Goal: Task Accomplishment & Management: Use online tool/utility

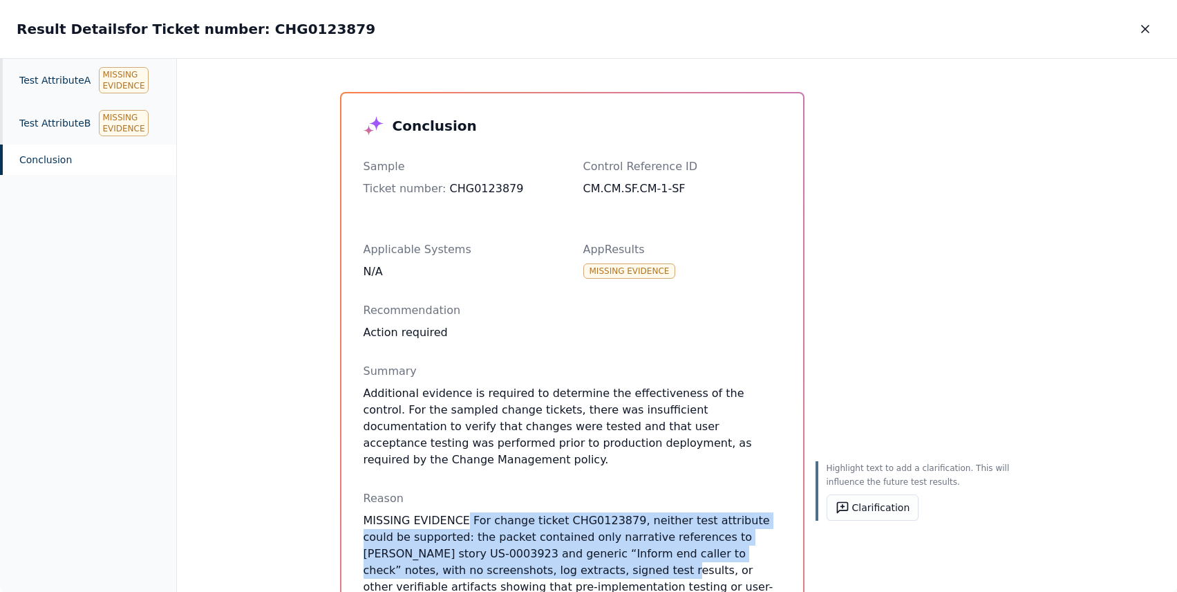
drag, startPoint x: 460, startPoint y: 503, endPoint x: 501, endPoint y: 545, distance: 59.2
click at [501, 550] on p "MISSING EVIDENCE For change ticket CHG0123879, neither test attribute could be …" at bounding box center [573, 578] width 418 height 133
click at [879, 510] on button "Clarification" at bounding box center [873, 507] width 93 height 26
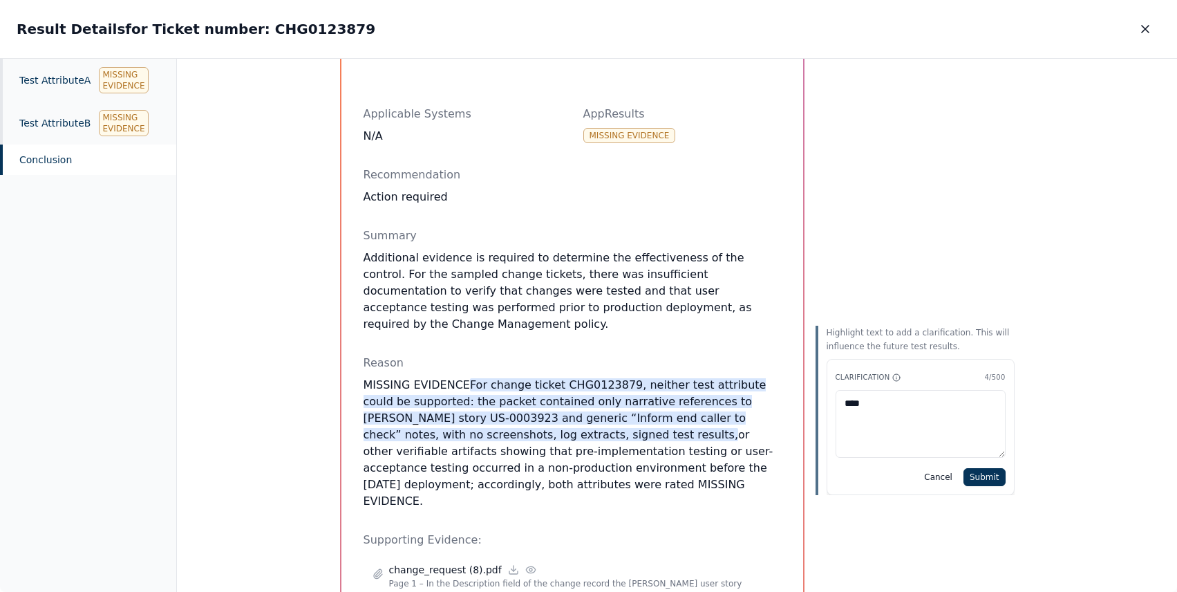
scroll to position [217, 0]
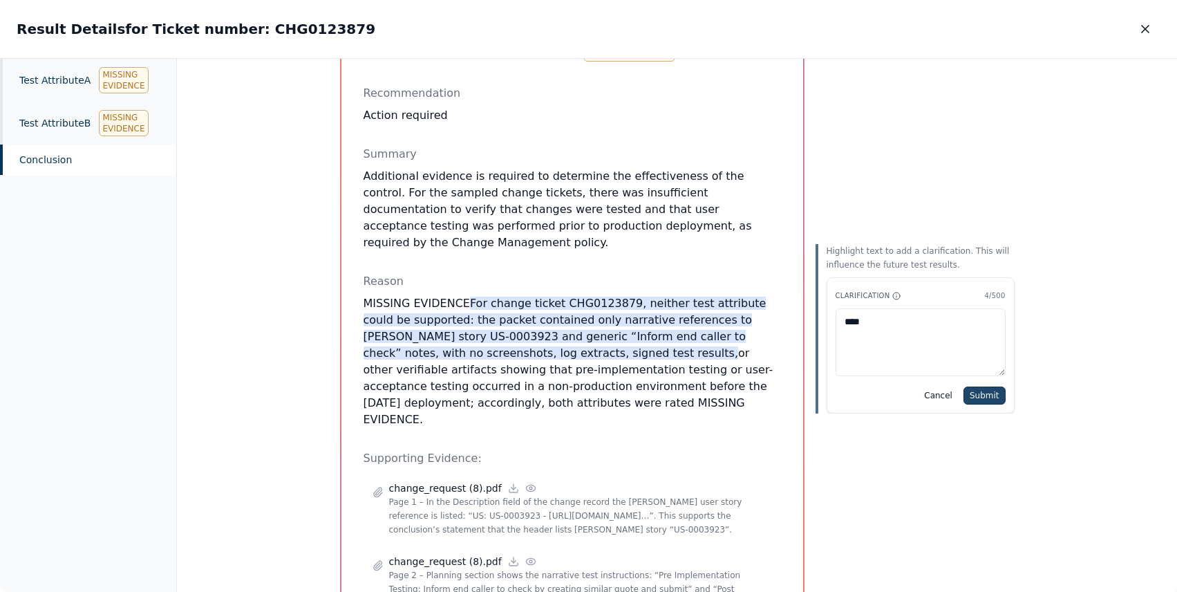
type textarea "****"
click at [980, 389] on button "Submit" at bounding box center [985, 395] width 42 height 18
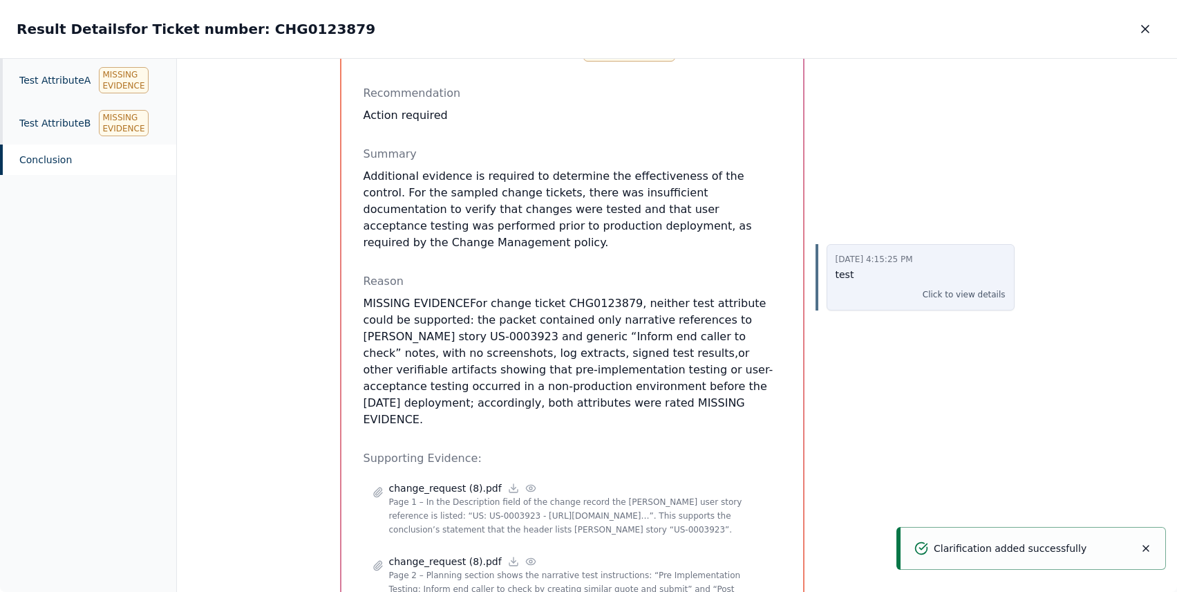
click at [956, 293] on p "Click to view details" at bounding box center [964, 295] width 83 height 14
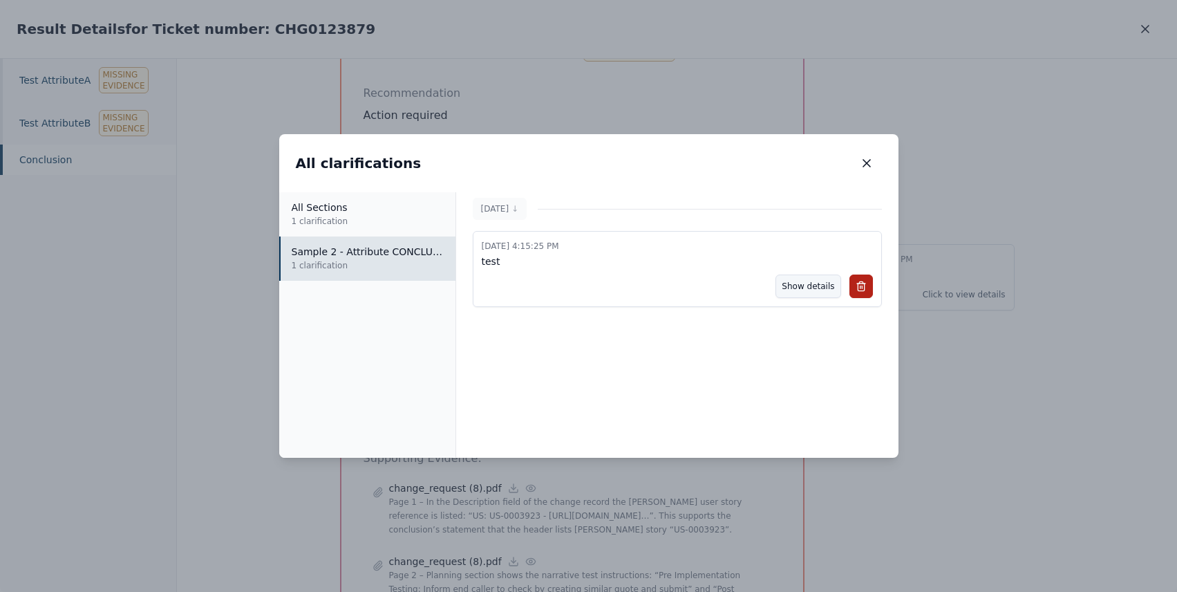
click at [814, 292] on button "Show details" at bounding box center [808, 286] width 65 height 24
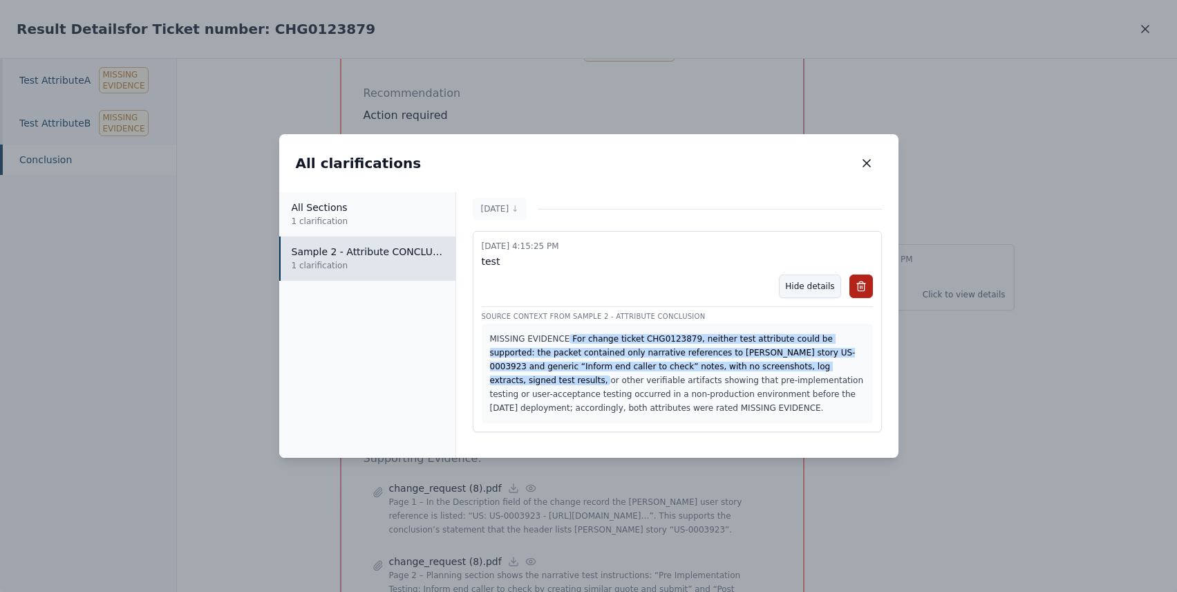
click at [814, 289] on button "Hide details" at bounding box center [810, 286] width 62 height 24
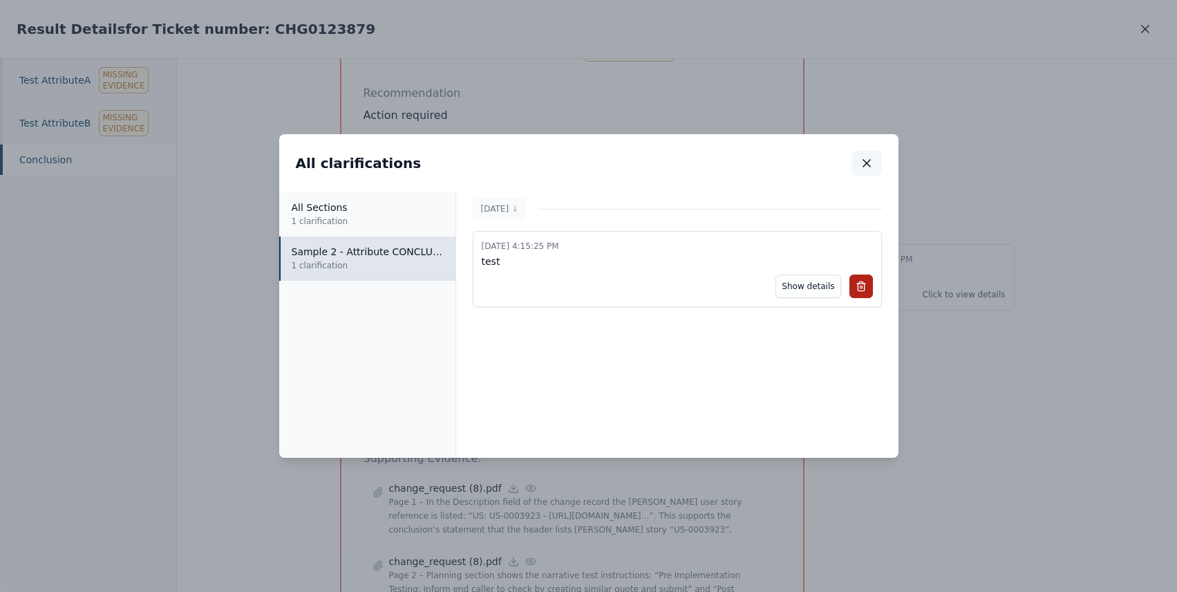
click at [872, 160] on icon "button" at bounding box center [867, 163] width 14 height 14
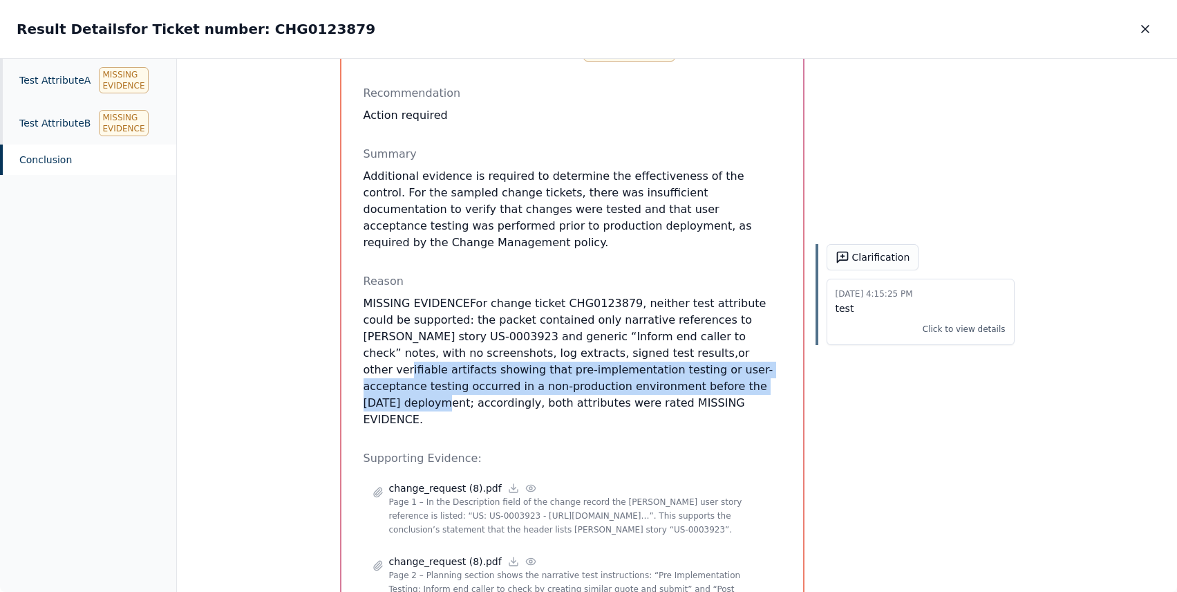
drag, startPoint x: 557, startPoint y: 344, endPoint x: 558, endPoint y: 362, distance: 18.0
click at [558, 362] on p "MISSING EVIDENCE For change ticket CHG0123879, neither test attribute could be …" at bounding box center [573, 361] width 418 height 133
click at [873, 262] on button "Clarification" at bounding box center [873, 257] width 93 height 26
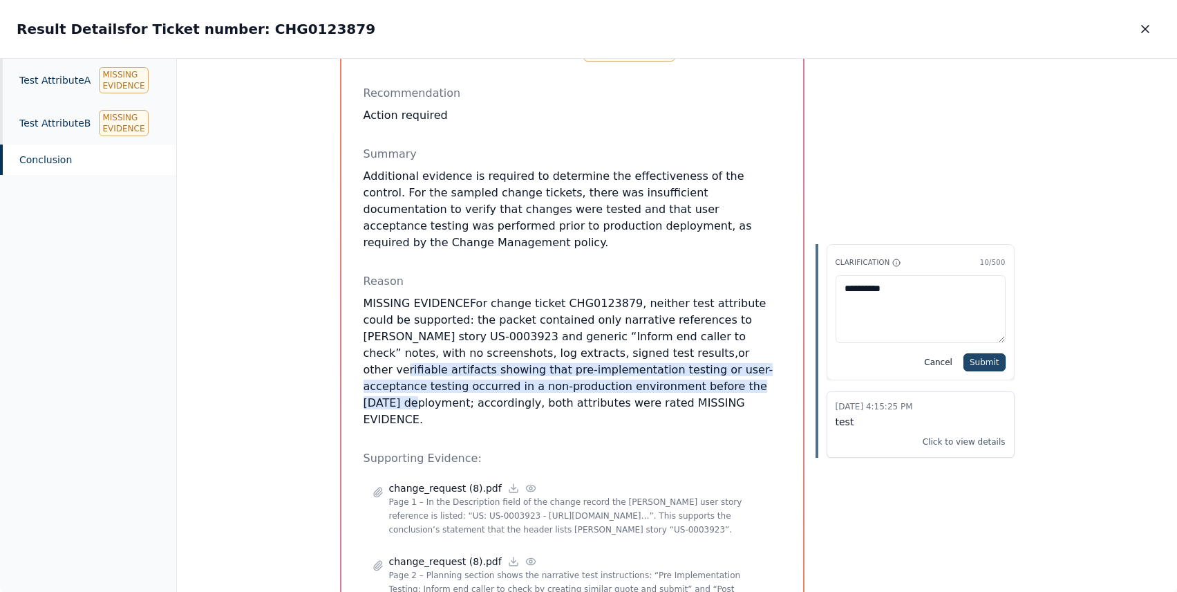
type textarea "**********"
click at [977, 369] on button "Submit" at bounding box center [985, 362] width 42 height 18
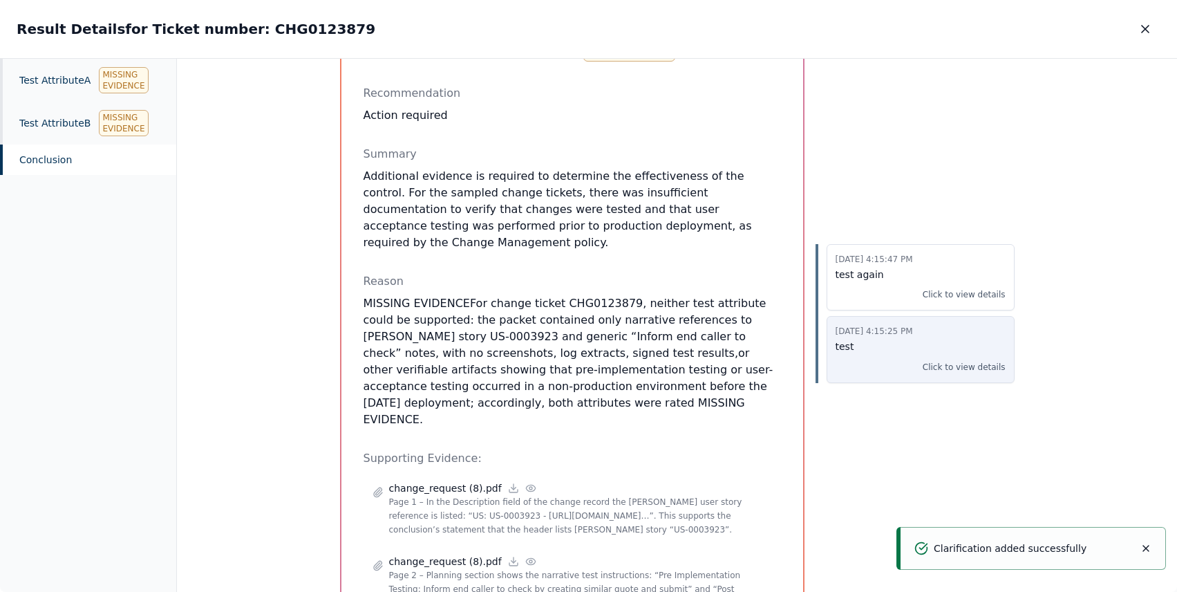
click at [960, 371] on p "Click to view details" at bounding box center [964, 367] width 83 height 14
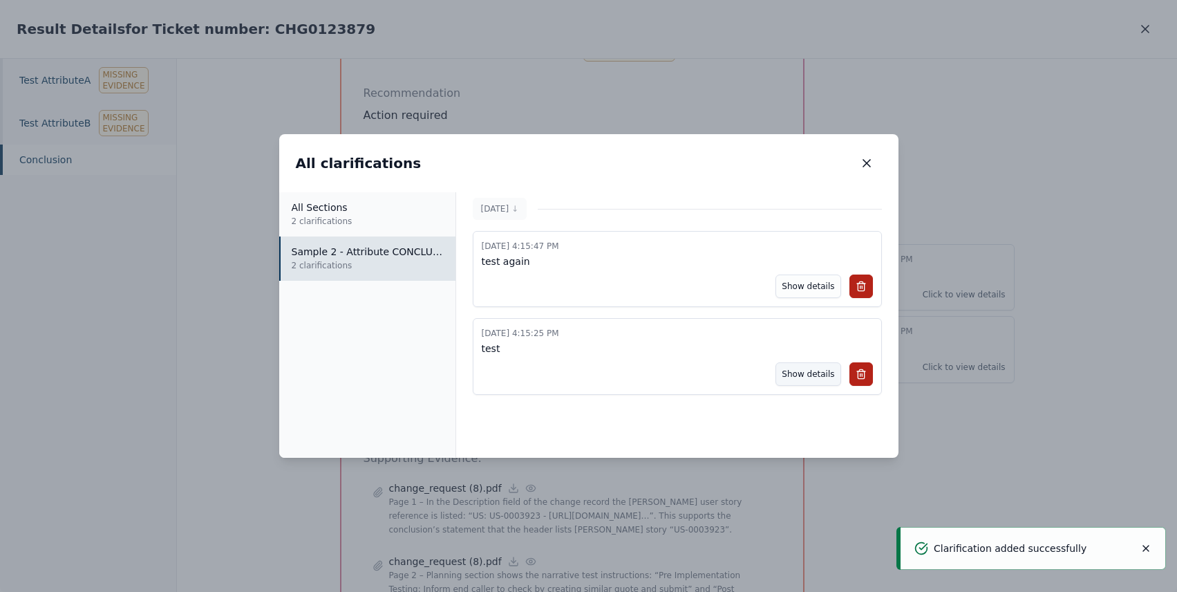
click at [798, 373] on button "Show details" at bounding box center [808, 374] width 65 height 24
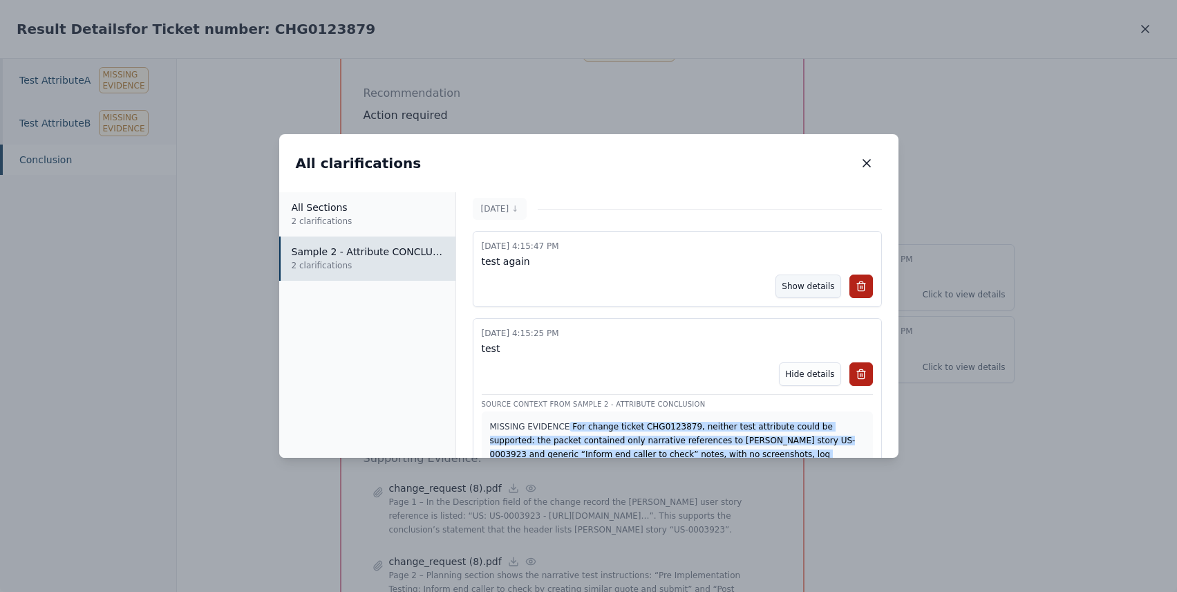
click at [795, 284] on button "Show details" at bounding box center [808, 286] width 65 height 24
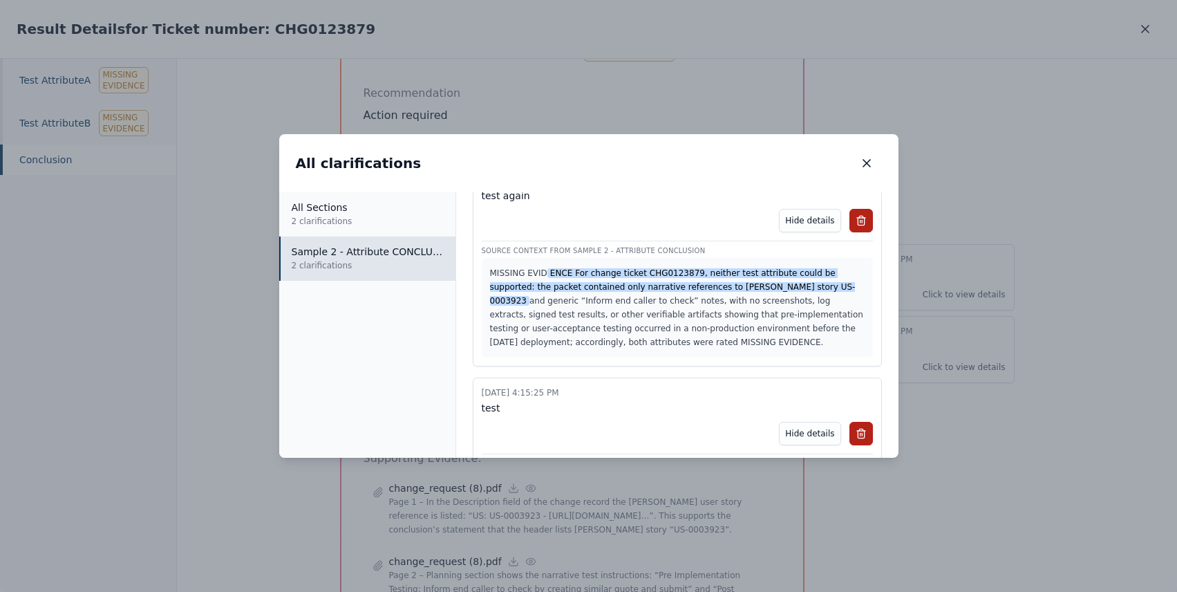
scroll to position [61, 0]
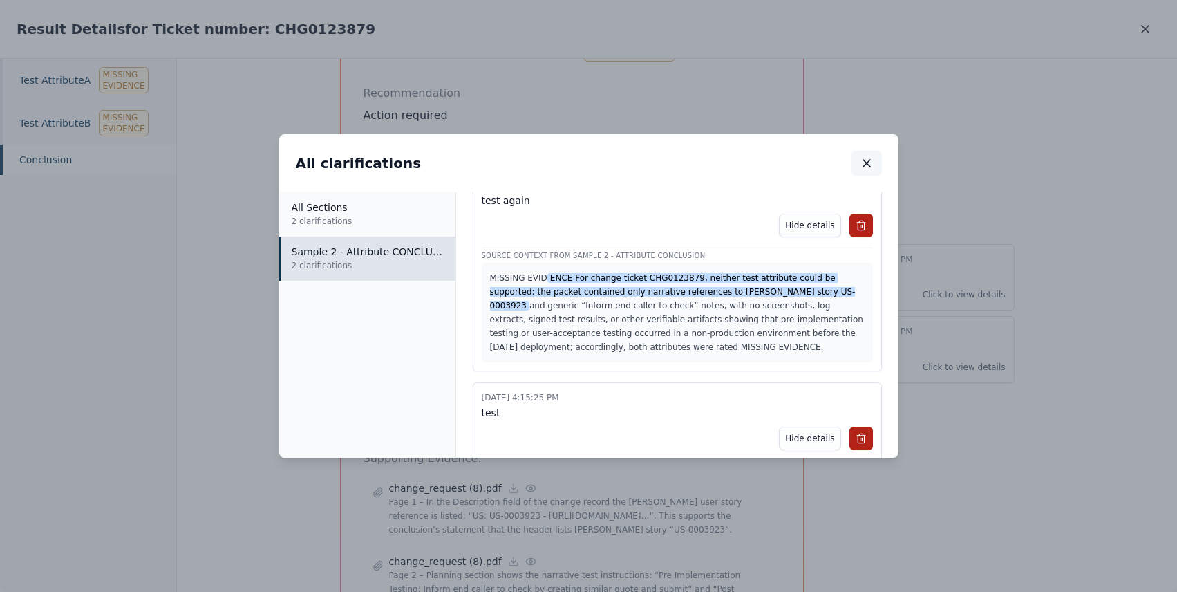
click at [862, 159] on icon "button" at bounding box center [867, 163] width 14 height 14
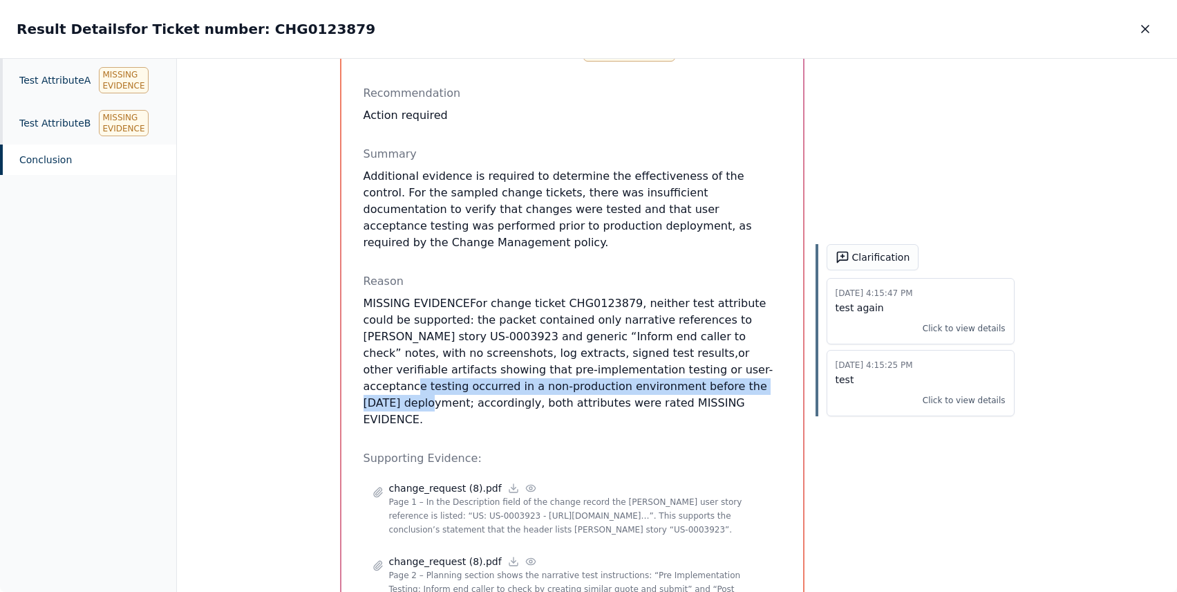
drag, startPoint x: 571, startPoint y: 357, endPoint x: 571, endPoint y: 376, distance: 19.4
click at [571, 376] on p "MISSING EVIDENCE For change ticket CHG0123879, neither test attribute could be …" at bounding box center [573, 361] width 418 height 133
click at [861, 252] on button "Clarification" at bounding box center [873, 257] width 93 height 26
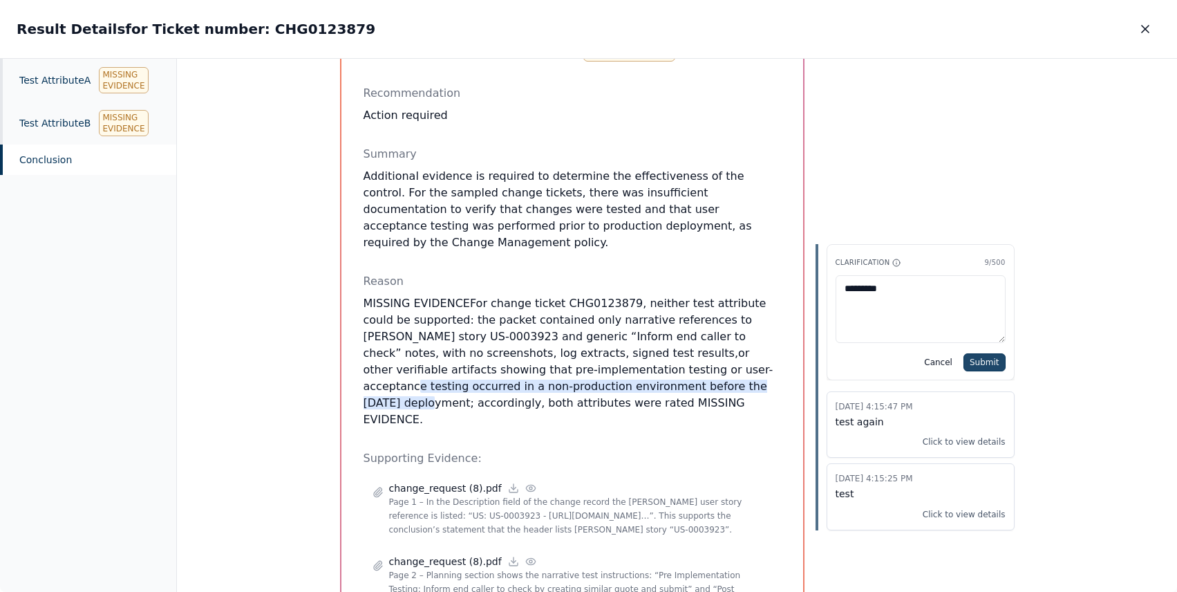
type textarea "*********"
click at [984, 360] on button "Submit" at bounding box center [985, 362] width 42 height 18
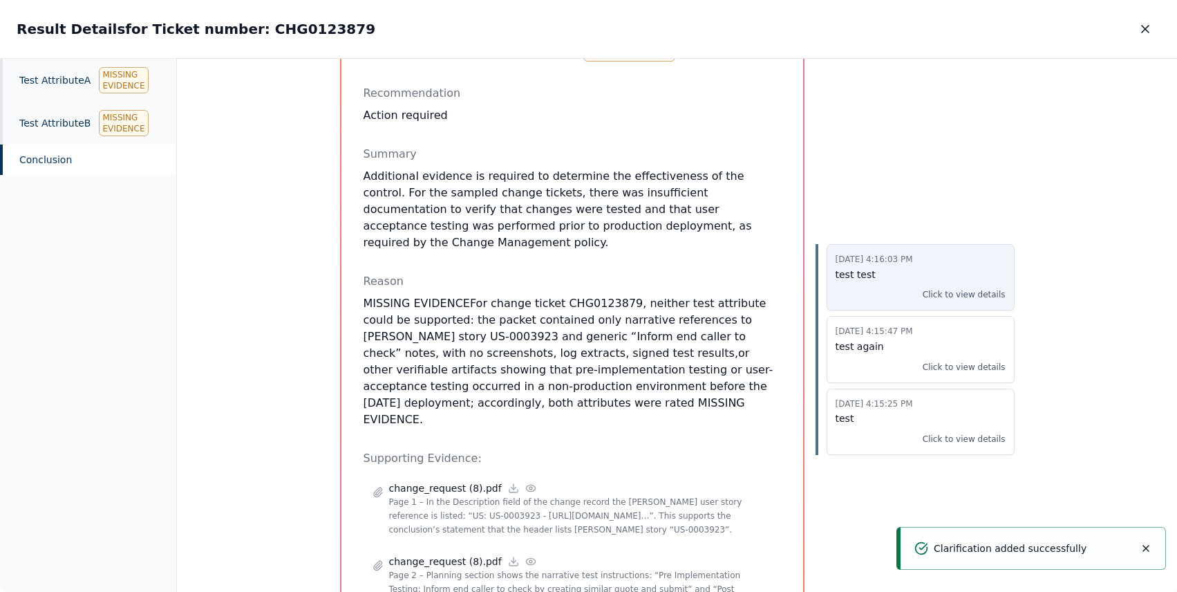
click at [963, 299] on p "Click to view details" at bounding box center [964, 295] width 83 height 14
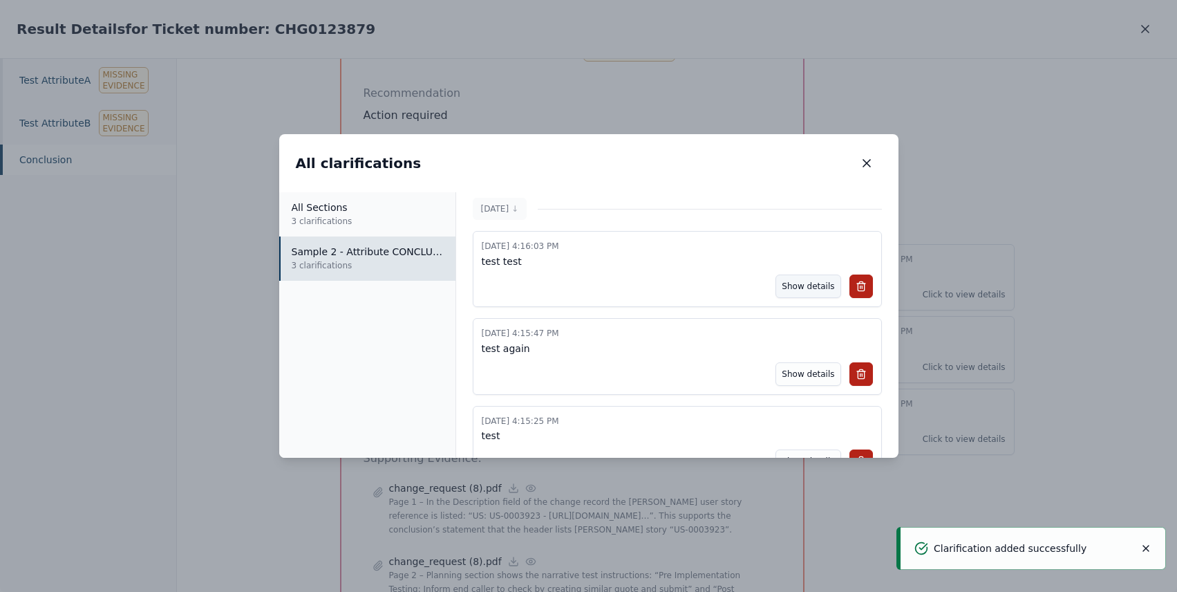
click at [818, 281] on button "Show details" at bounding box center [808, 286] width 65 height 24
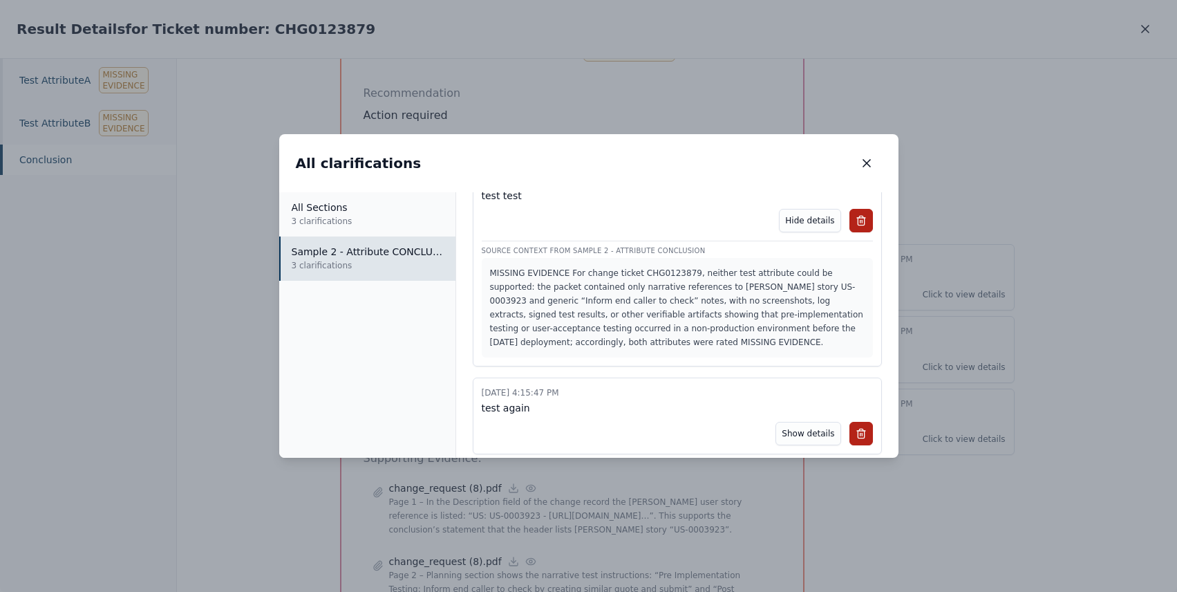
scroll to position [42, 0]
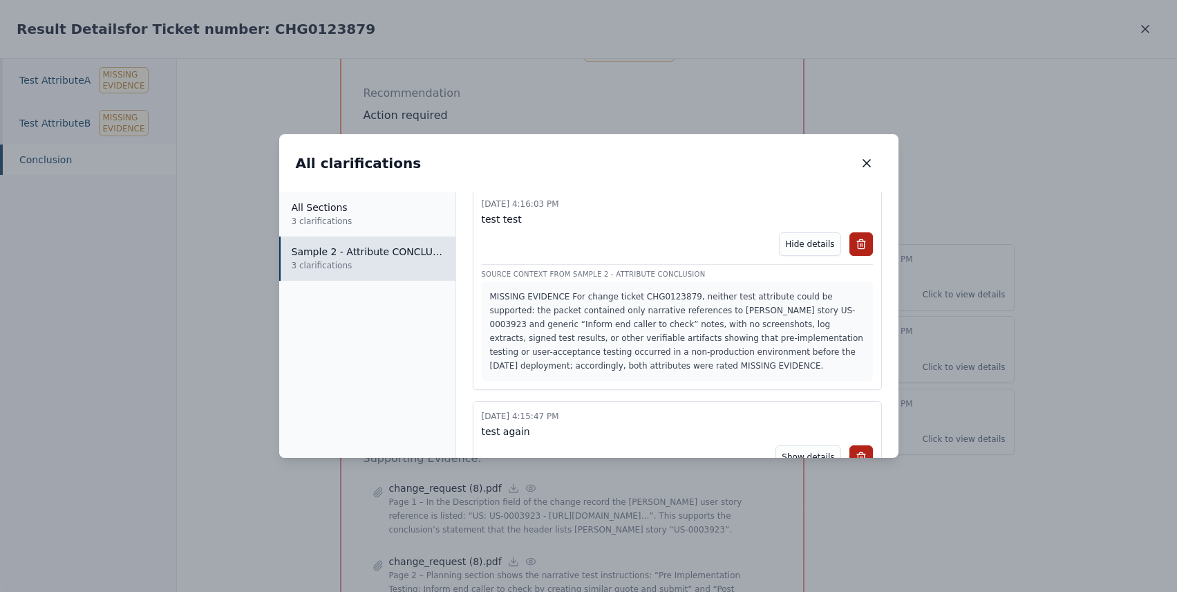
click at [693, 319] on p "MISSING EVIDENCE For change ticket CHG0123879, neither test attribute could be …" at bounding box center [677, 331] width 375 height 83
click at [802, 240] on button "Hide details" at bounding box center [810, 244] width 62 height 24
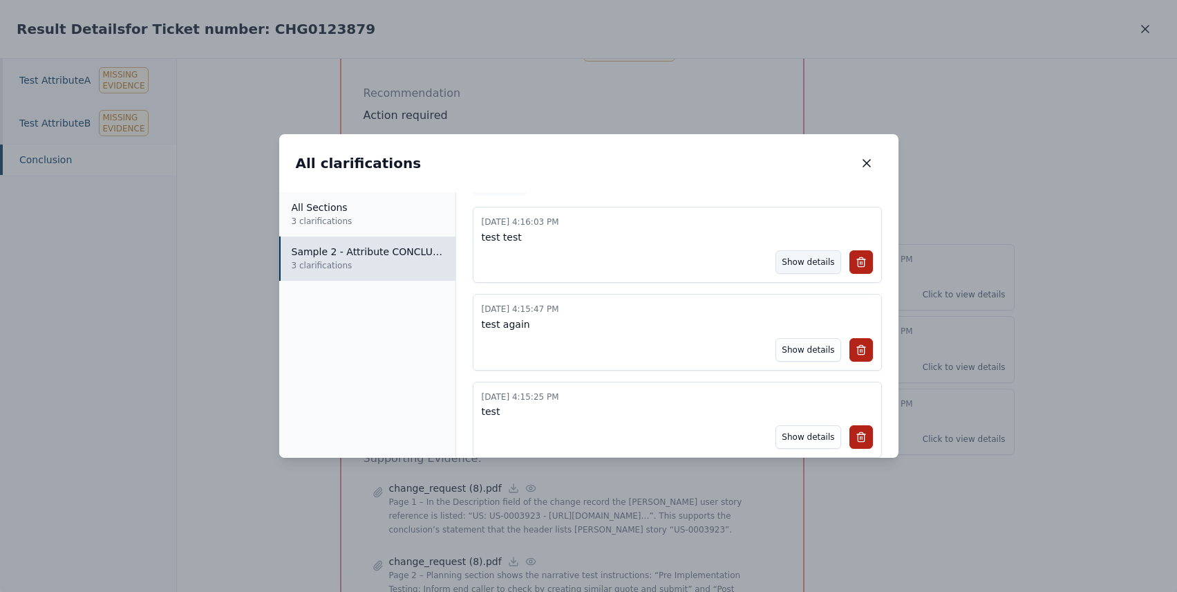
scroll to position [24, 0]
click at [867, 161] on icon "button" at bounding box center [867, 163] width 7 height 7
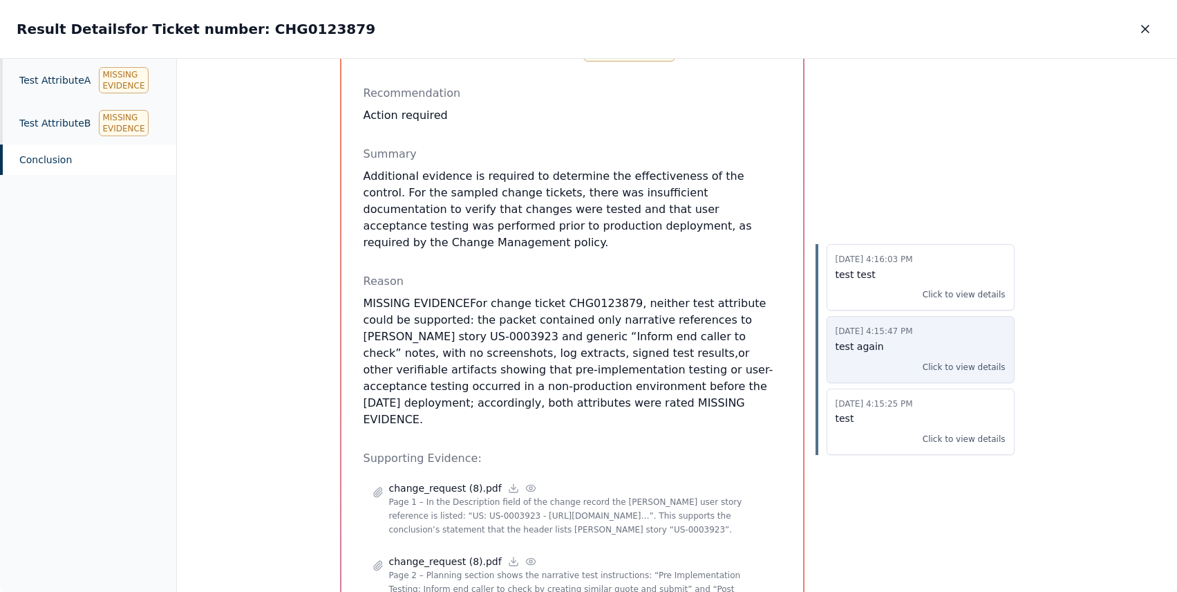
click at [954, 367] on p "Click to view details" at bounding box center [964, 367] width 83 height 14
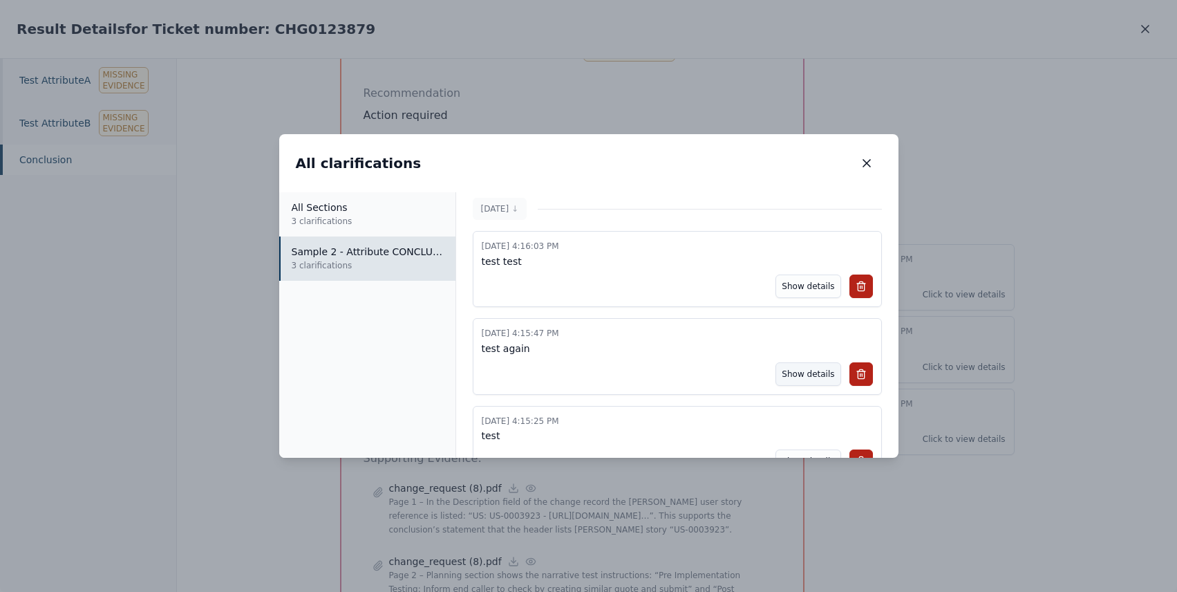
click at [782, 369] on button "Show details" at bounding box center [808, 374] width 65 height 24
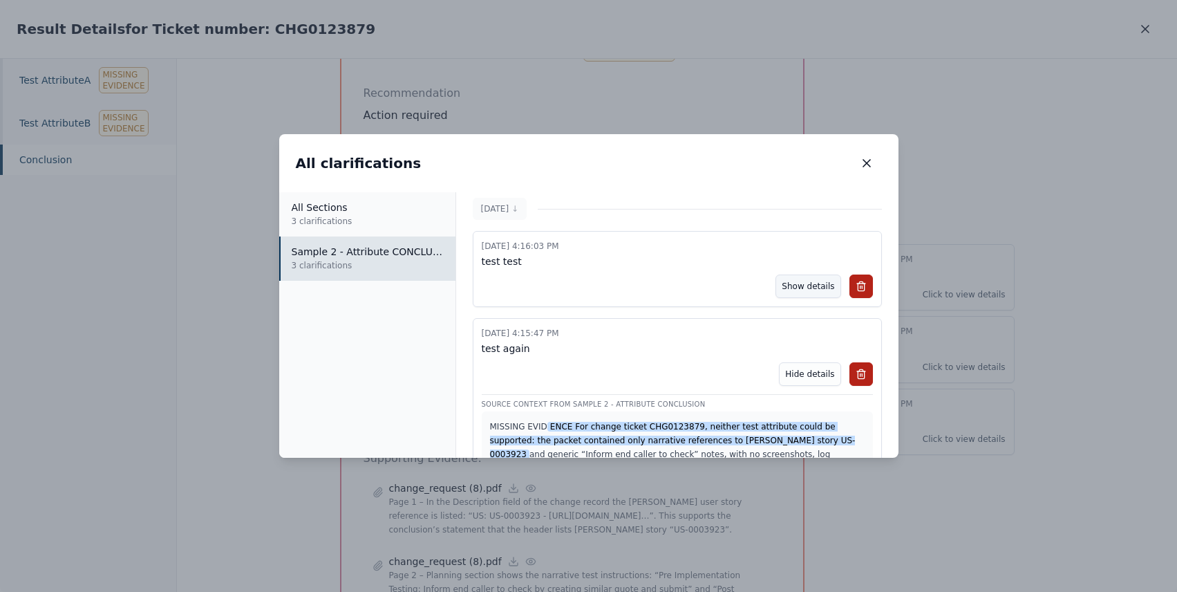
click at [801, 279] on button "Show details" at bounding box center [808, 286] width 65 height 24
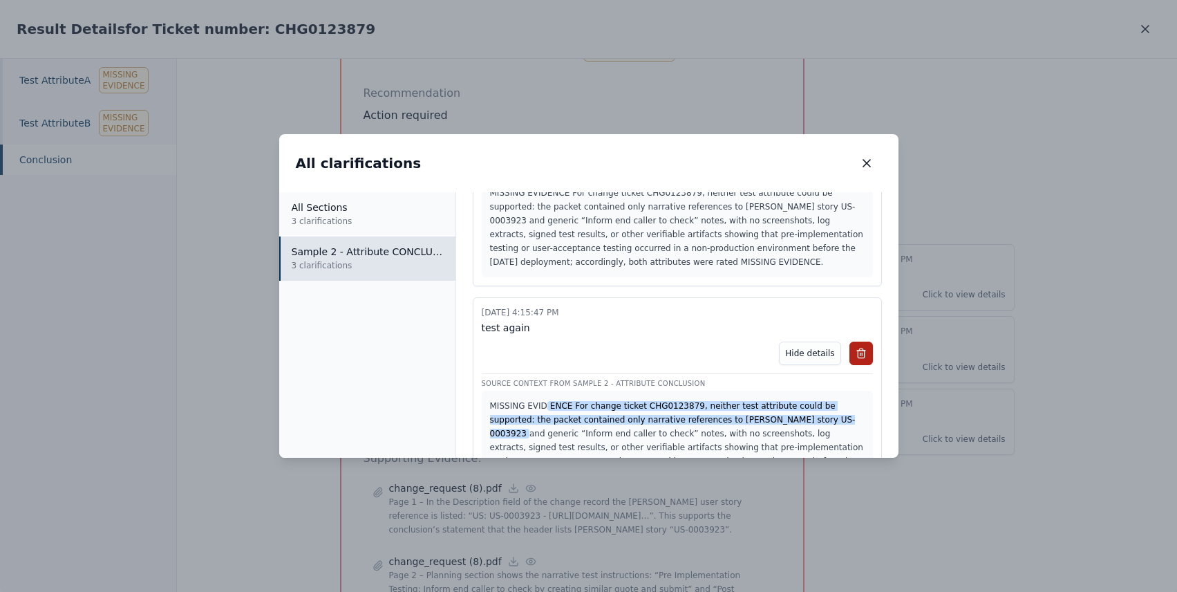
scroll to position [221, 0]
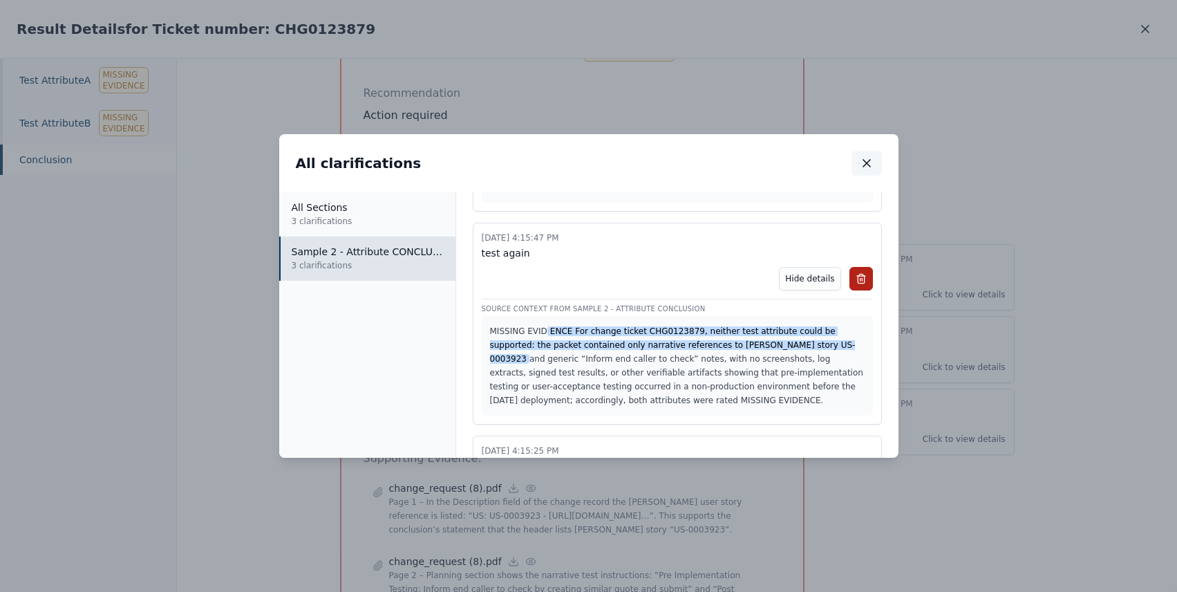
click at [866, 158] on icon "button" at bounding box center [867, 163] width 14 height 14
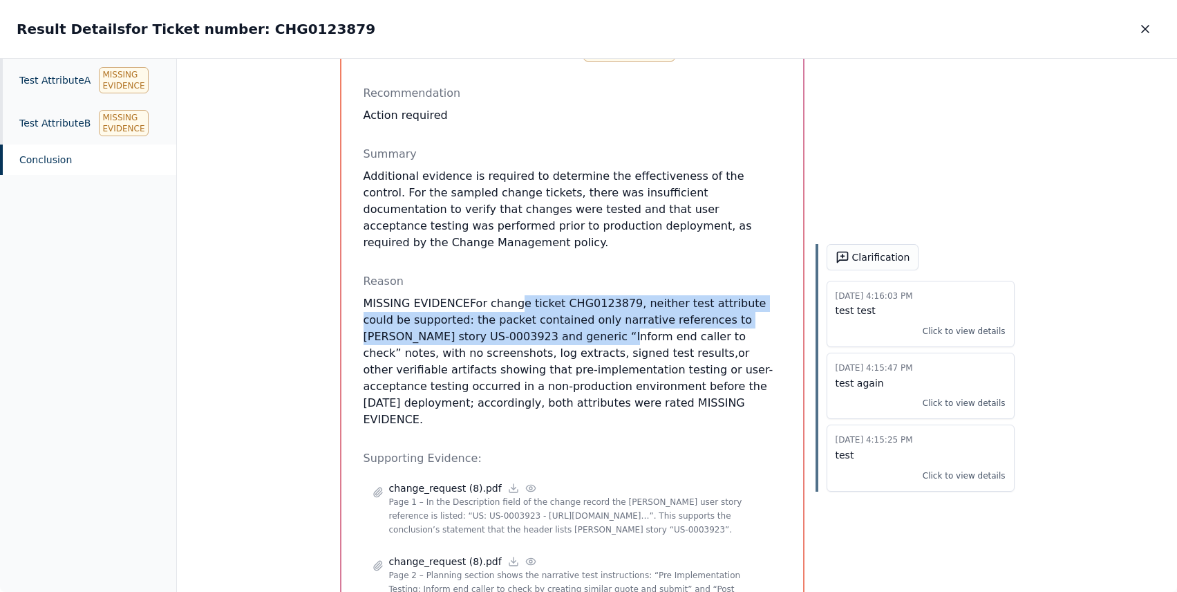
drag, startPoint x: 507, startPoint y: 286, endPoint x: 512, endPoint y: 314, distance: 28.8
click at [512, 314] on p "MISSING EVIDENCE For change ticket CHG0123879, neither test attribute could be …" at bounding box center [573, 361] width 418 height 133
click at [843, 248] on button "Clarification" at bounding box center [873, 257] width 93 height 26
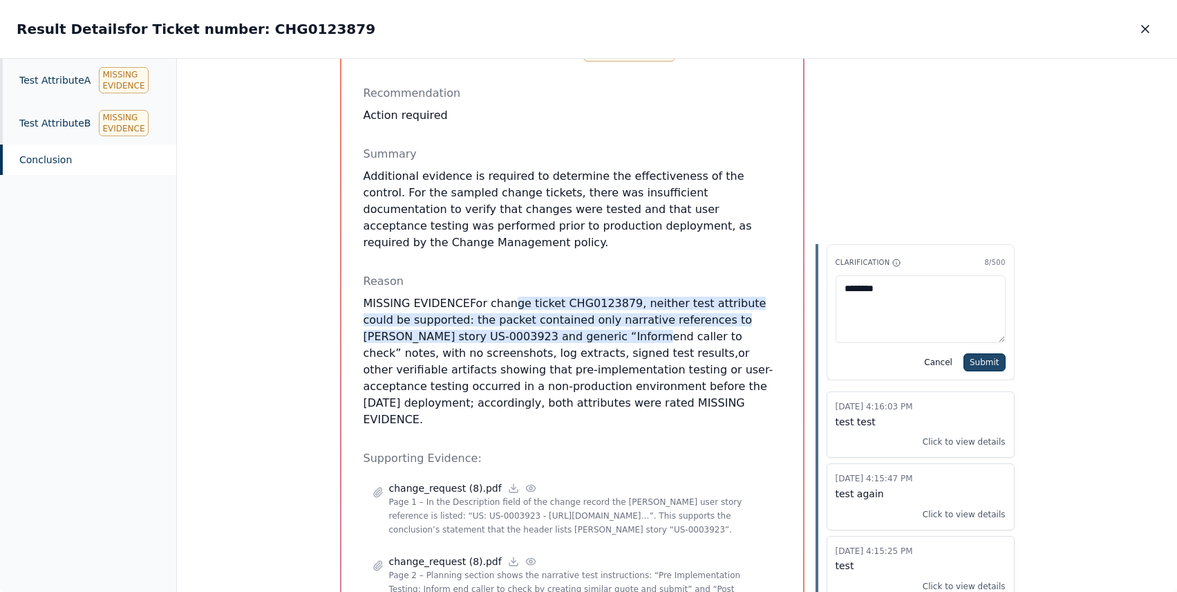
type textarea "********"
click at [989, 362] on button "Submit" at bounding box center [985, 362] width 42 height 18
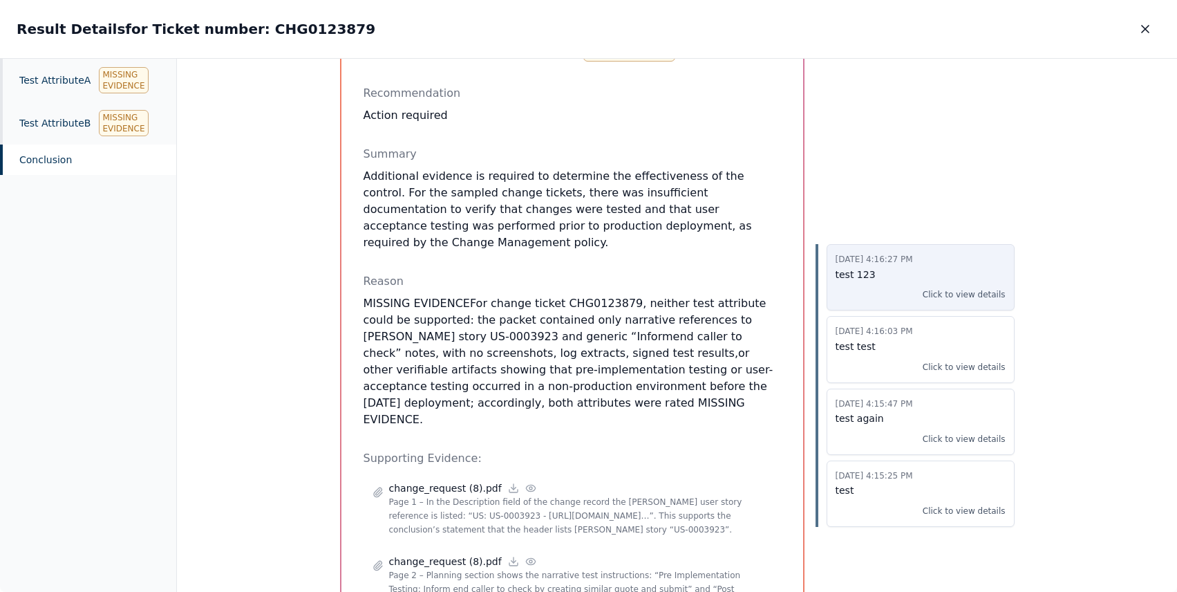
click at [983, 295] on p "Click to view details" at bounding box center [964, 295] width 83 height 14
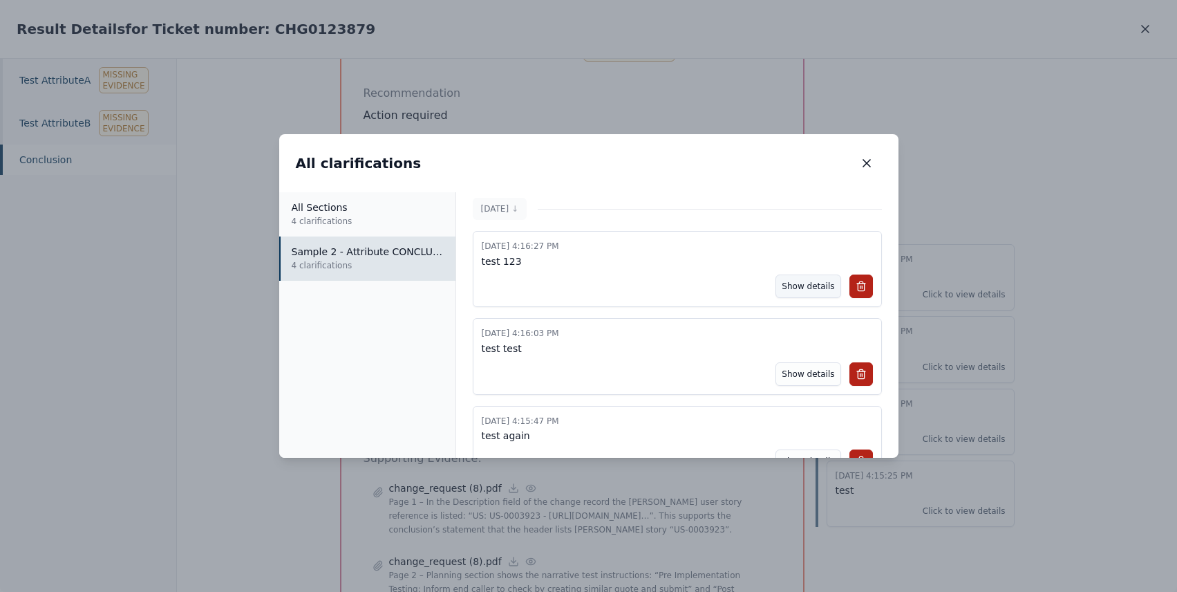
click at [791, 292] on button "Show details" at bounding box center [808, 286] width 65 height 24
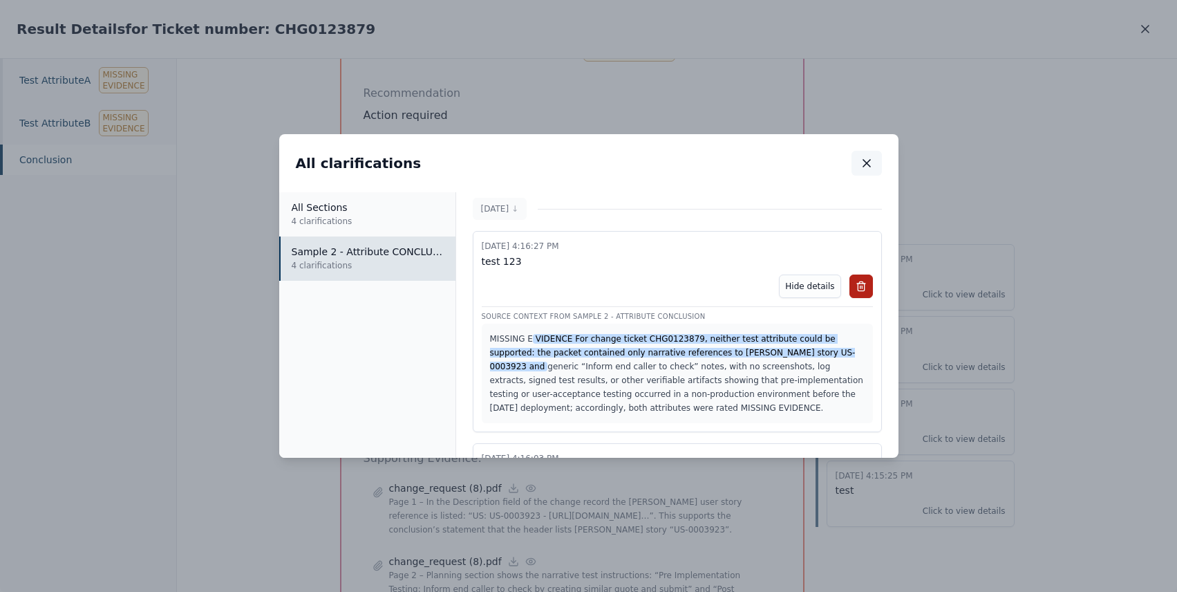
click at [869, 158] on icon "button" at bounding box center [867, 163] width 14 height 14
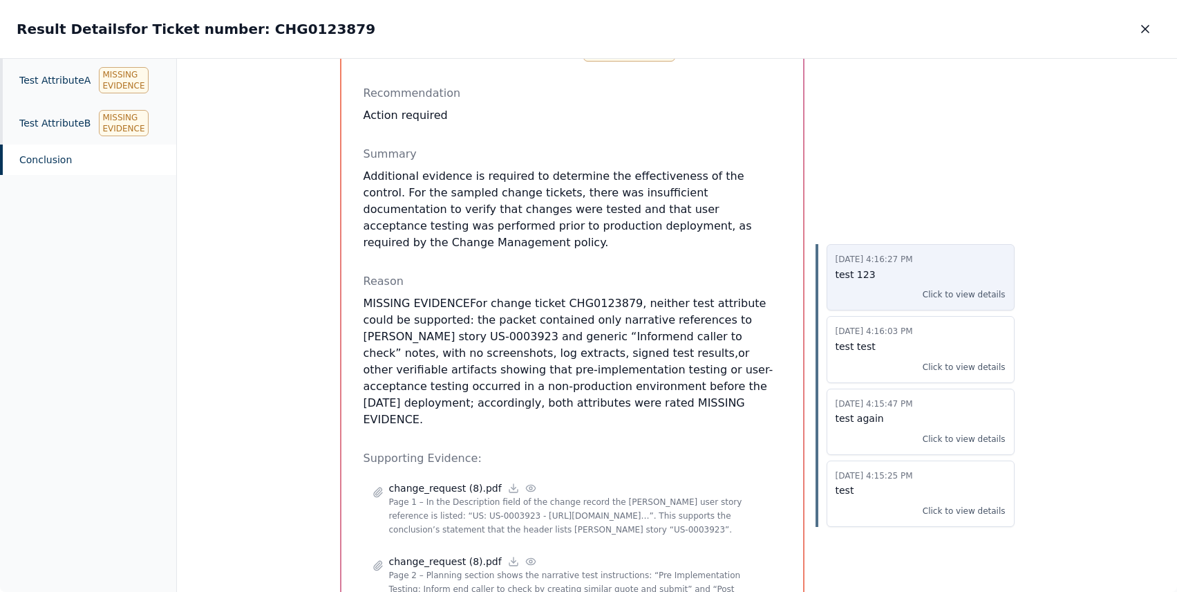
click at [951, 294] on p "Click to view details" at bounding box center [964, 295] width 83 height 14
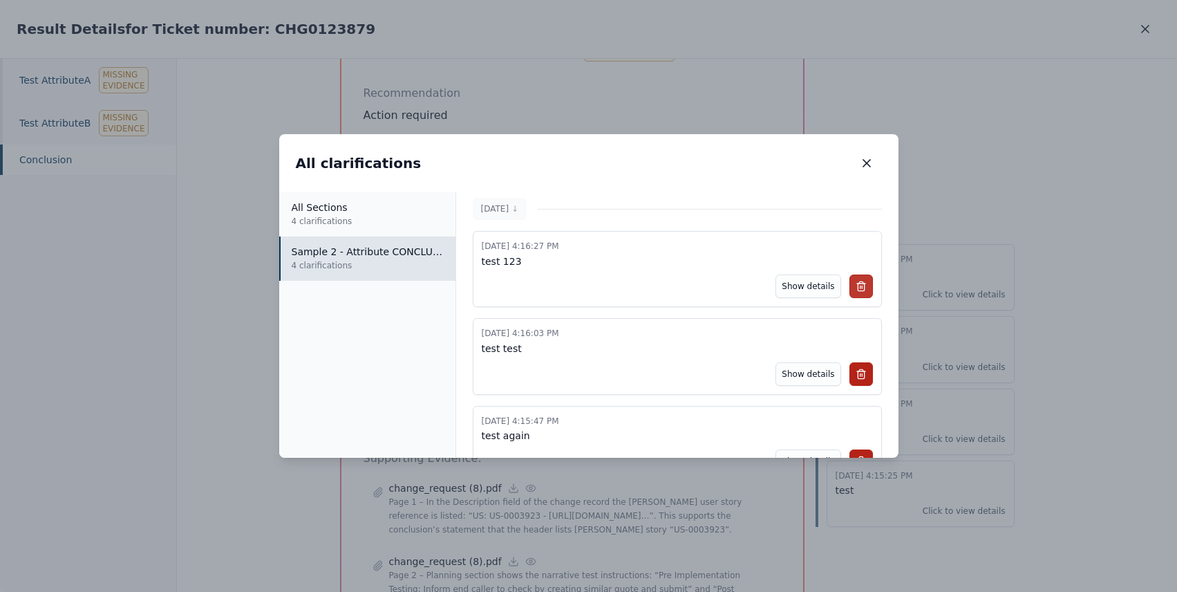
click at [862, 283] on button at bounding box center [862, 286] width 24 height 24
click at [861, 284] on button at bounding box center [862, 286] width 24 height 24
click at [861, 286] on icon at bounding box center [861, 286] width 11 height 11
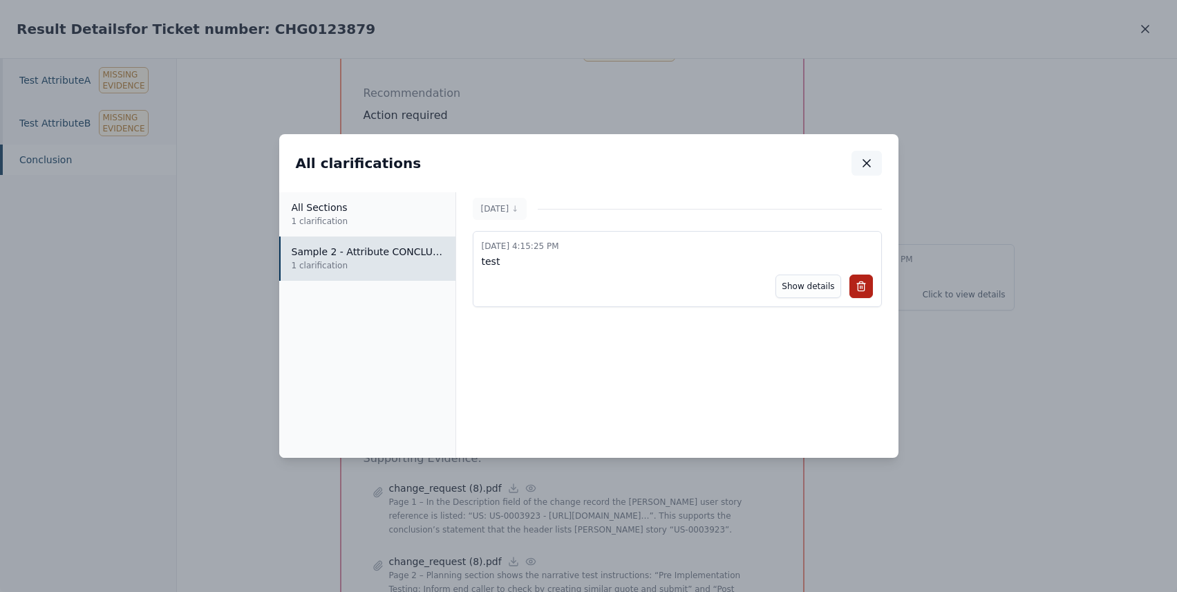
click at [873, 160] on icon "button" at bounding box center [867, 163] width 14 height 14
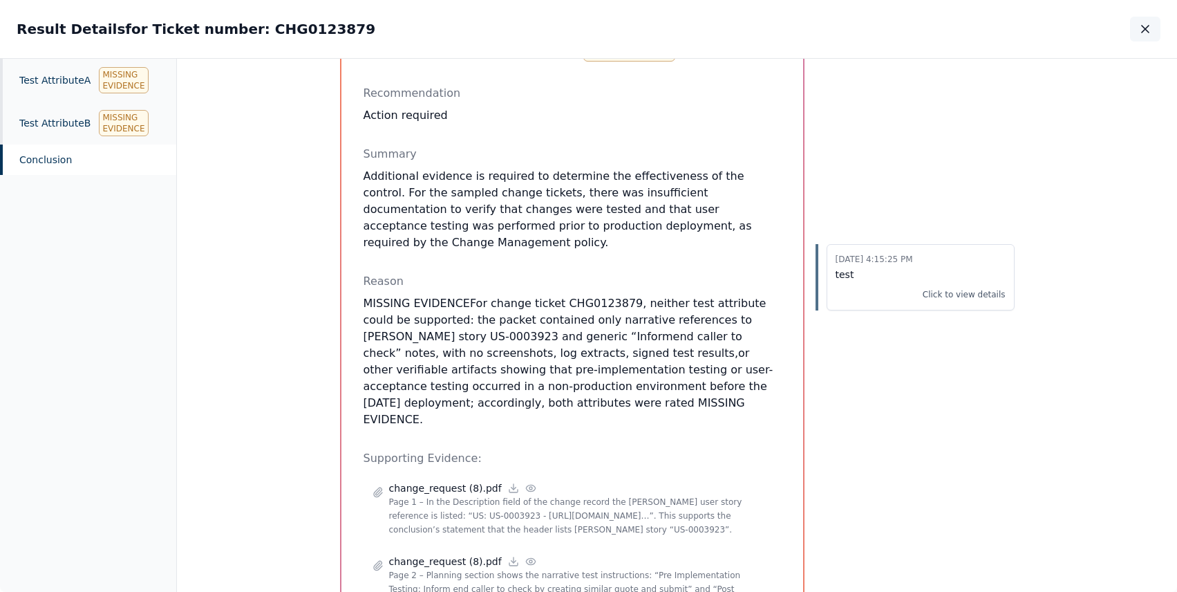
click at [1150, 29] on icon "button" at bounding box center [1146, 29] width 14 height 14
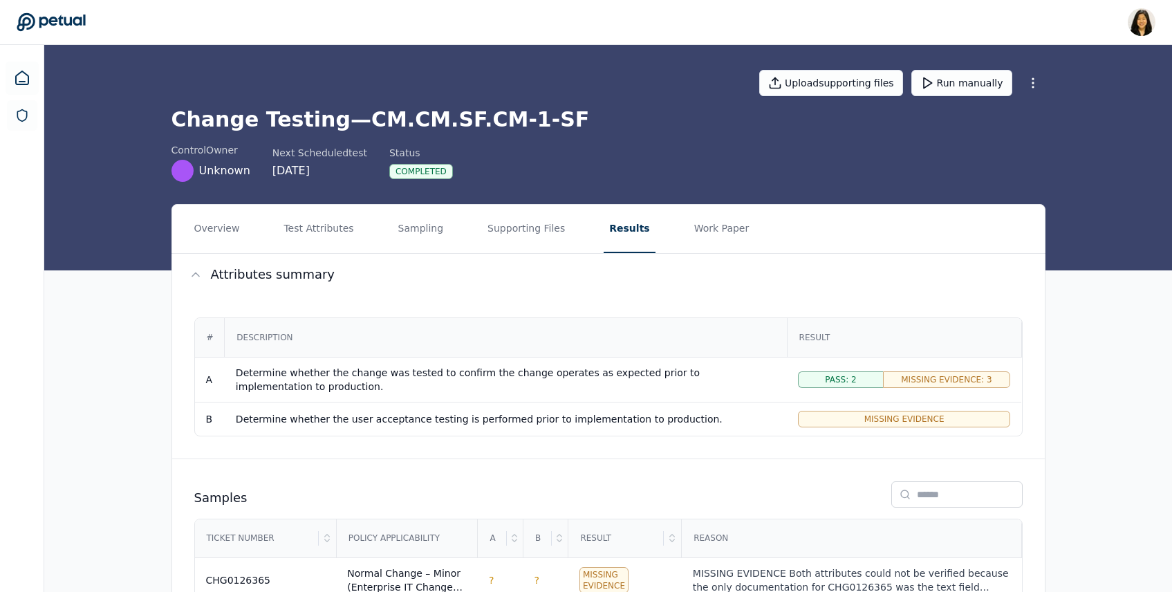
click at [55, 18] on icon at bounding box center [51, 22] width 68 height 18
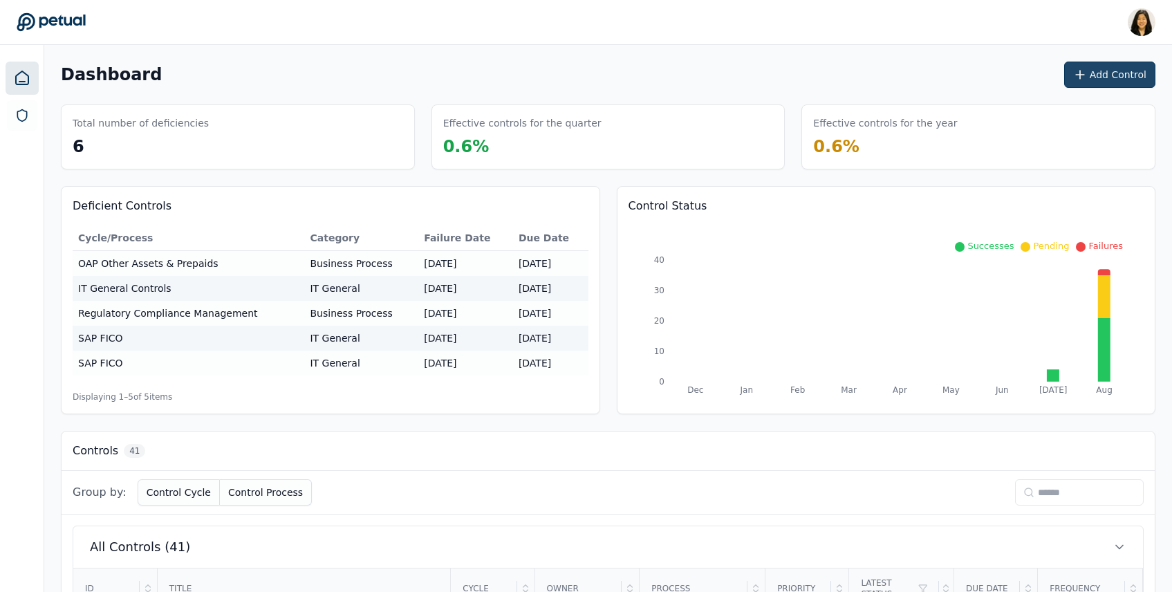
click at [1133, 77] on button "Add Control" at bounding box center [1109, 75] width 91 height 26
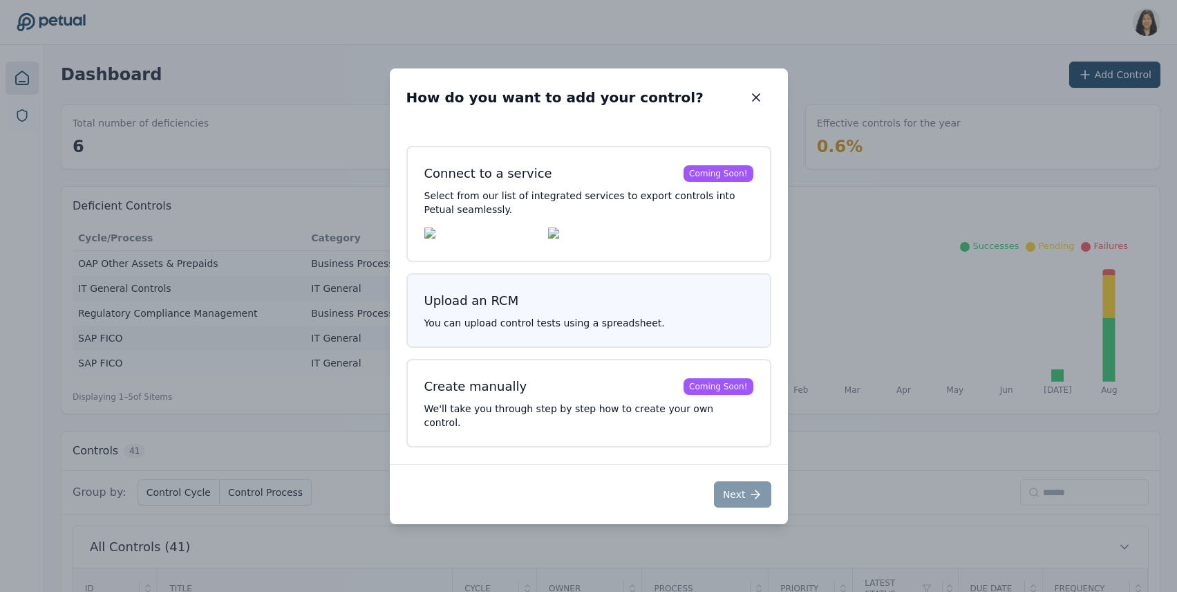
click at [687, 310] on h3 "Upload an RCM" at bounding box center [589, 300] width 329 height 19
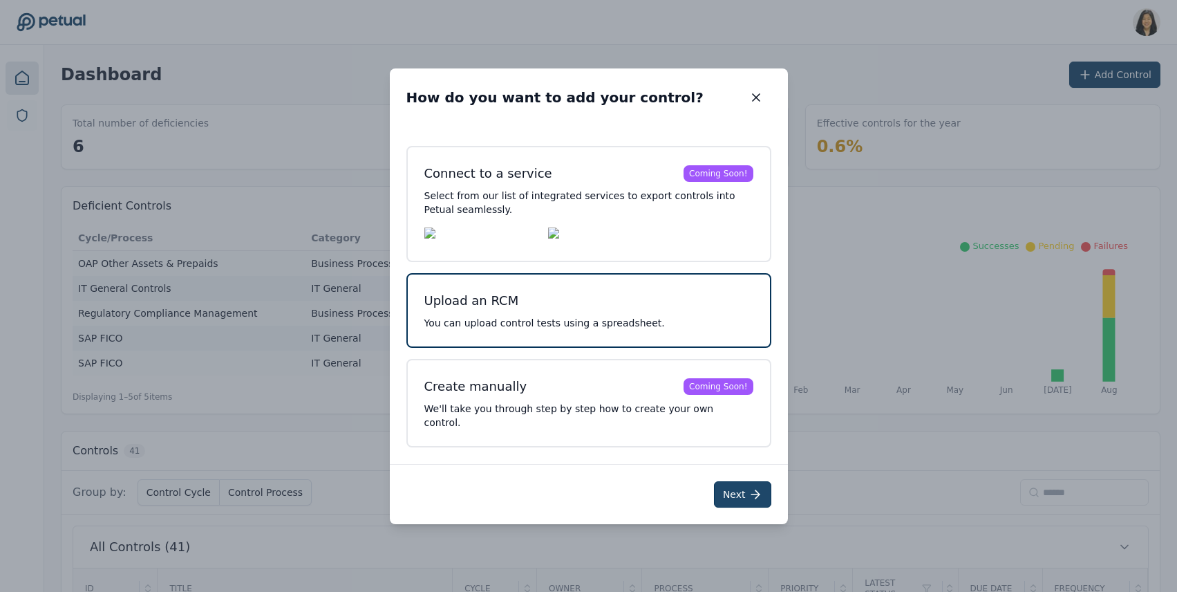
click at [741, 494] on button "Next" at bounding box center [742, 494] width 57 height 26
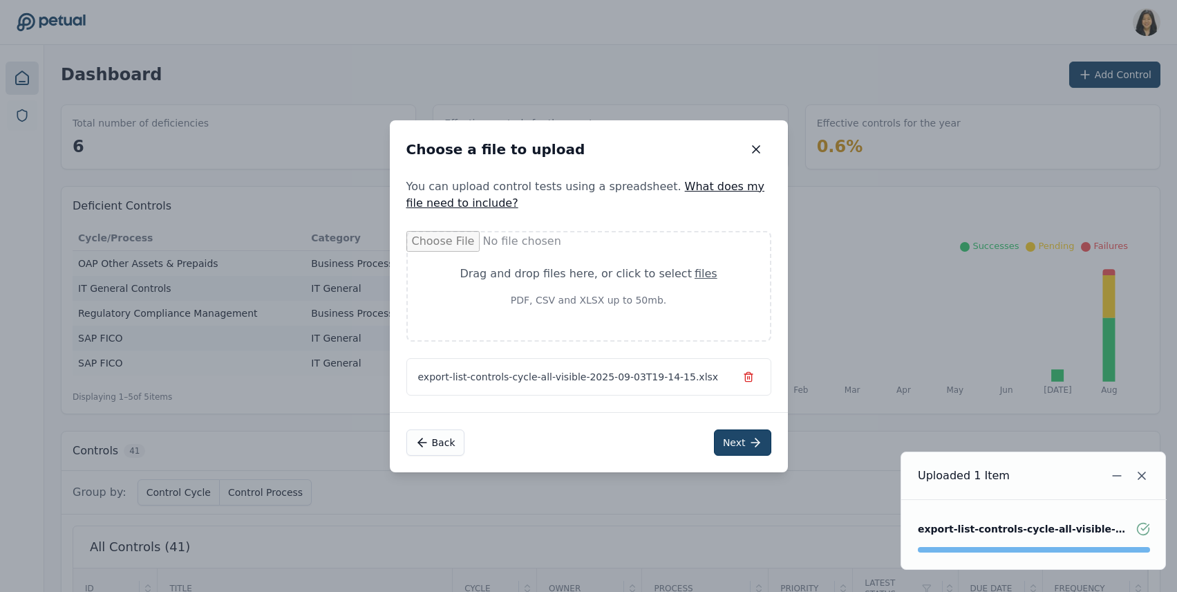
click at [740, 444] on button "Next" at bounding box center [742, 442] width 57 height 26
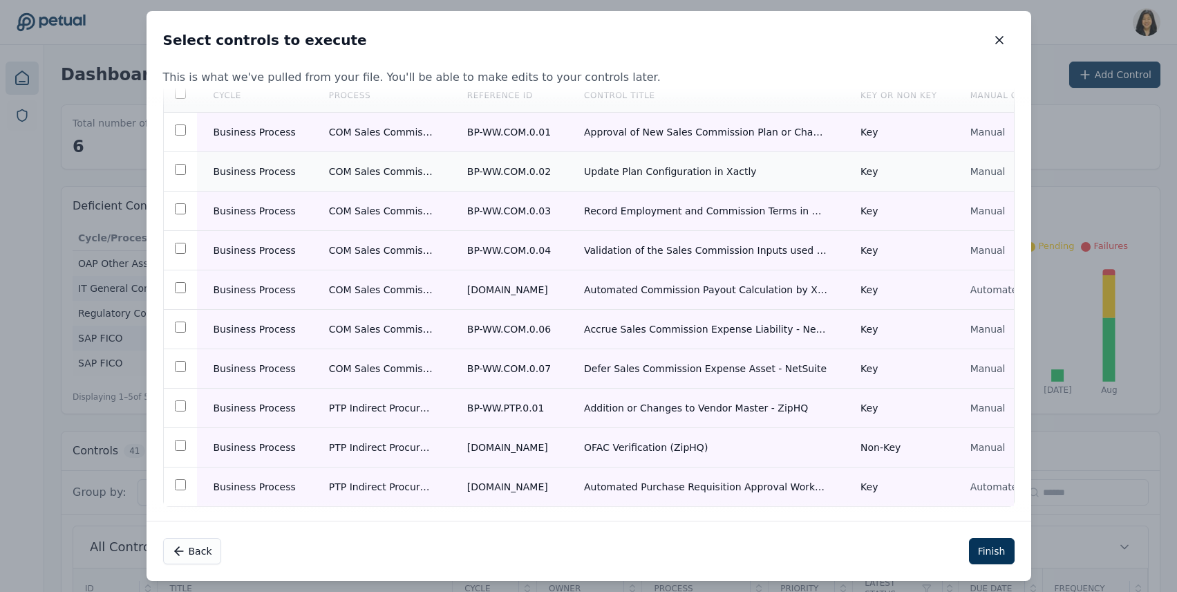
scroll to position [109, 0]
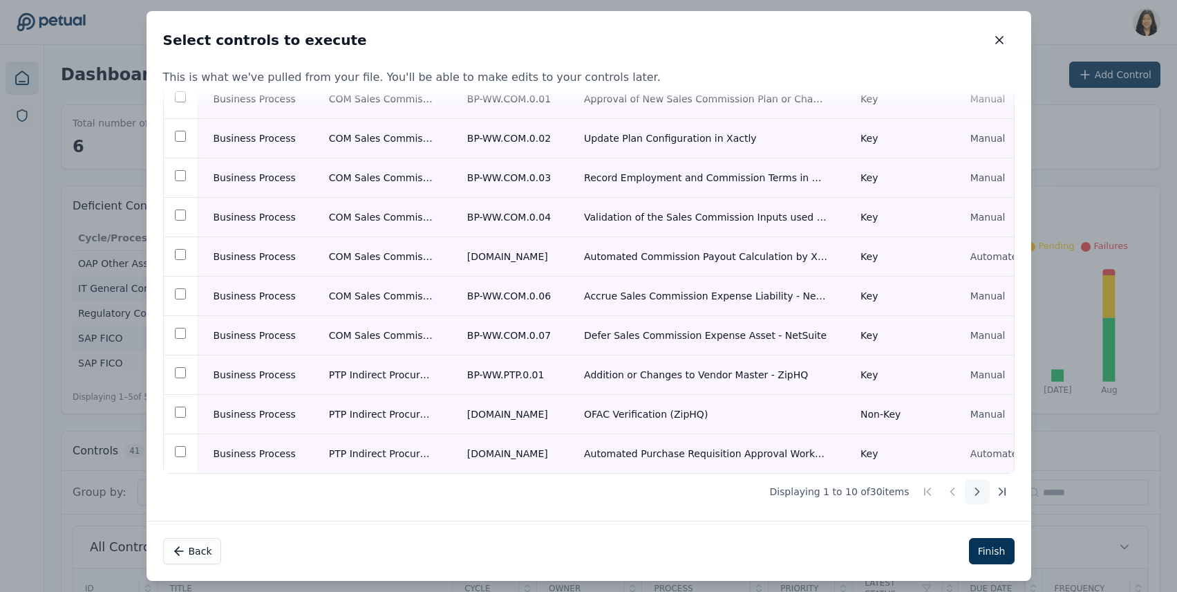
click at [976, 492] on icon at bounding box center [977, 491] width 3 height 7
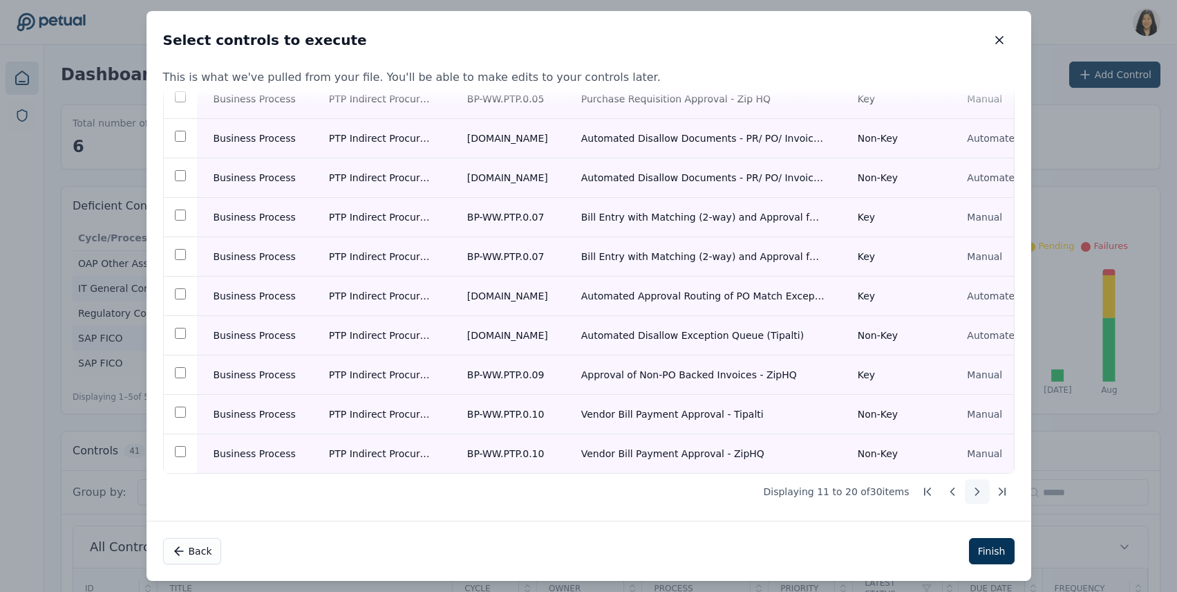
click at [976, 492] on icon at bounding box center [977, 491] width 3 height 7
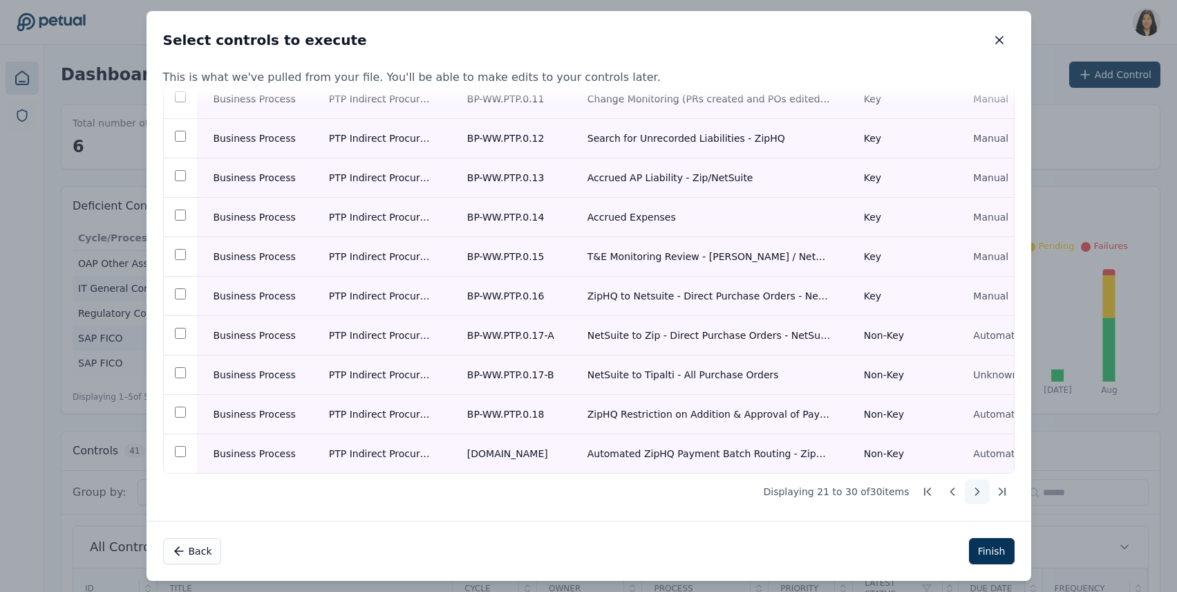
click at [976, 492] on icon at bounding box center [977, 491] width 3 height 7
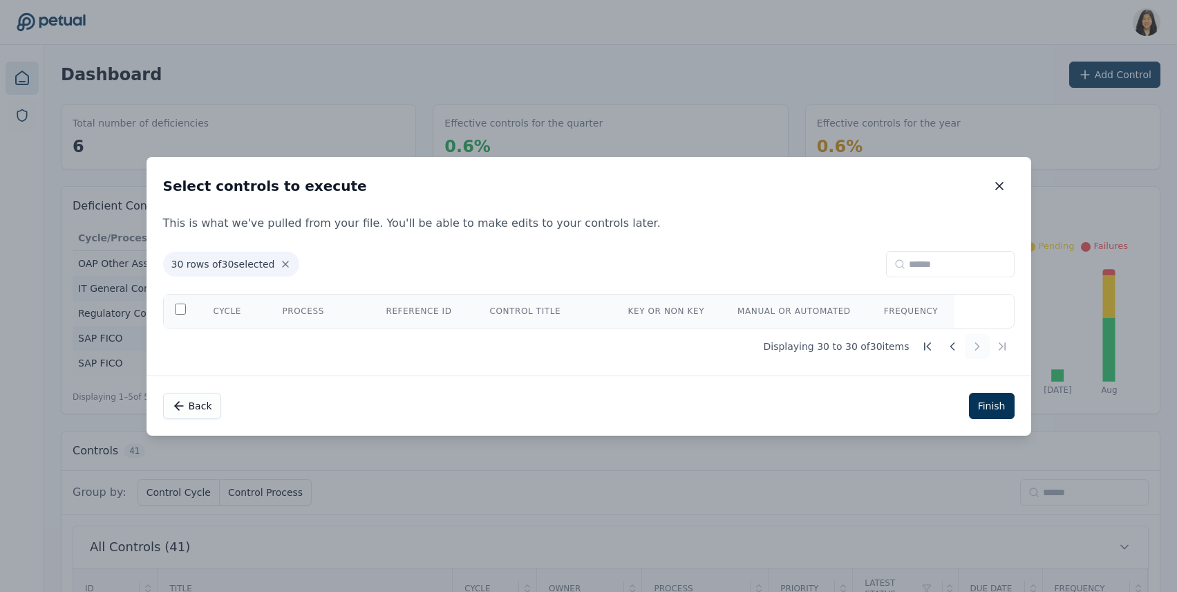
scroll to position [0, 0]
click at [954, 346] on icon at bounding box center [953, 346] width 14 height 14
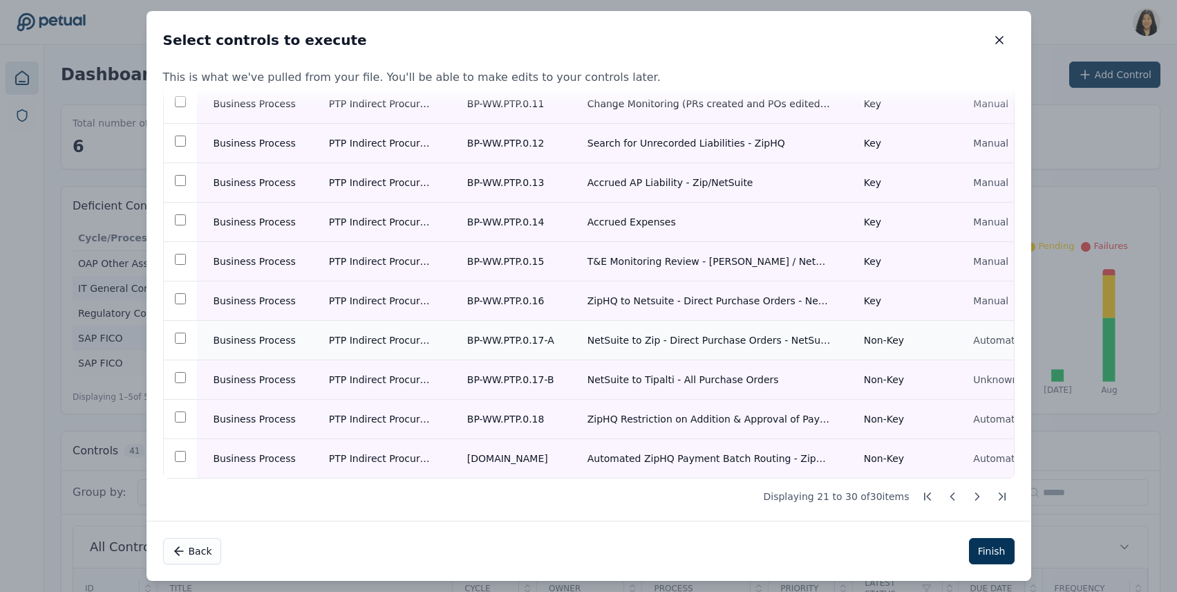
scroll to position [109, 0]
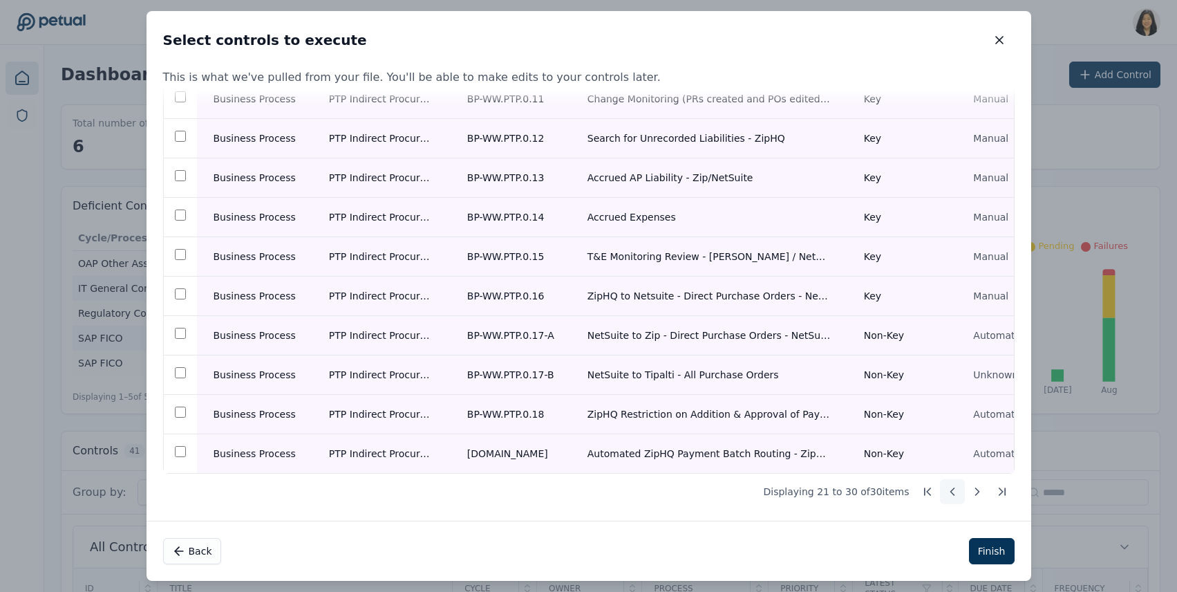
click at [951, 492] on icon at bounding box center [952, 491] width 3 height 7
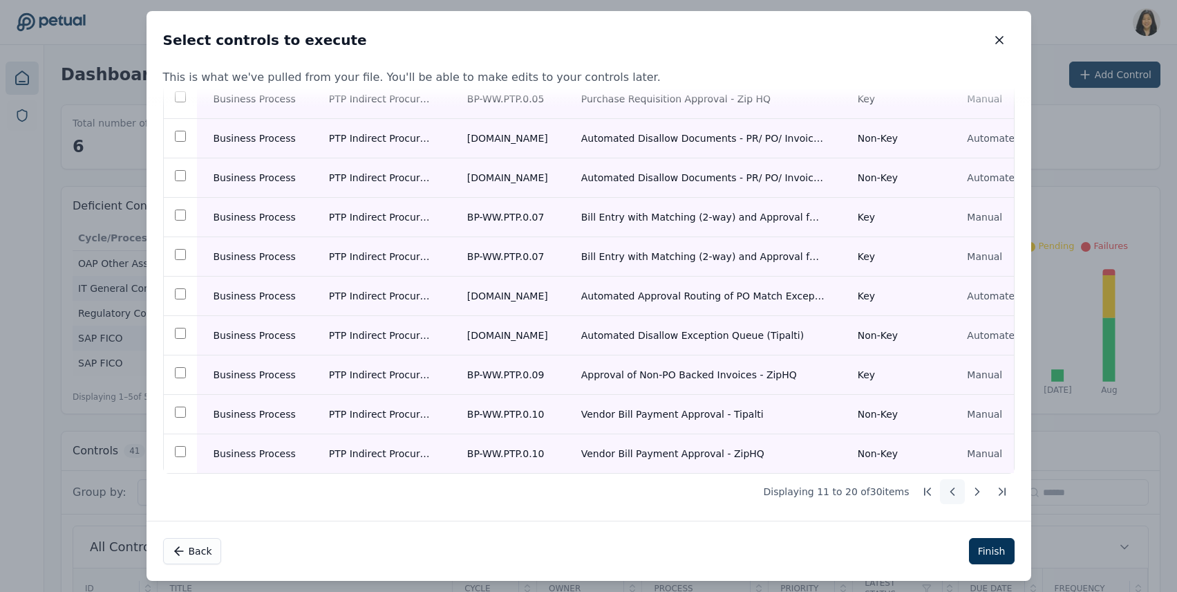
click at [951, 492] on icon at bounding box center [952, 491] width 3 height 7
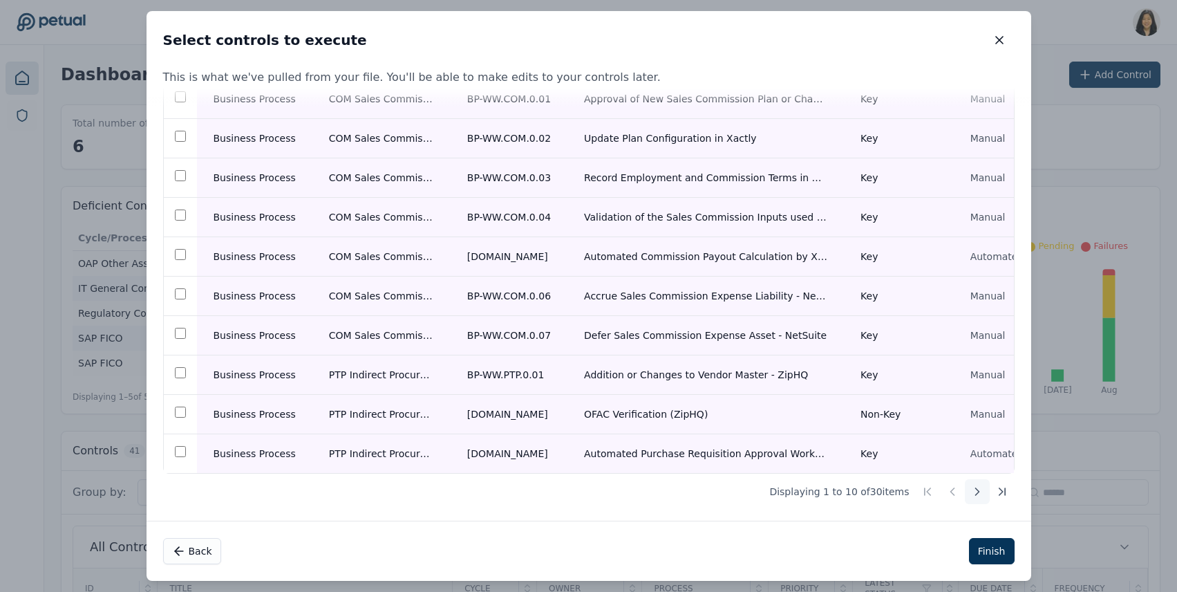
click at [971, 491] on icon at bounding box center [978, 492] width 14 height 14
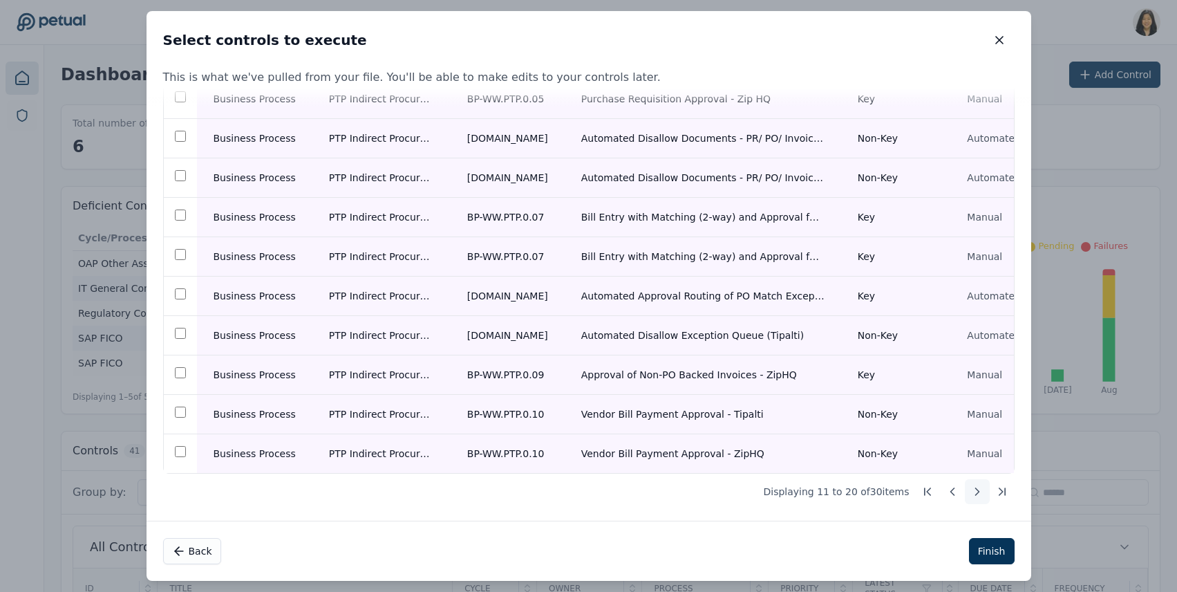
click at [971, 491] on icon at bounding box center [978, 492] width 14 height 14
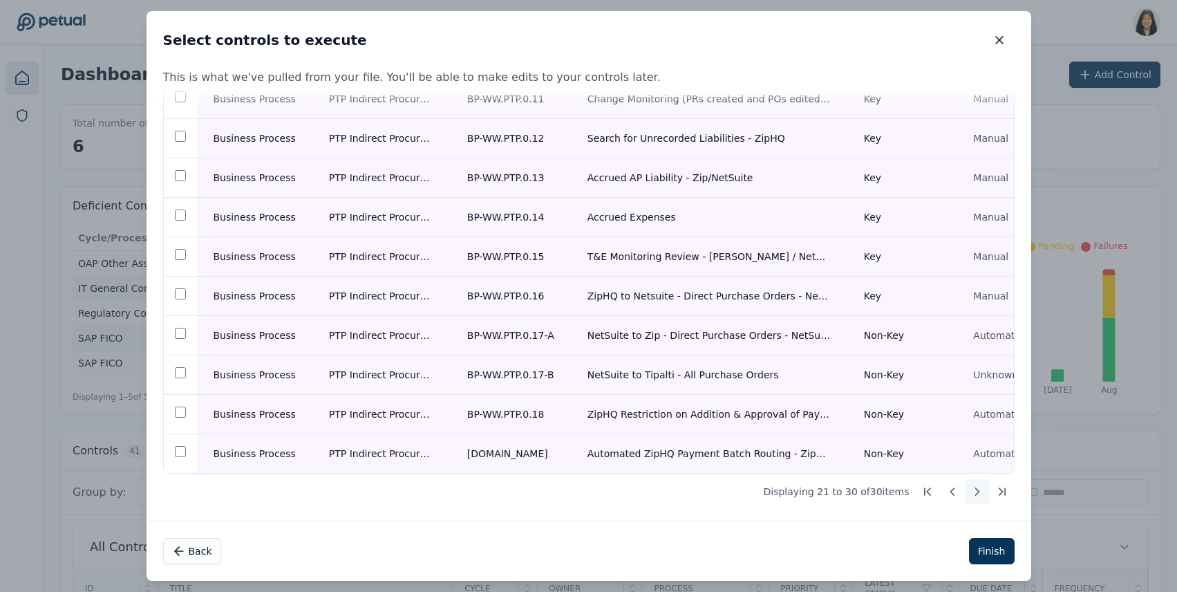
click at [971, 491] on icon at bounding box center [978, 492] width 14 height 14
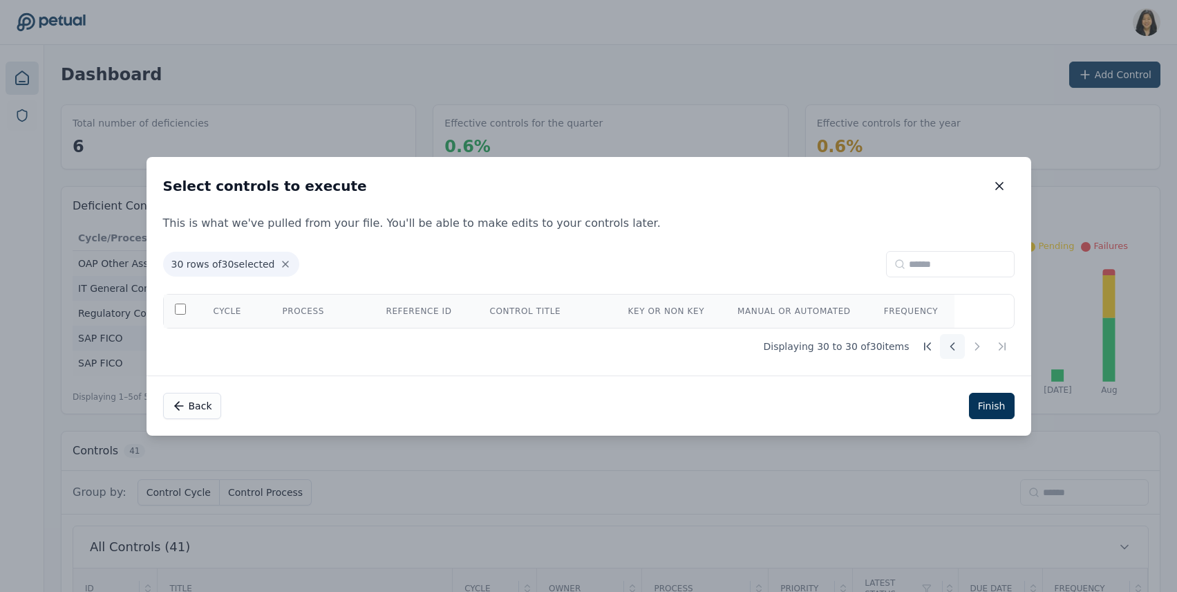
click at [947, 343] on icon at bounding box center [953, 346] width 14 height 14
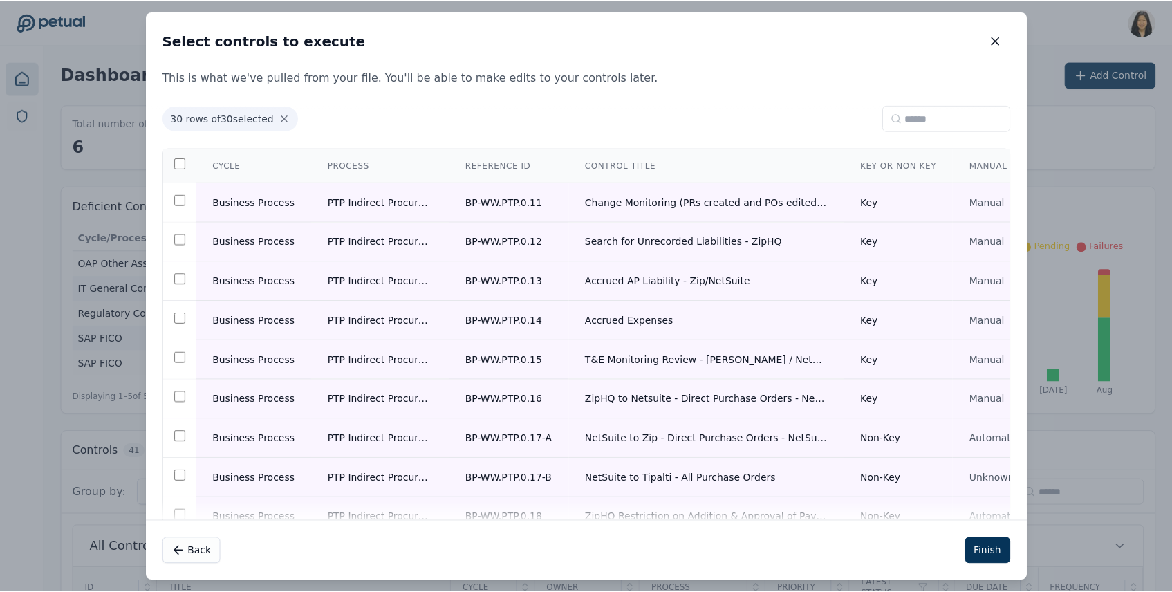
scroll to position [109, 0]
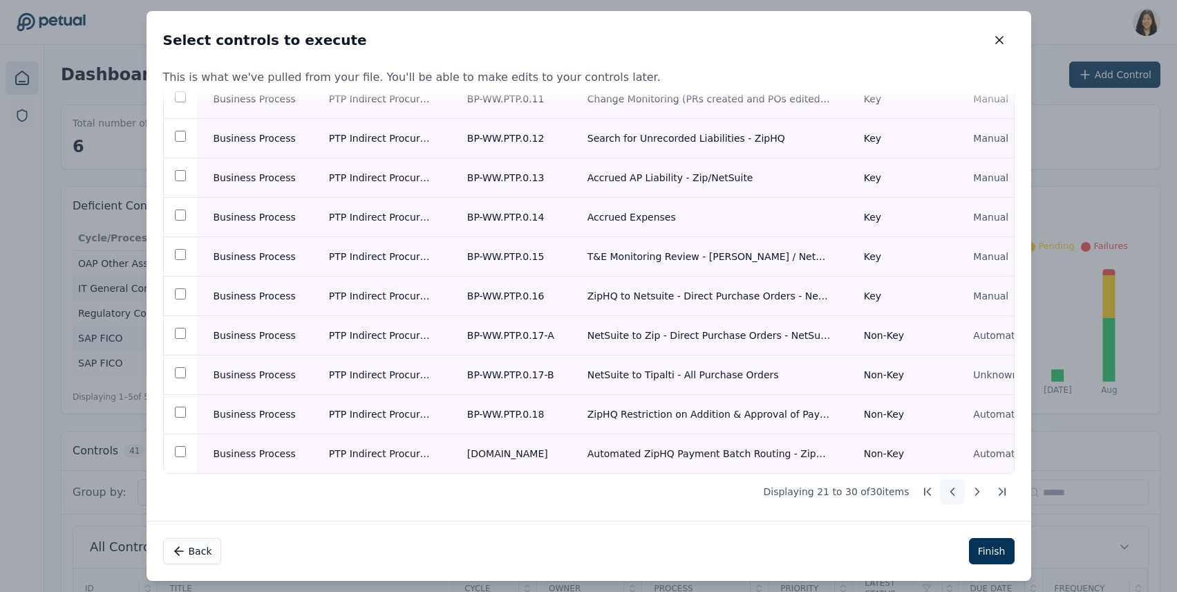
click at [947, 492] on icon at bounding box center [953, 492] width 14 height 14
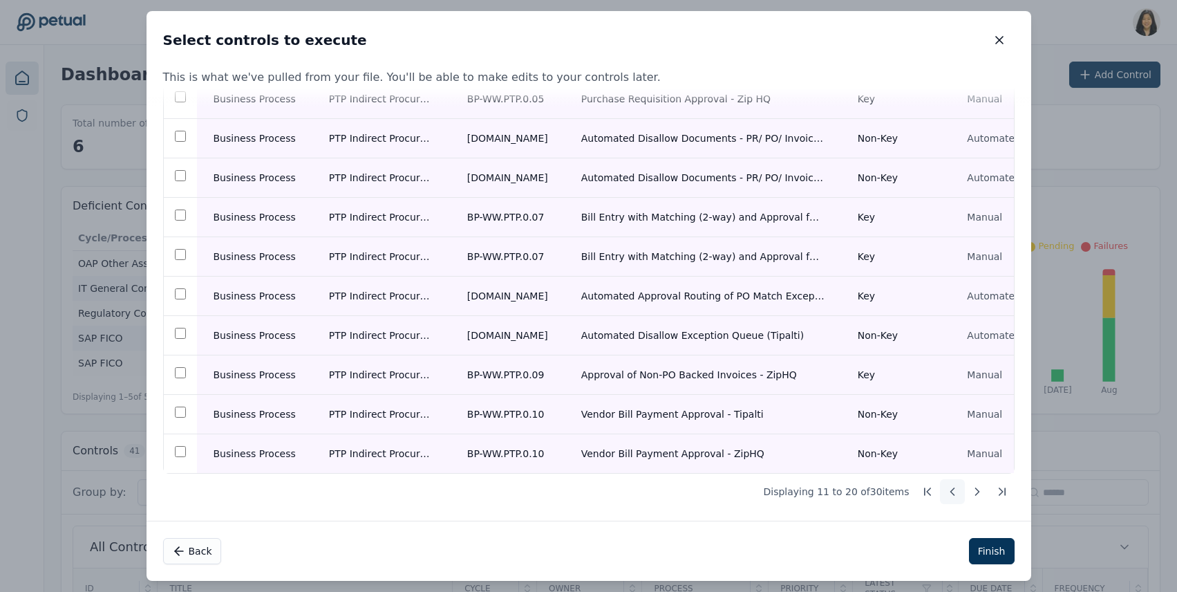
click at [947, 492] on icon at bounding box center [953, 492] width 14 height 14
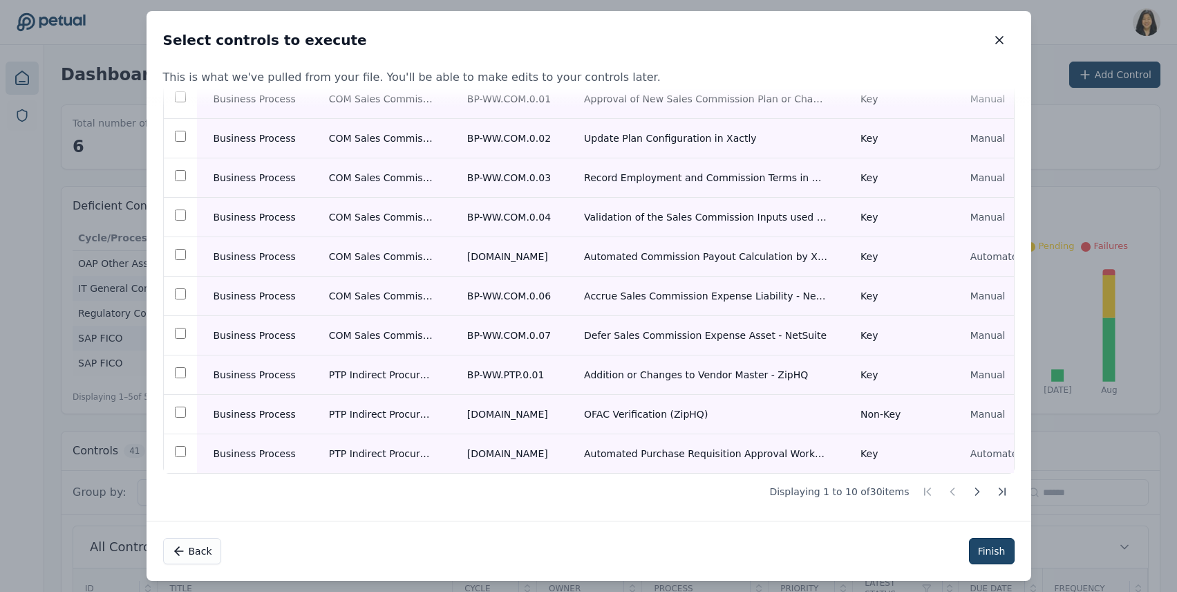
click at [999, 550] on button "Finish" at bounding box center [992, 551] width 46 height 26
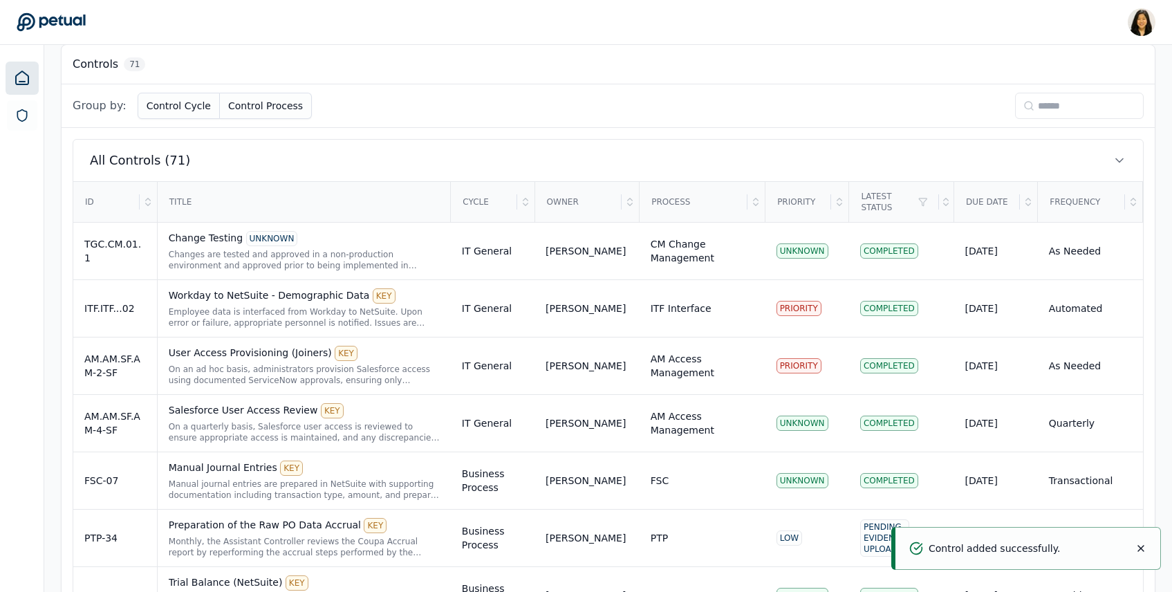
scroll to position [430, 0]
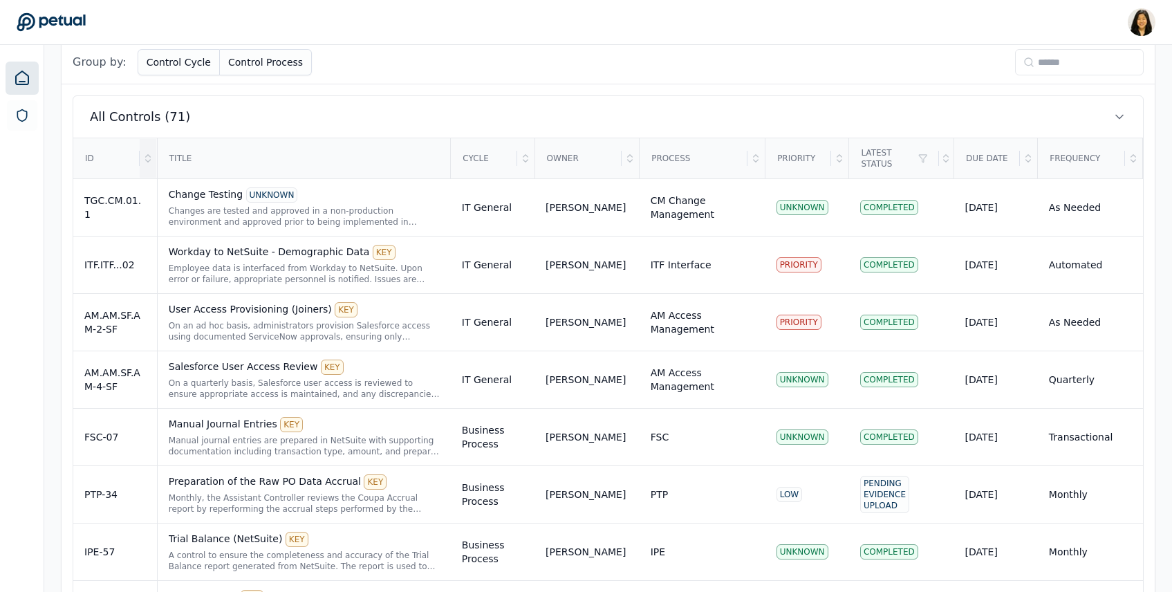
click at [145, 160] on icon at bounding box center [147, 161] width 5 height 2
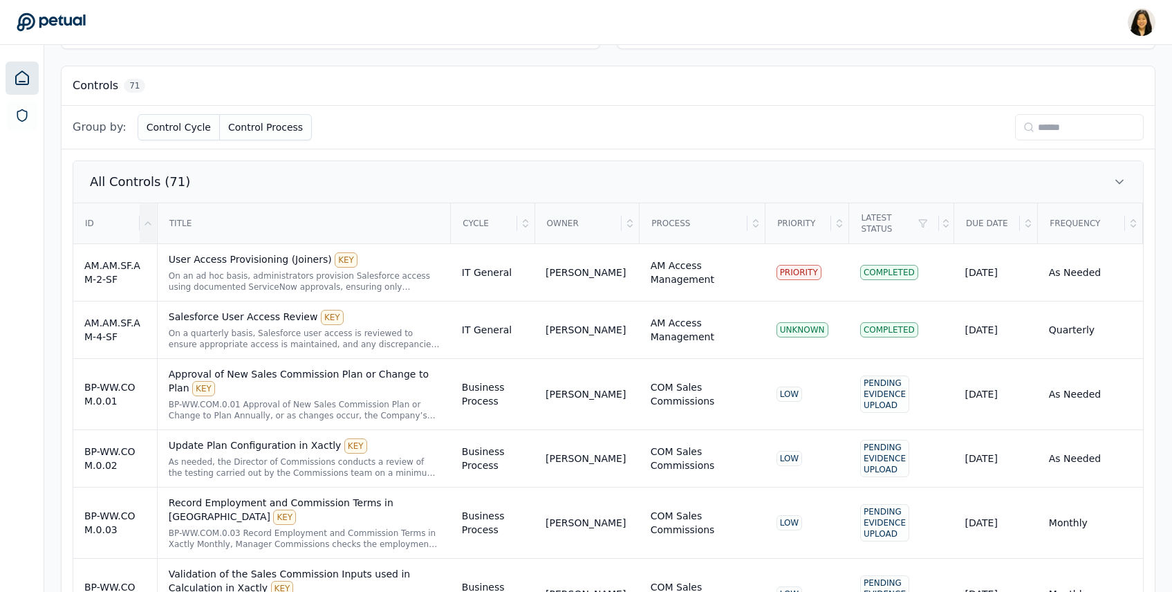
scroll to position [342, 0]
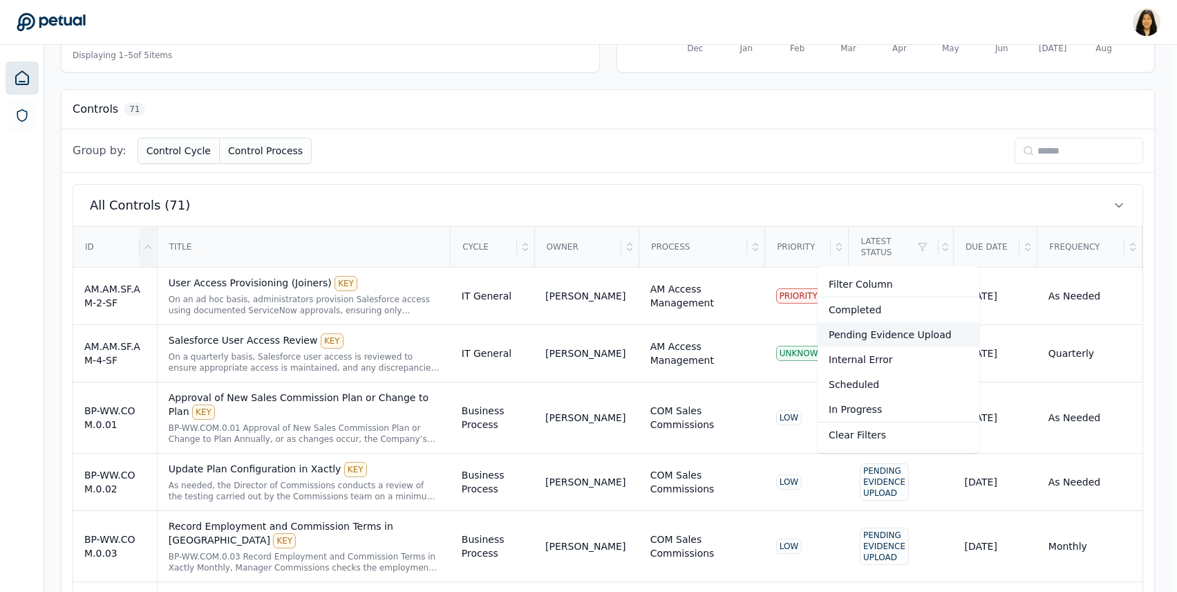
click at [884, 341] on div "Pending Evidence Upload" at bounding box center [899, 334] width 162 height 25
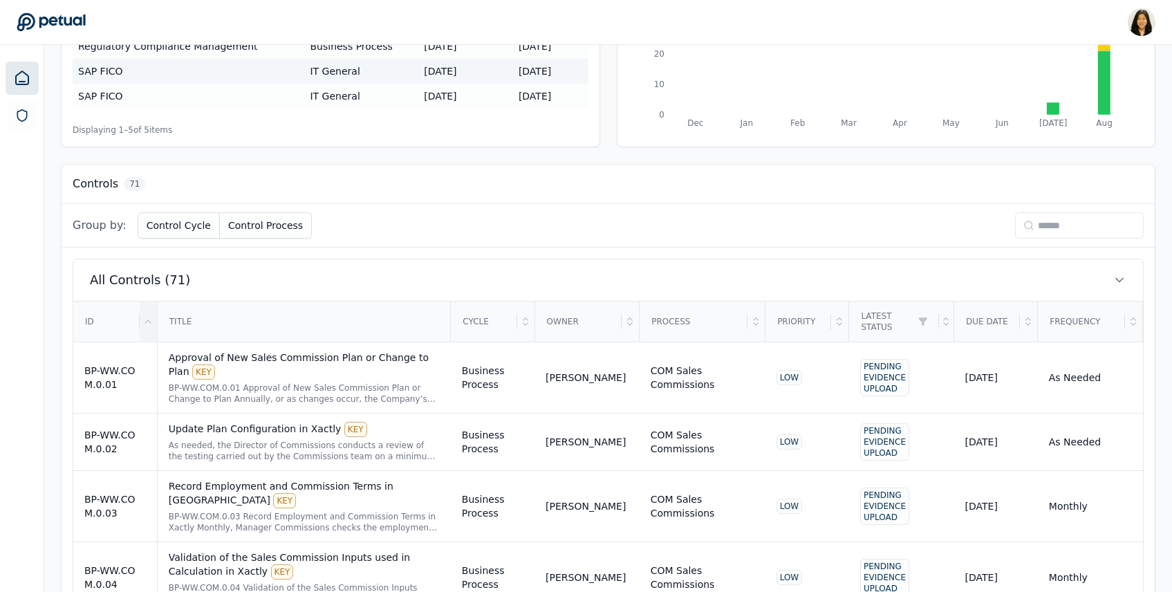
scroll to position [339, 0]
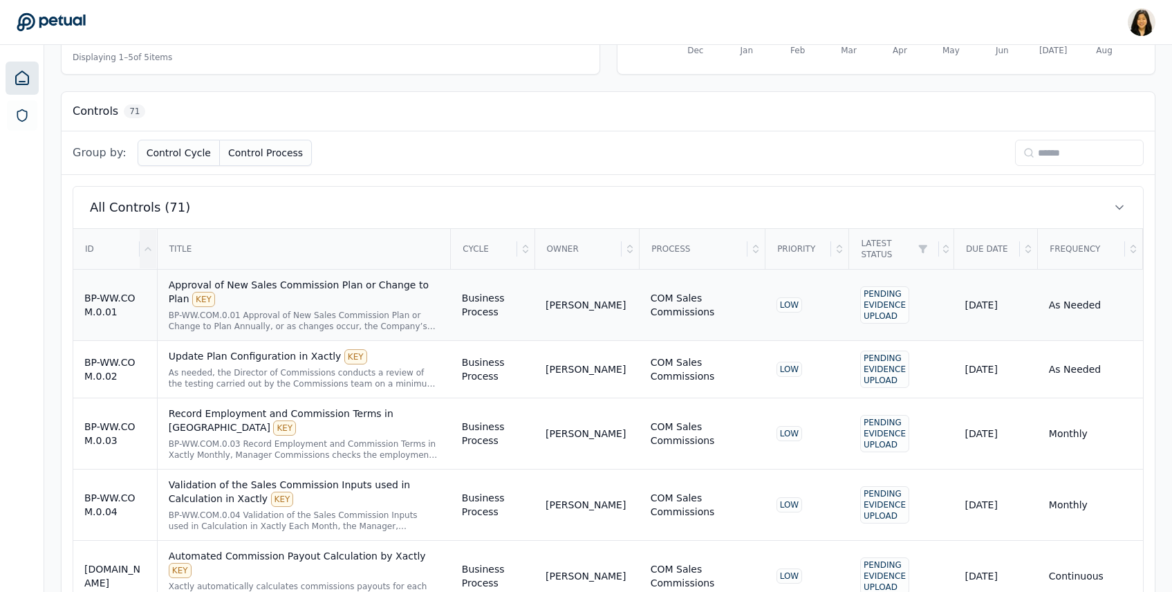
click at [678, 319] on td "COM Sales Commissions" at bounding box center [703, 305] width 126 height 71
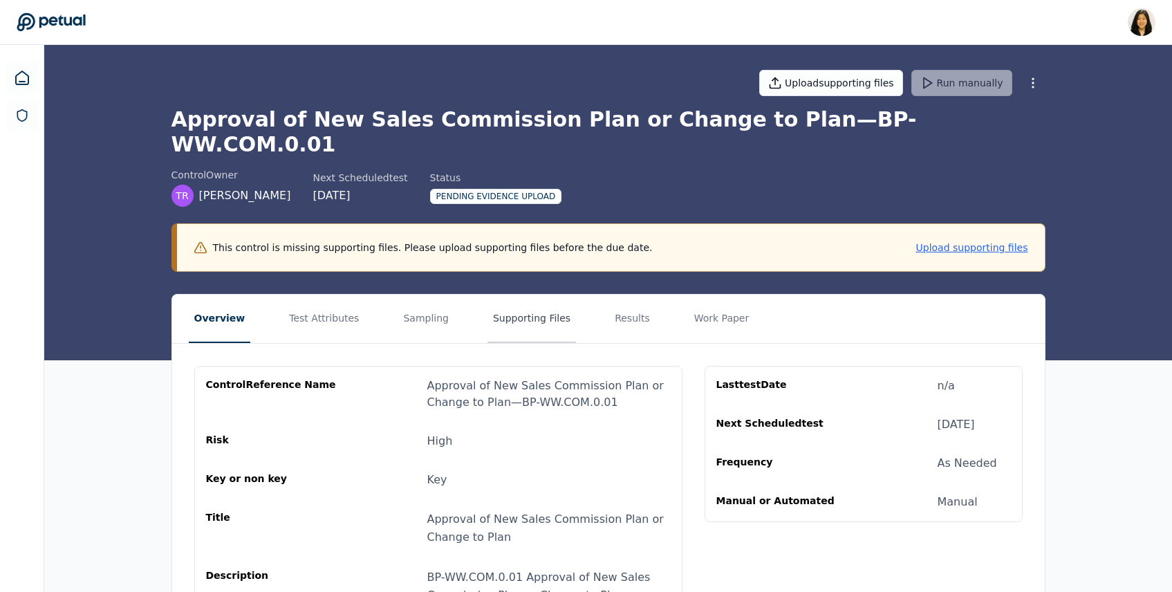
click at [532, 295] on button "Supporting Files" at bounding box center [531, 319] width 88 height 48
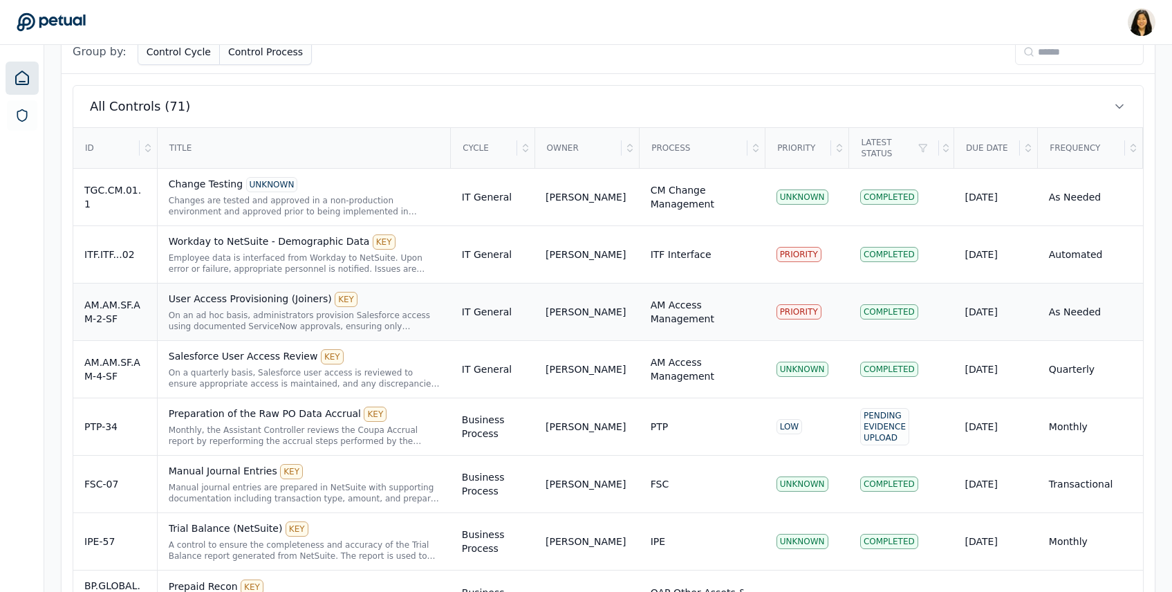
scroll to position [448, 0]
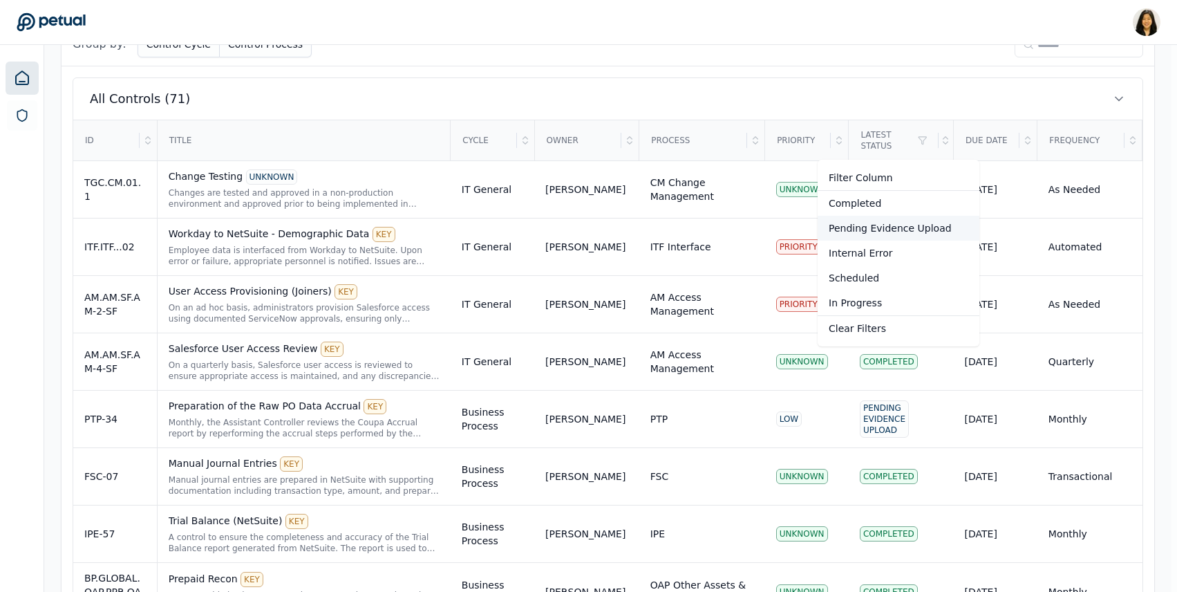
click at [871, 230] on div "Pending Evidence Upload" at bounding box center [899, 228] width 162 height 25
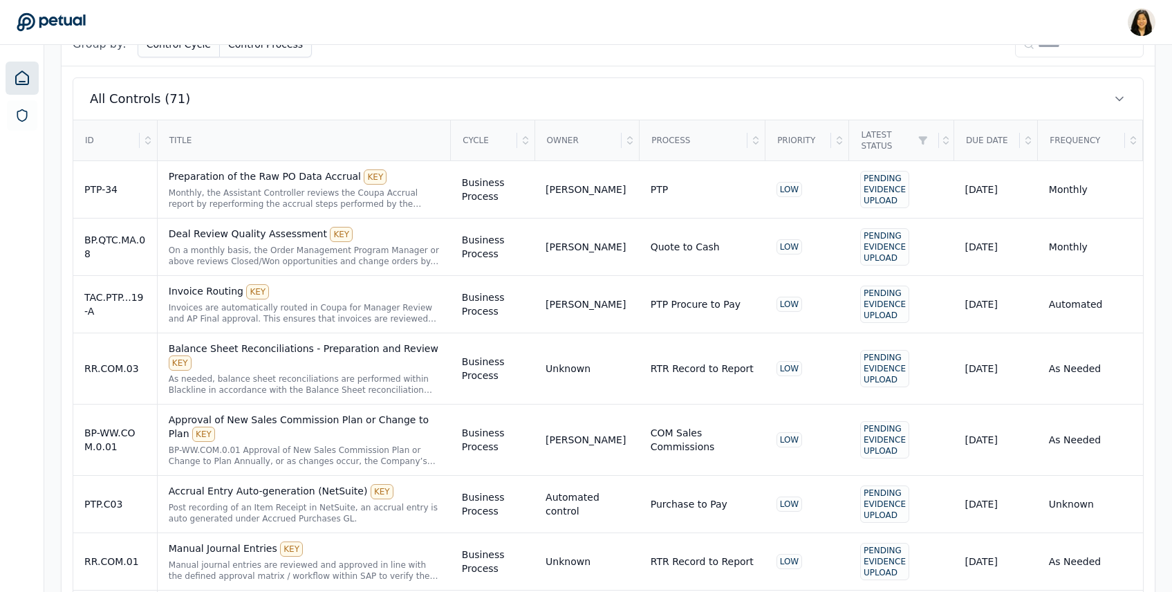
click at [130, 140] on div "ID" at bounding box center [107, 140] width 66 height 39
click at [154, 139] on div at bounding box center [148, 140] width 17 height 39
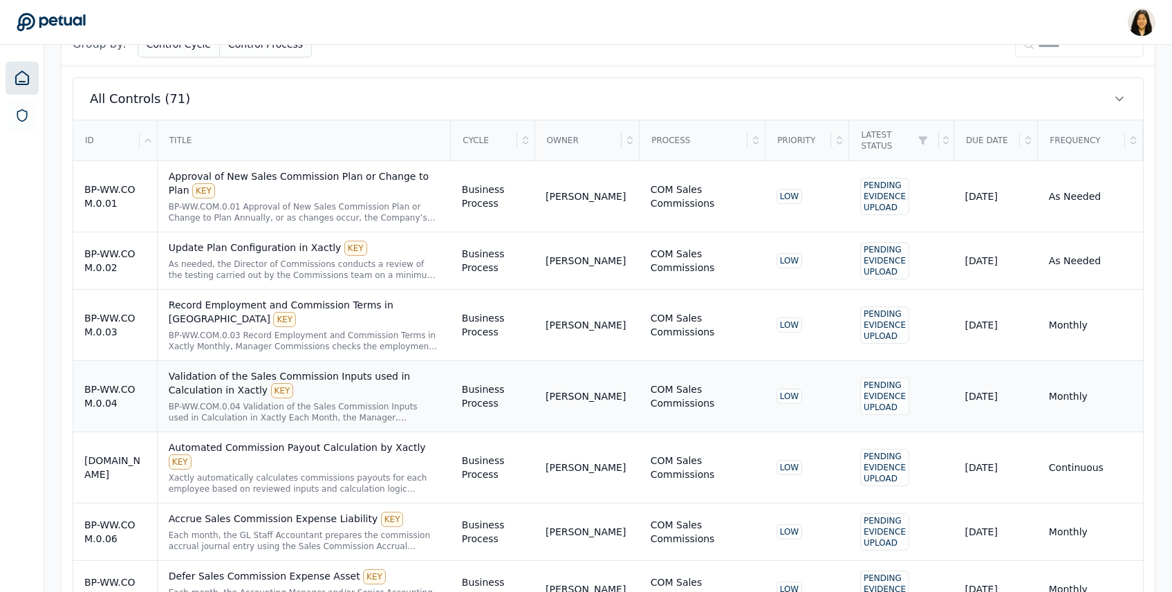
click at [181, 373] on div "Validation of the Sales Commission Inputs used in Calculation in Xactly KEY" at bounding box center [304, 383] width 271 height 29
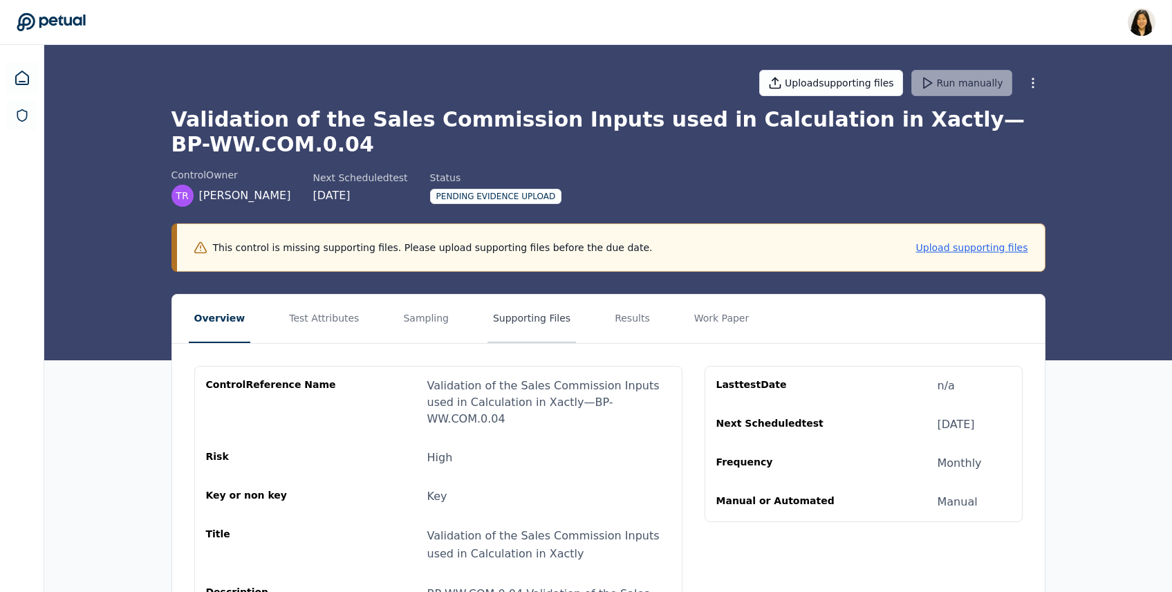
click at [524, 315] on button "Supporting Files" at bounding box center [531, 319] width 88 height 48
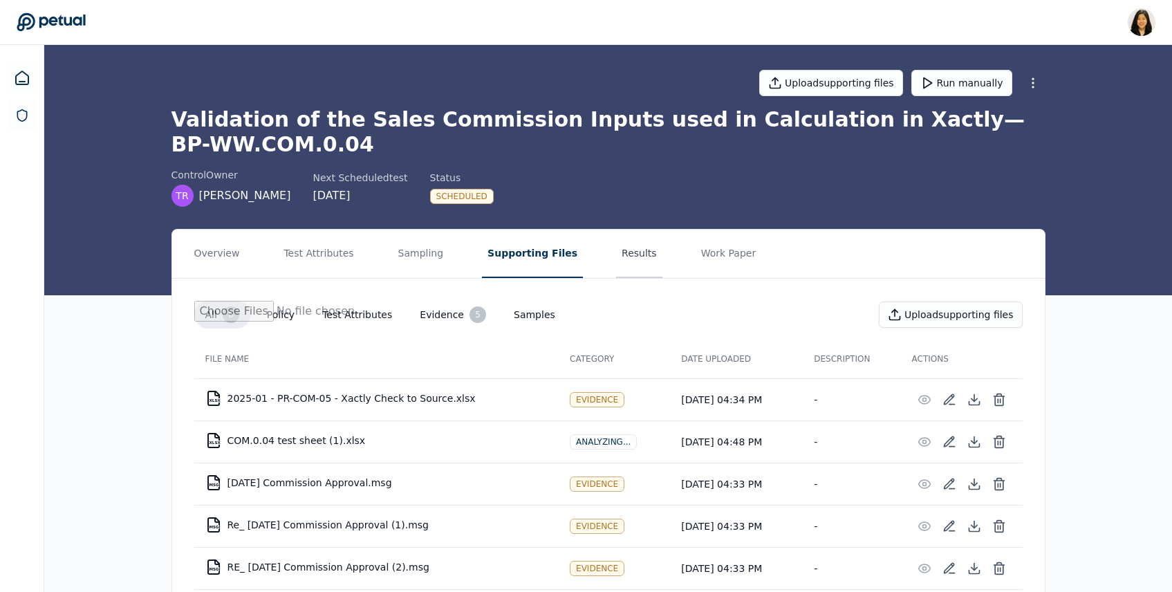
click at [619, 252] on button "Results" at bounding box center [639, 254] width 46 height 48
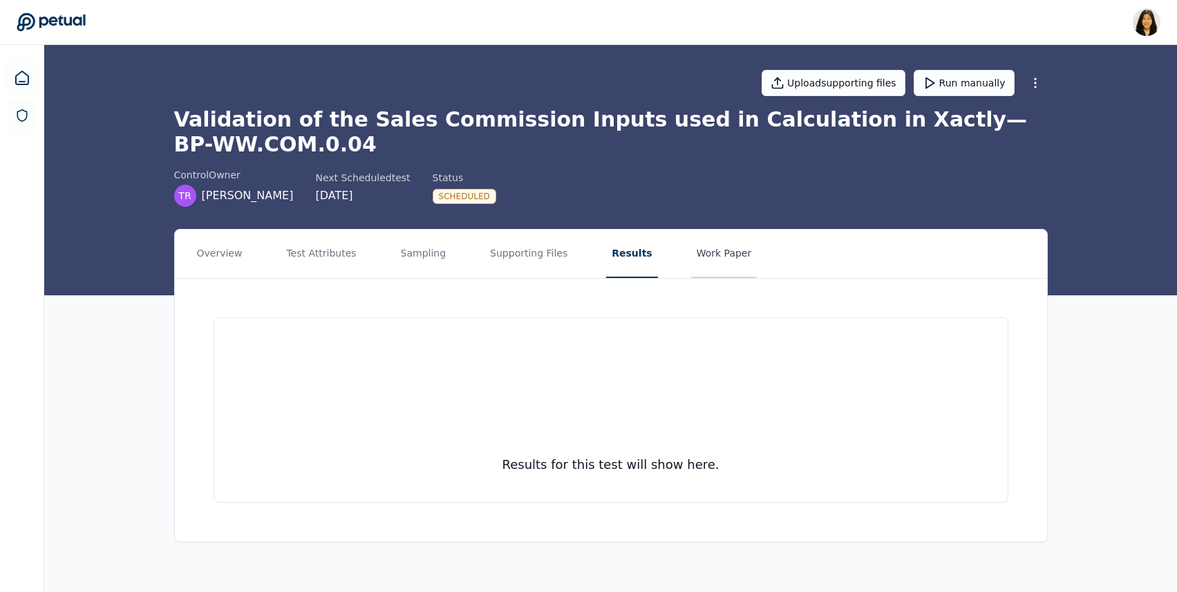
click at [726, 257] on button "Work Paper" at bounding box center [724, 254] width 66 height 48
click at [512, 254] on button "Supporting Files" at bounding box center [529, 254] width 88 height 48
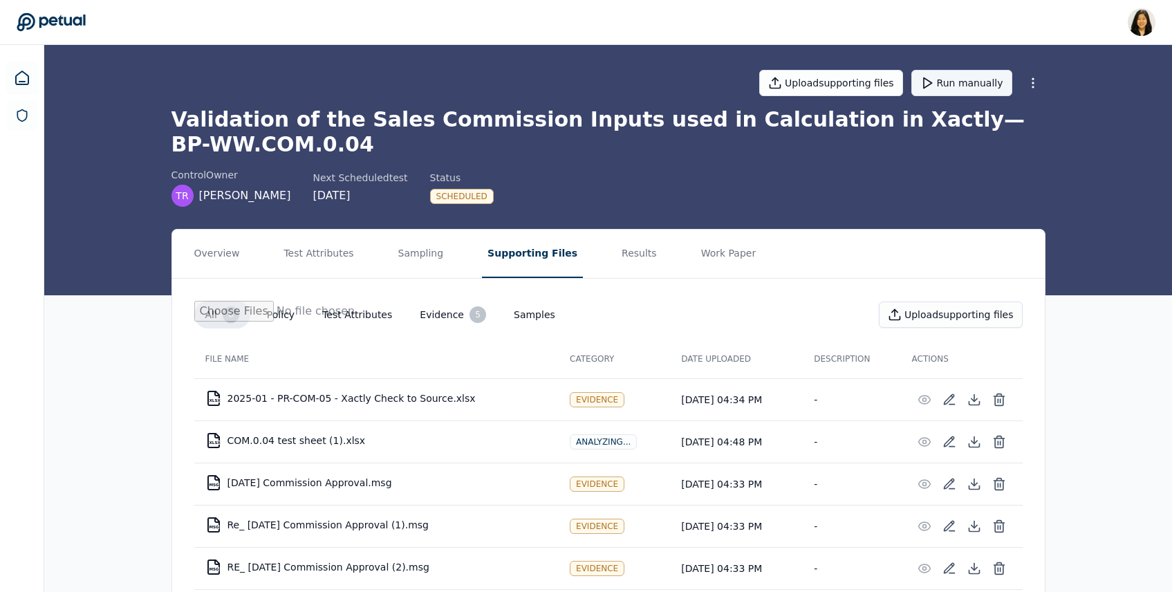
click at [958, 77] on button "Run manually" at bounding box center [961, 83] width 101 height 26
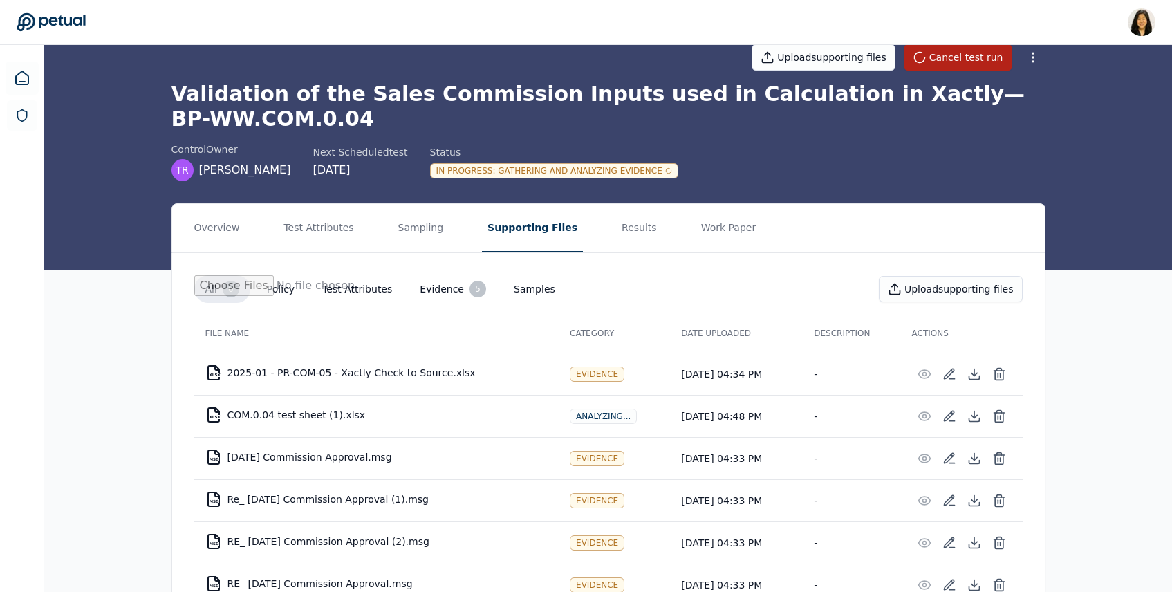
scroll to position [26, 0]
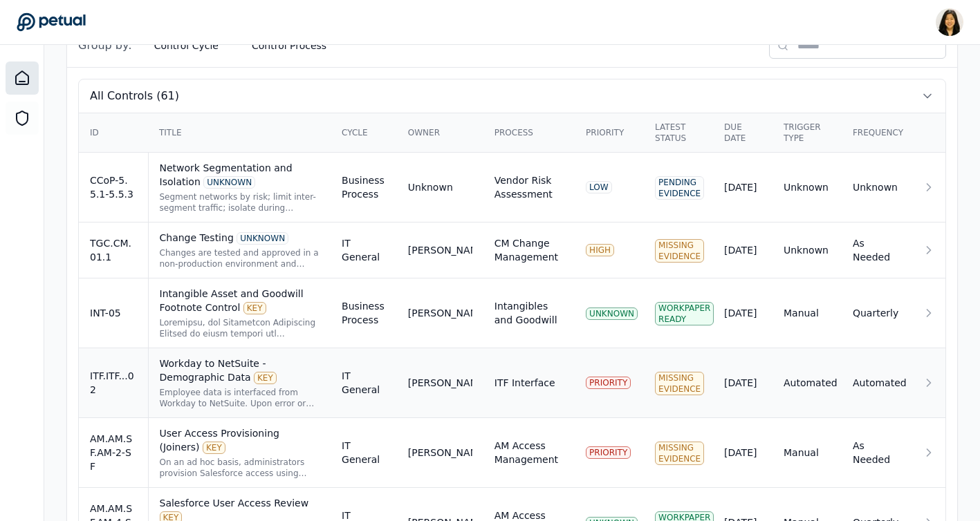
scroll to position [459, 0]
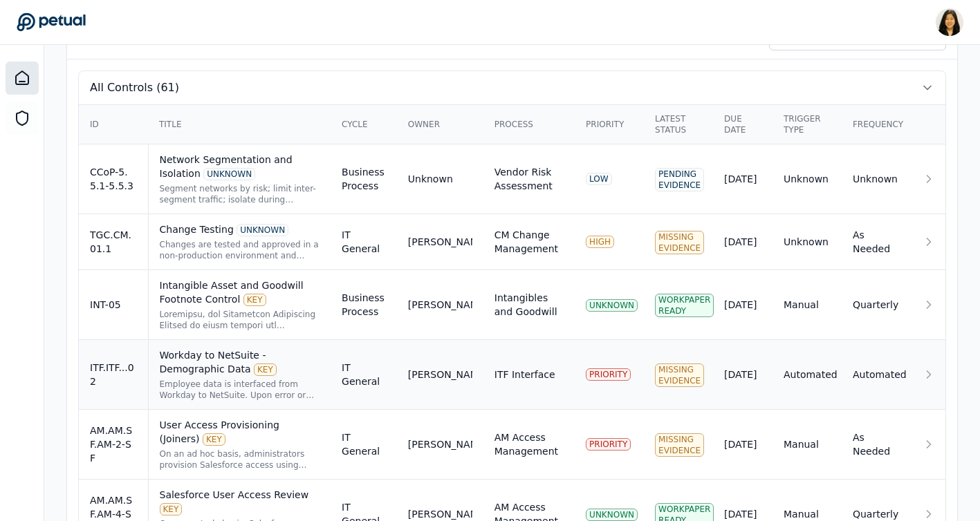
click at [223, 349] on div "Workday to NetSuite - Demographic Data KEY" at bounding box center [240, 362] width 160 height 28
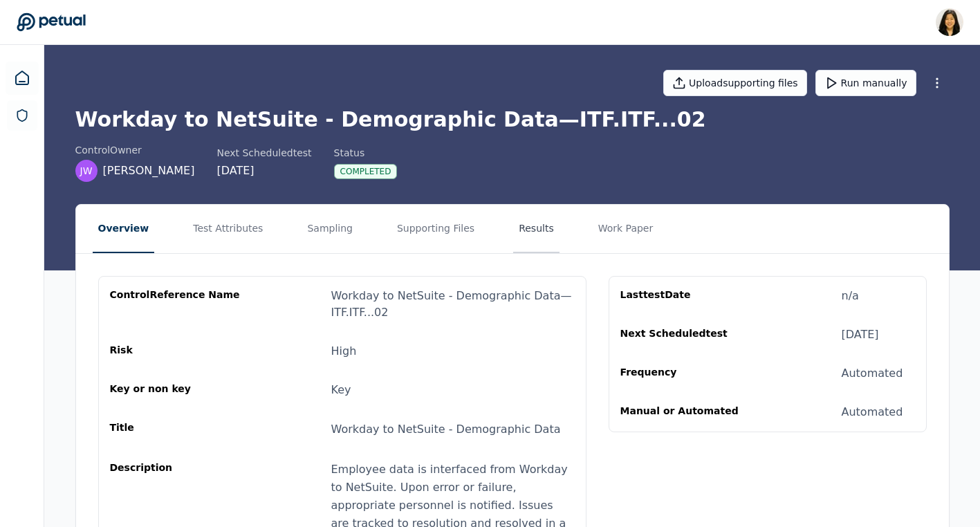
click at [513, 217] on button "Results" at bounding box center [536, 229] width 46 height 48
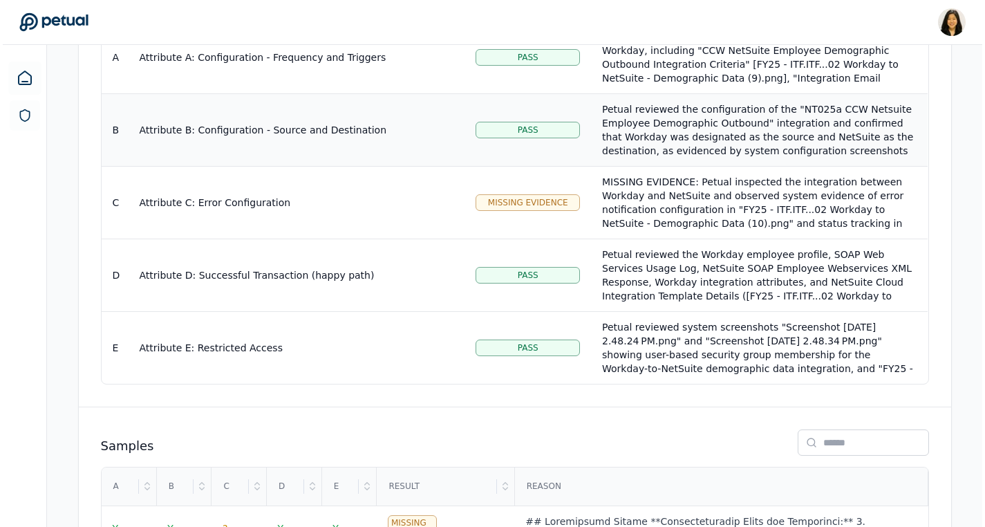
scroll to position [405, 0]
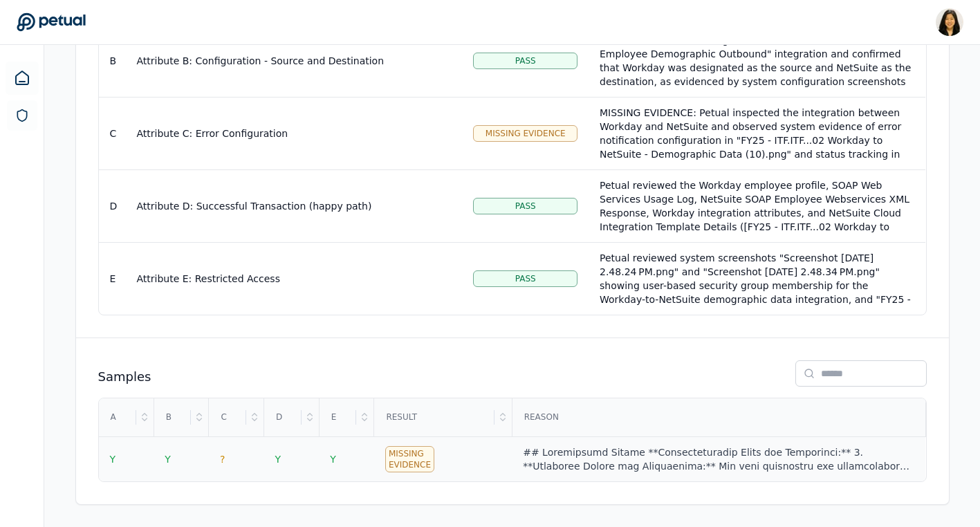
click at [486, 458] on td "Missing Evidence" at bounding box center [443, 459] width 138 height 45
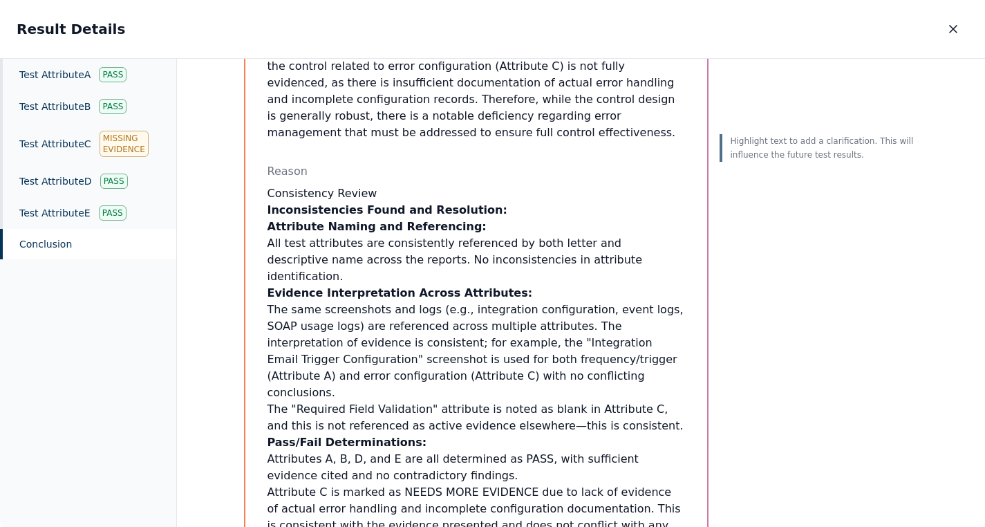
scroll to position [384, 0]
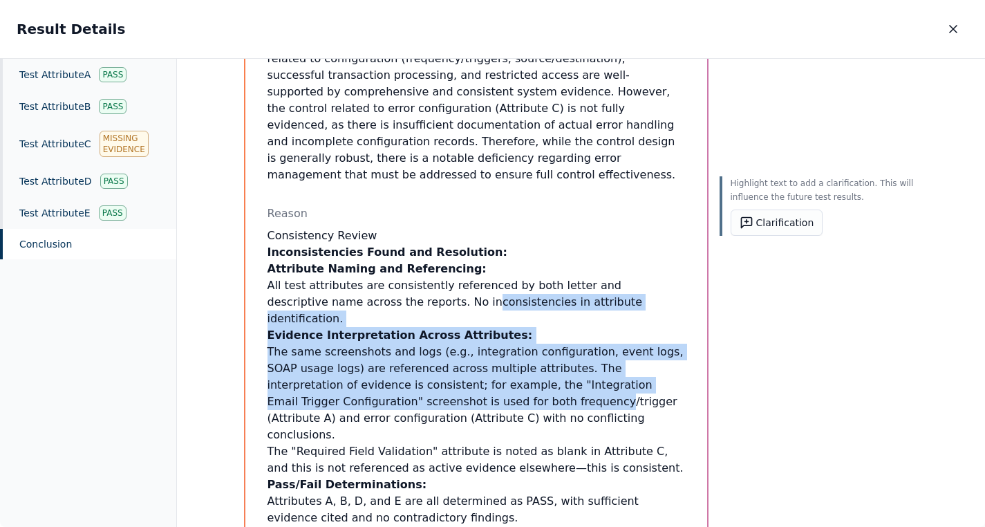
drag, startPoint x: 389, startPoint y: 290, endPoint x: 455, endPoint y: 366, distance: 100.5
click at [455, 366] on ol "Attribute Naming and Referencing: All test attributes are consistently referenc…" at bounding box center [477, 526] width 418 height 531
click at [767, 226] on button "Clarification" at bounding box center [777, 222] width 93 height 26
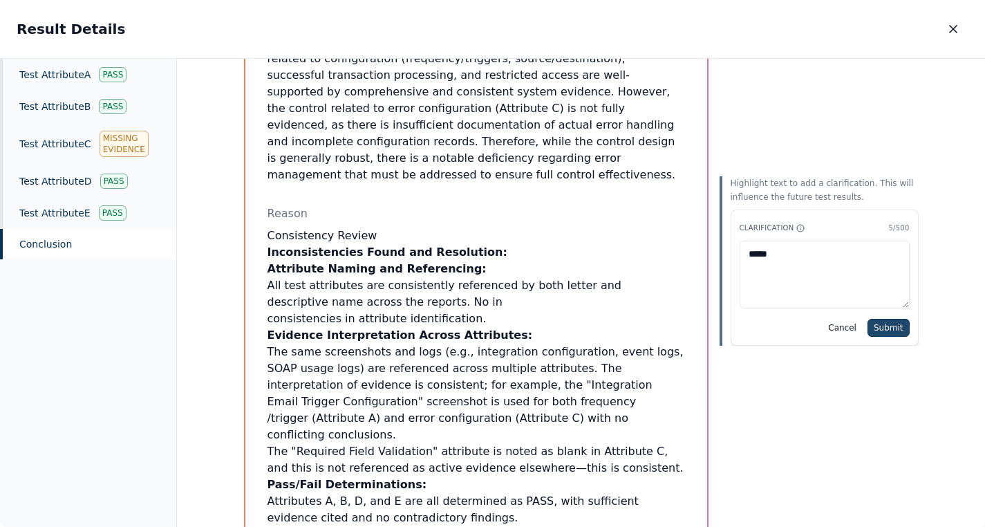
type textarea "****"
click at [895, 321] on button "Submit" at bounding box center [889, 328] width 42 height 18
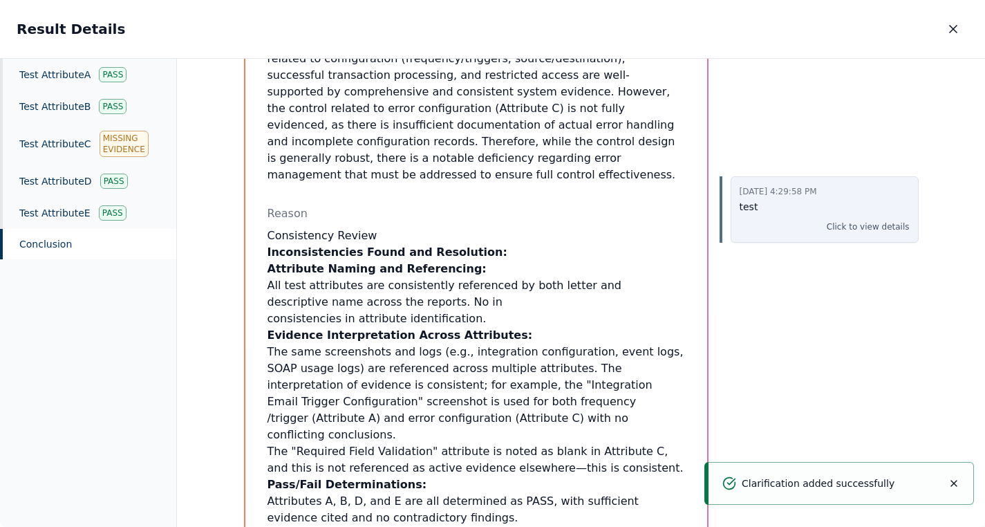
click at [847, 223] on p "Click to view details" at bounding box center [868, 227] width 83 height 14
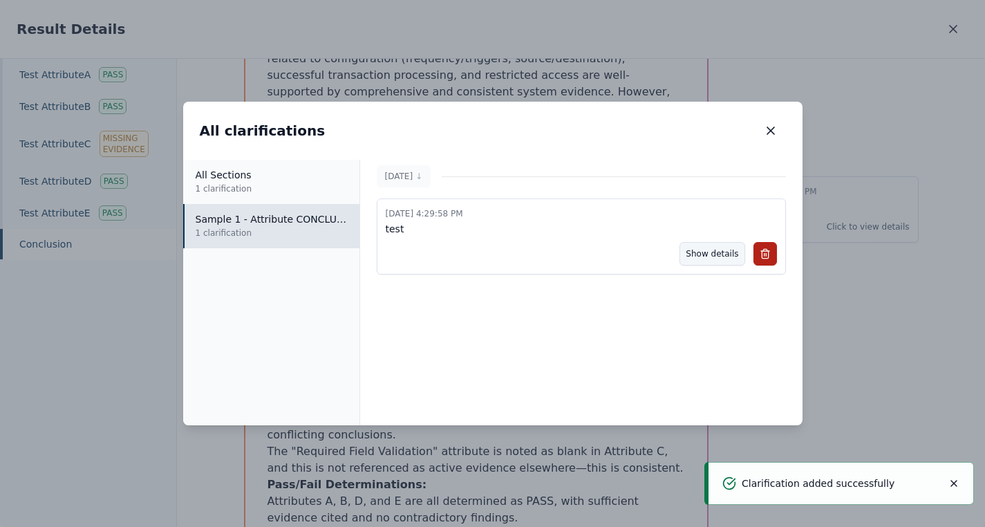
click at [713, 253] on button "Show details" at bounding box center [712, 254] width 65 height 24
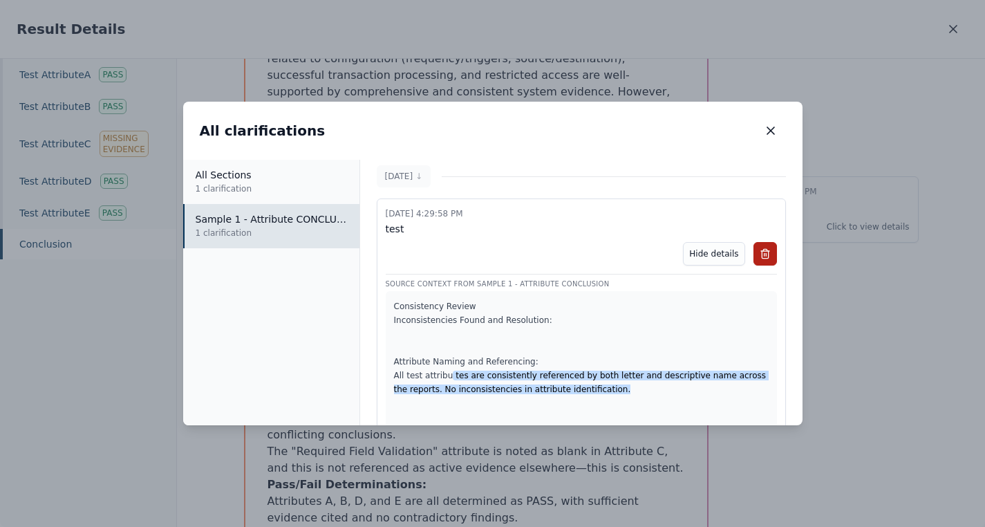
click at [870, 341] on div "All clarifications All clarifications All Sections 1 clarification Sample 1 - A…" at bounding box center [492, 263] width 985 height 527
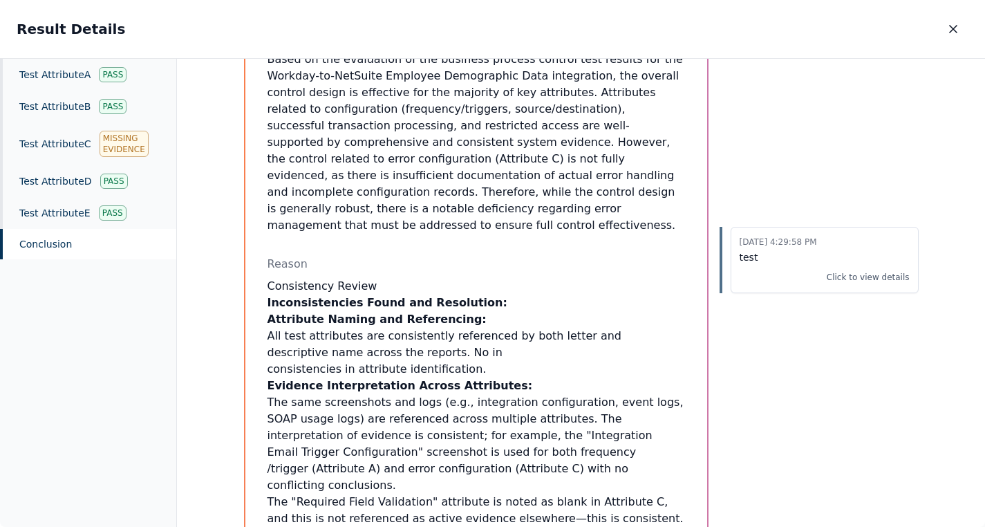
scroll to position [308, 0]
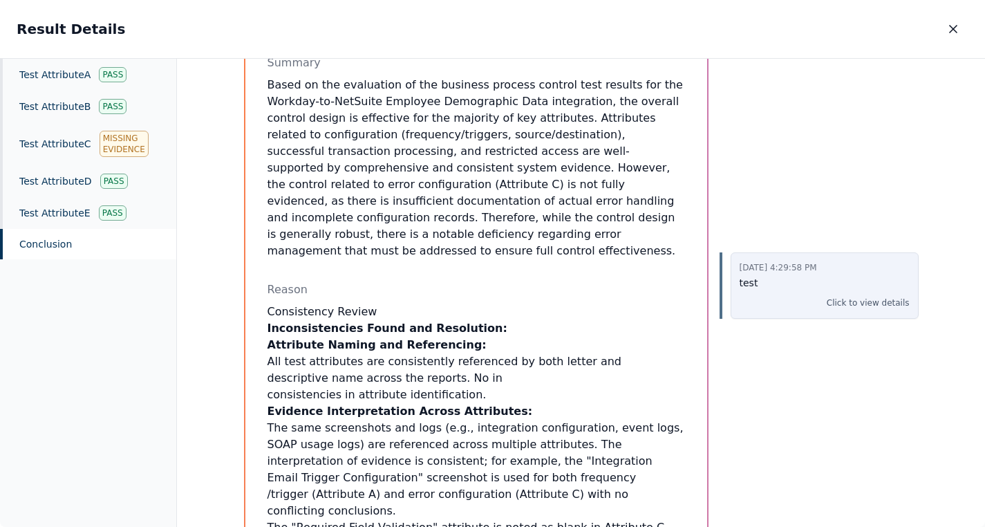
click at [871, 288] on p "test" at bounding box center [825, 283] width 170 height 16
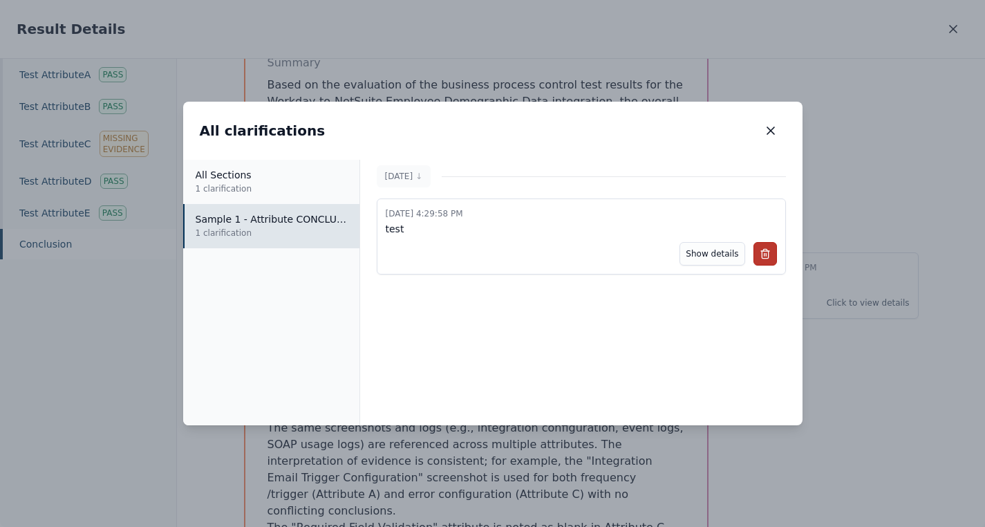
click at [767, 254] on icon at bounding box center [765, 253] width 11 height 11
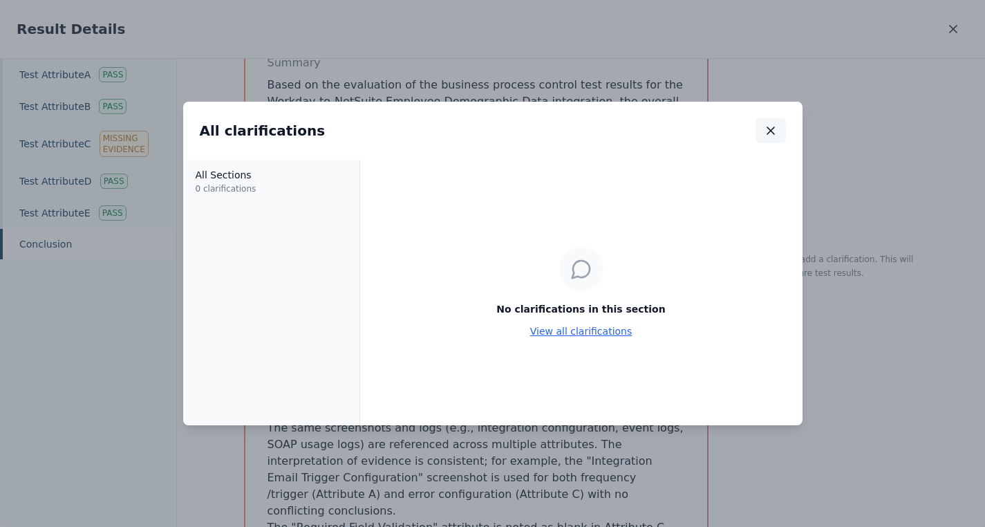
click at [772, 125] on icon "button" at bounding box center [771, 131] width 14 height 14
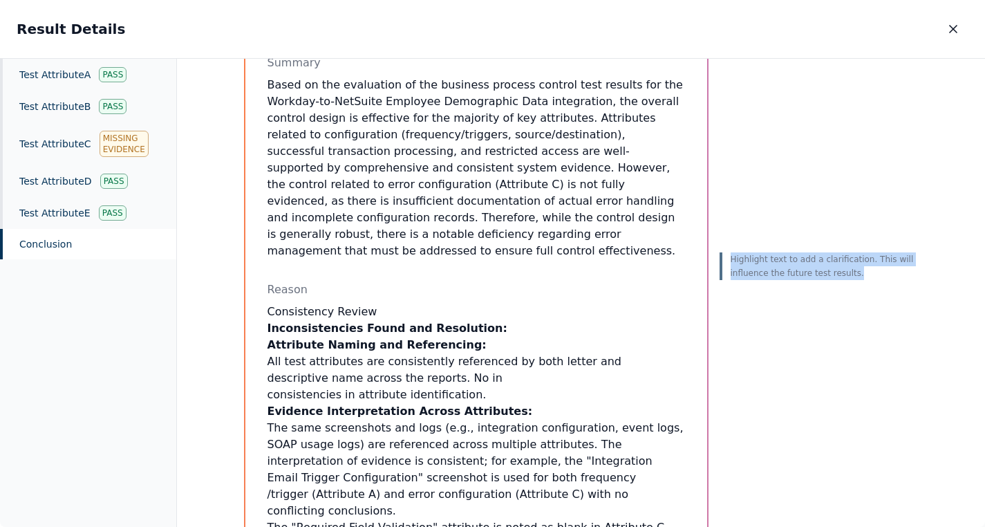
drag, startPoint x: 860, startPoint y: 274, endPoint x: 729, endPoint y: 264, distance: 131.0
click at [731, 264] on p "Highlight text to add a clarification. This will influence the future test resu…" at bounding box center [825, 266] width 188 height 28
copy p "Highlight text to add a clarification. This will influence the future test resu…"
click at [515, 344] on p "Attribute Naming and Referencing: All test attributes are consistently referenc…" at bounding box center [477, 362] width 418 height 50
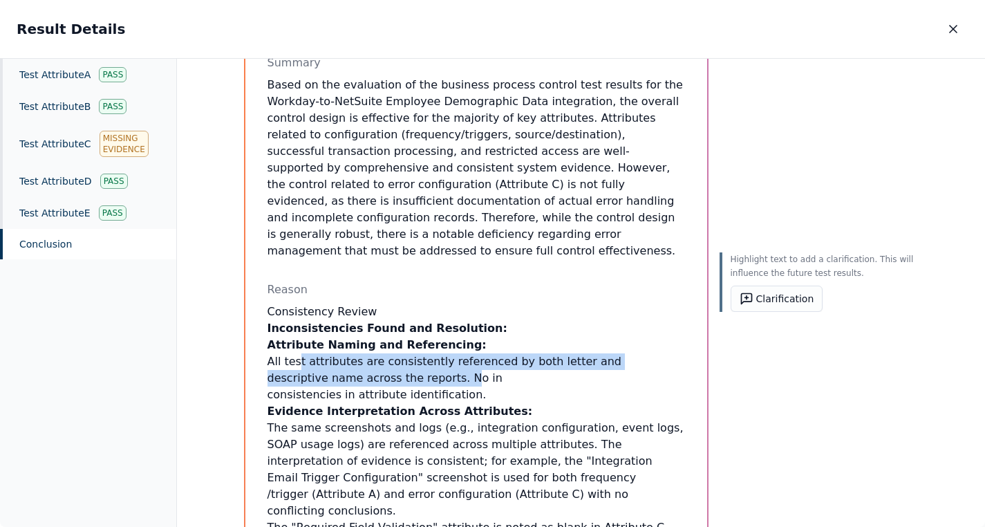
drag, startPoint x: 366, startPoint y: 354, endPoint x: 294, endPoint y: 344, distance: 73.2
click at [296, 344] on p "Attribute Naming and Referencing: All test attributes are consistently referenc…" at bounding box center [477, 362] width 418 height 50
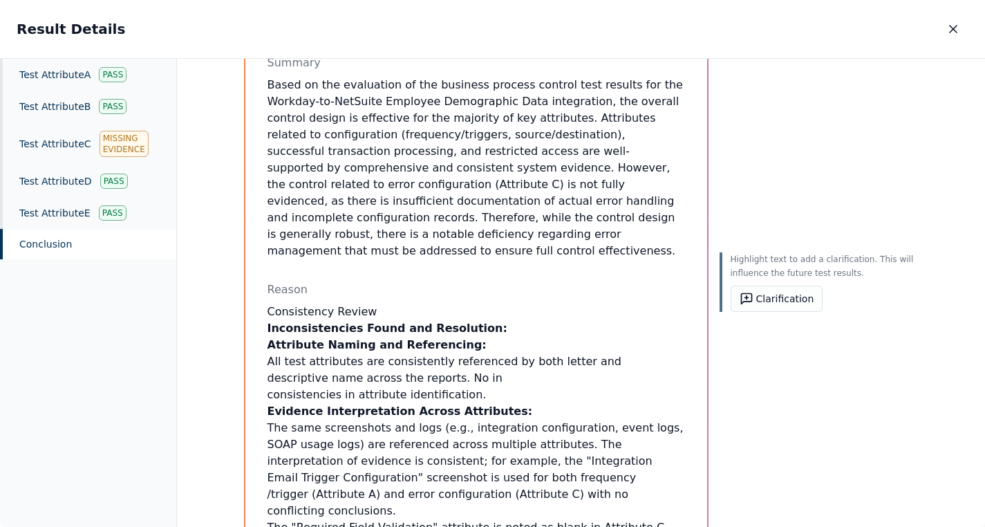
click at [210, 209] on div "Conclusion Control Reference ID ITF.ITF...02 Applicable Systems N/A AppResults …" at bounding box center [581, 293] width 808 height 469
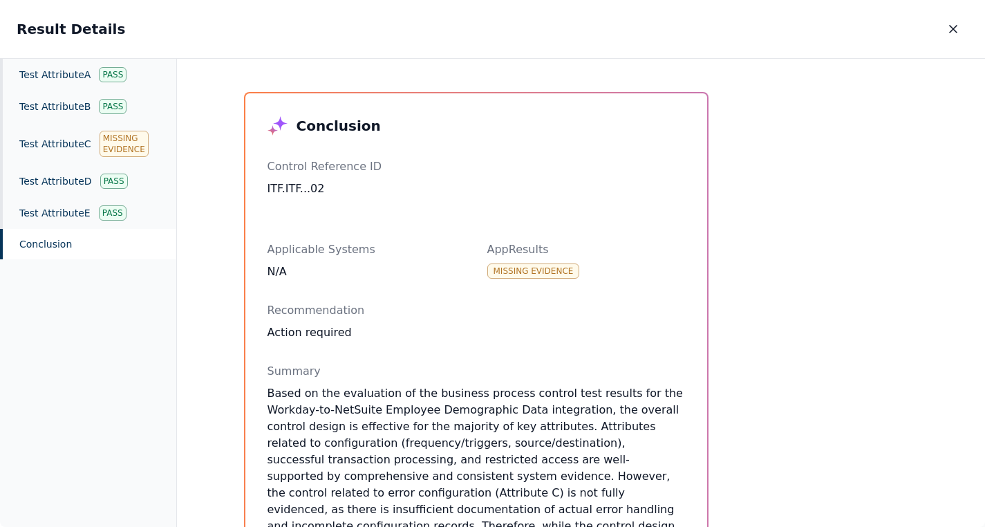
scroll to position [308, 0]
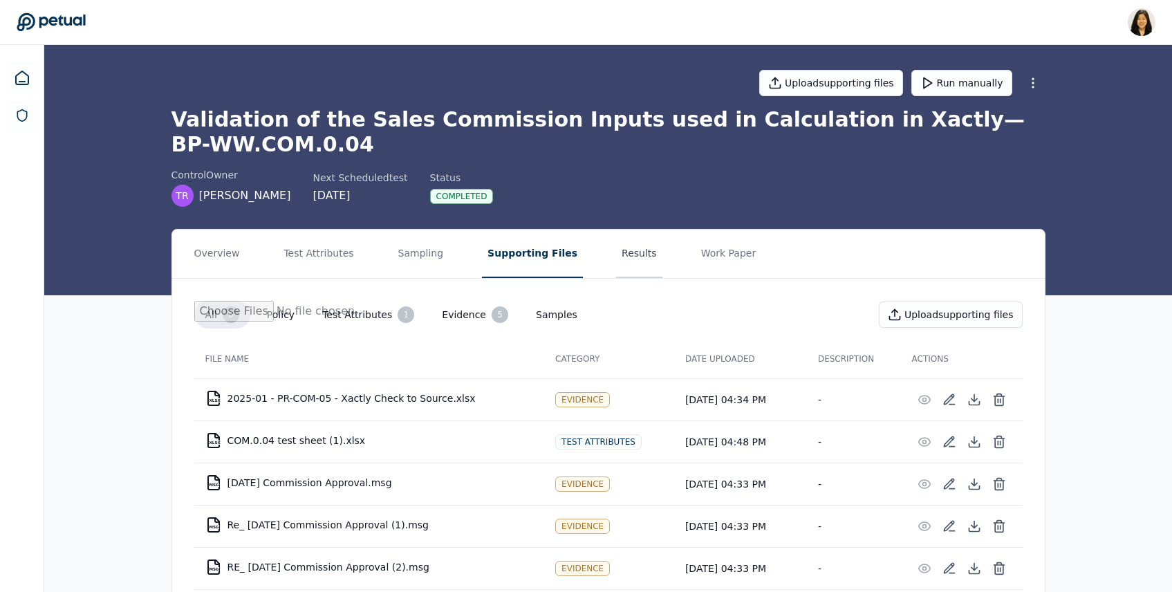
click at [633, 246] on button "Results" at bounding box center [639, 254] width 46 height 48
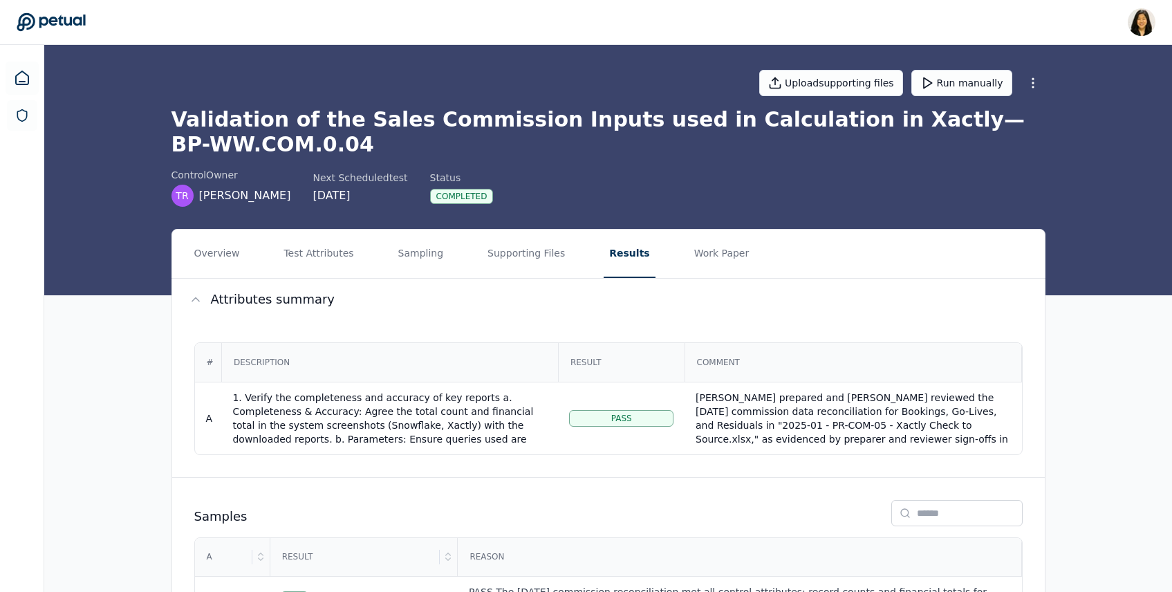
scroll to position [75, 0]
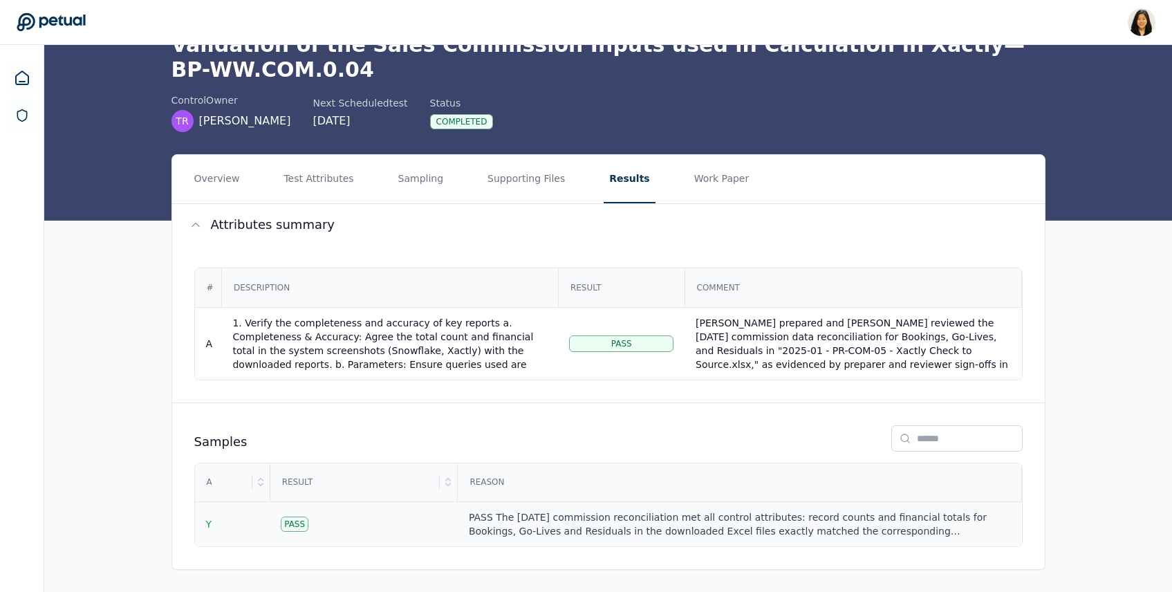
click at [621, 529] on div "PASS The January 2025 commission reconciliation met all control attributes: rec…" at bounding box center [739, 524] width 541 height 28
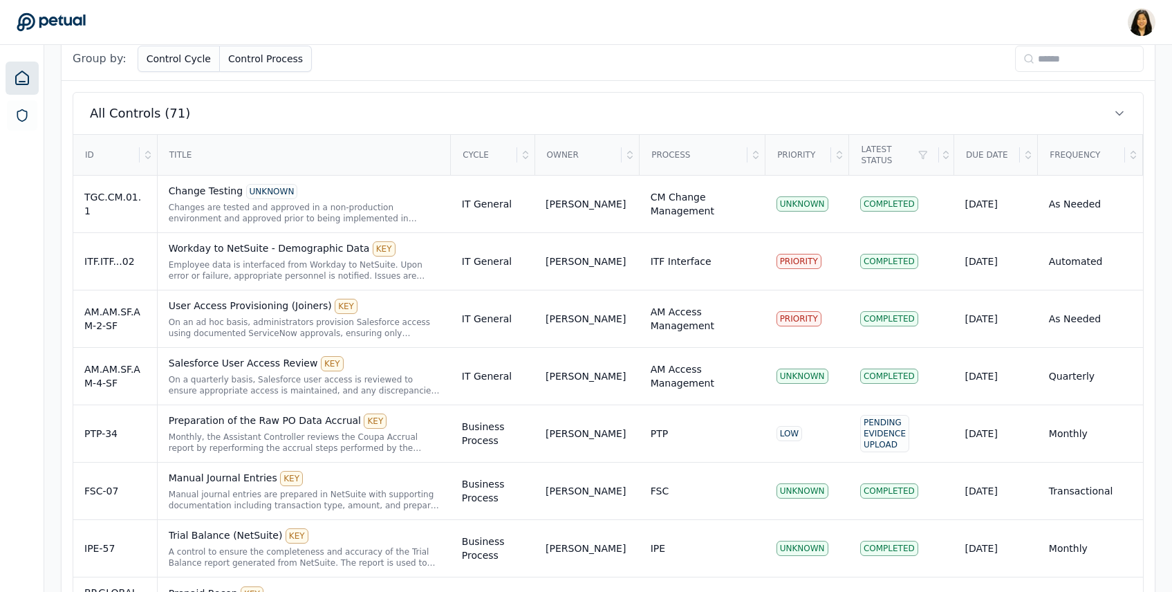
scroll to position [342, 0]
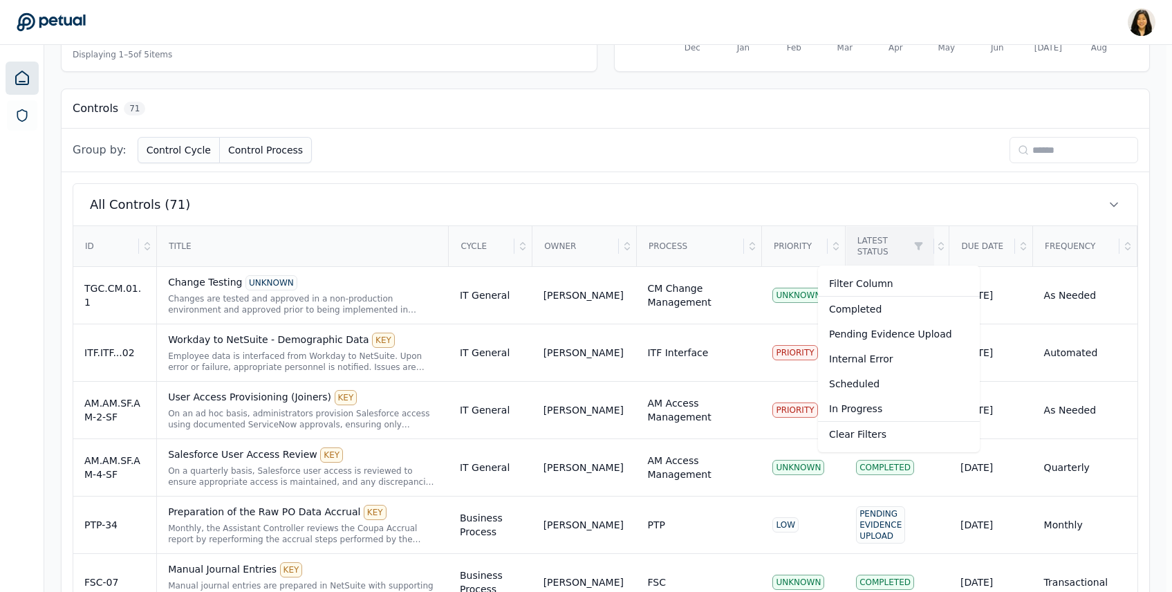
click at [877, 335] on div "Pending Evidence Upload" at bounding box center [899, 333] width 162 height 25
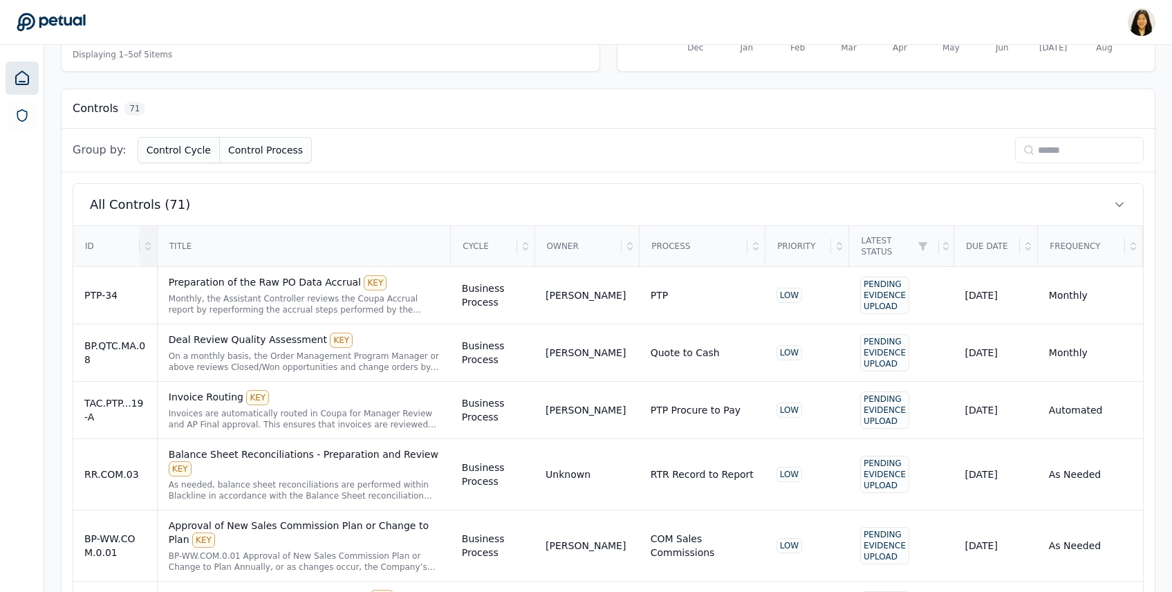
click at [149, 244] on icon at bounding box center [147, 244] width 5 height 2
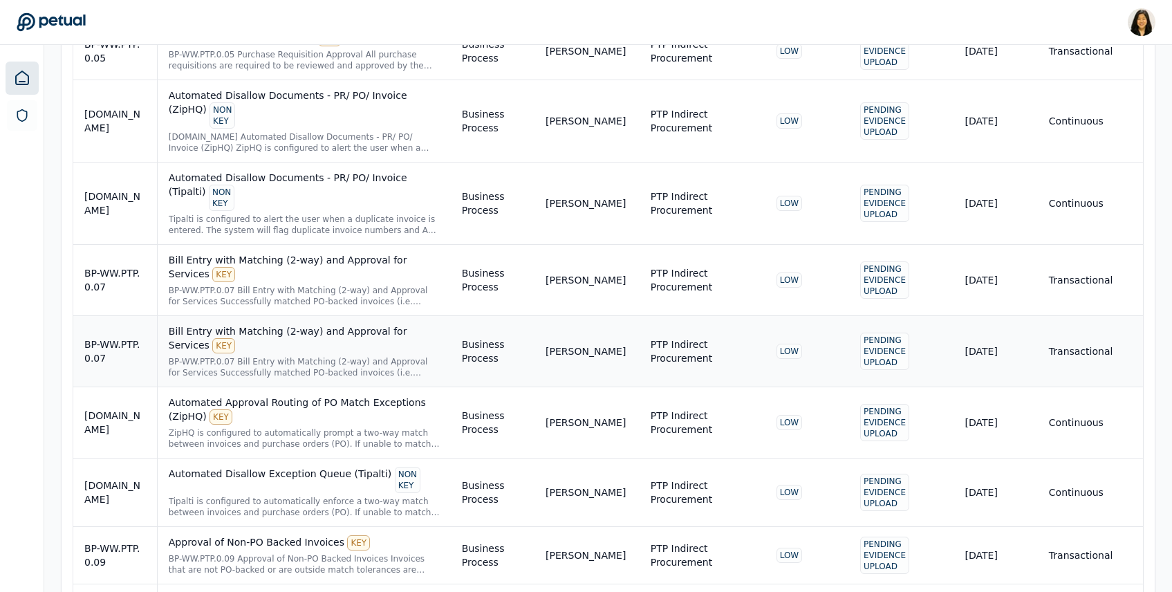
scroll to position [1165, 0]
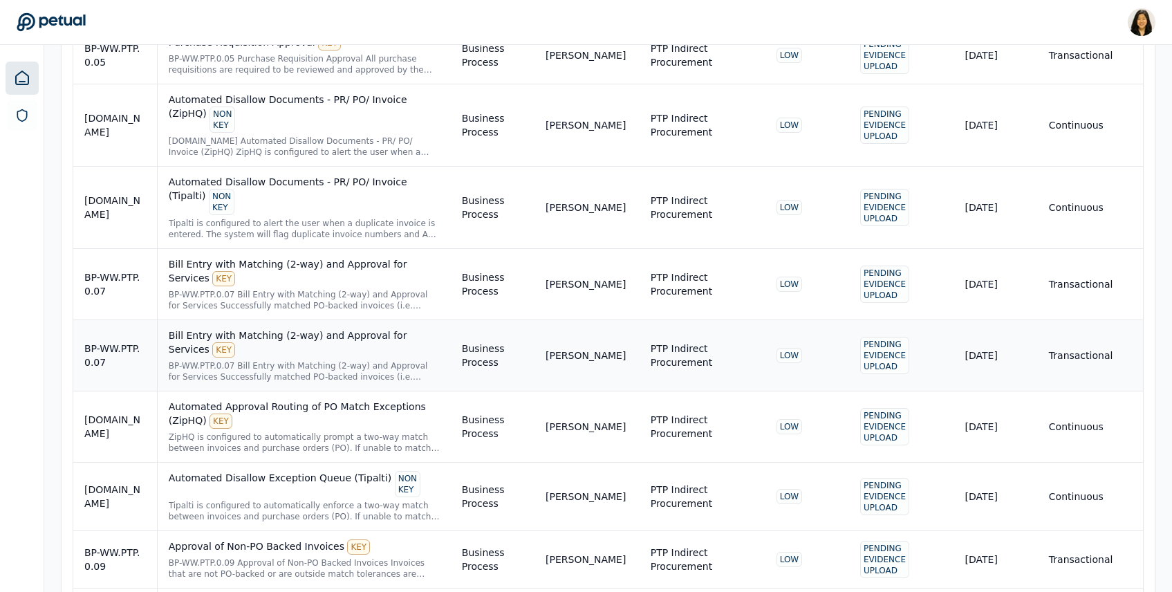
click at [321, 328] on div "Bill Entry with Matching (2-way) and Approval for Services KEY" at bounding box center [304, 342] width 271 height 29
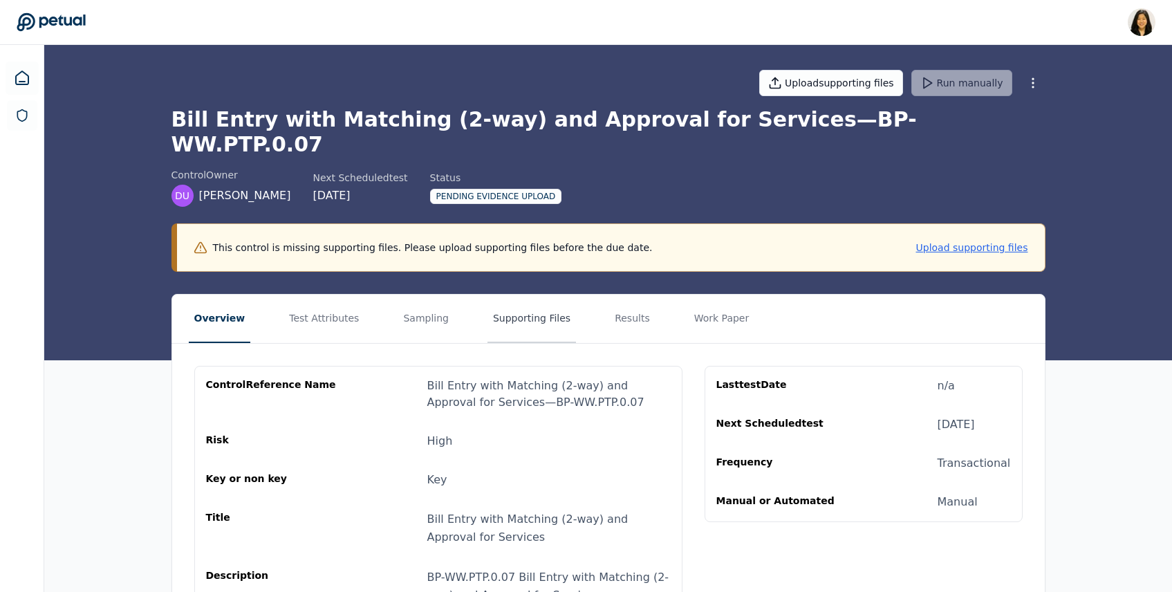
click at [524, 295] on button "Supporting Files" at bounding box center [531, 319] width 88 height 48
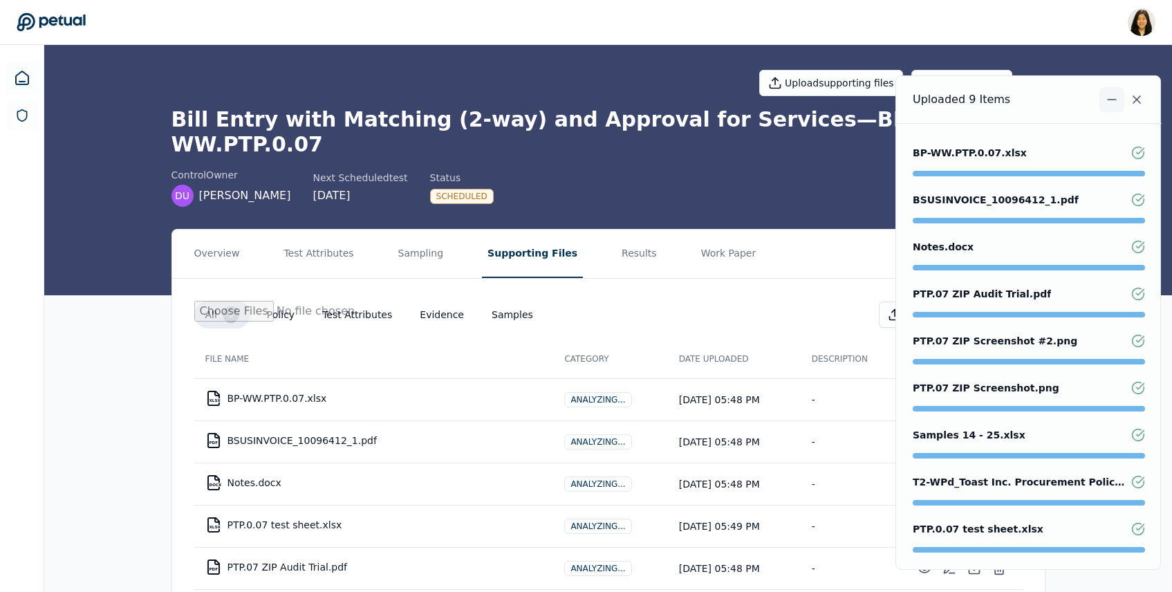
click at [1112, 97] on icon "Notifications (F8)" at bounding box center [1112, 100] width 14 height 14
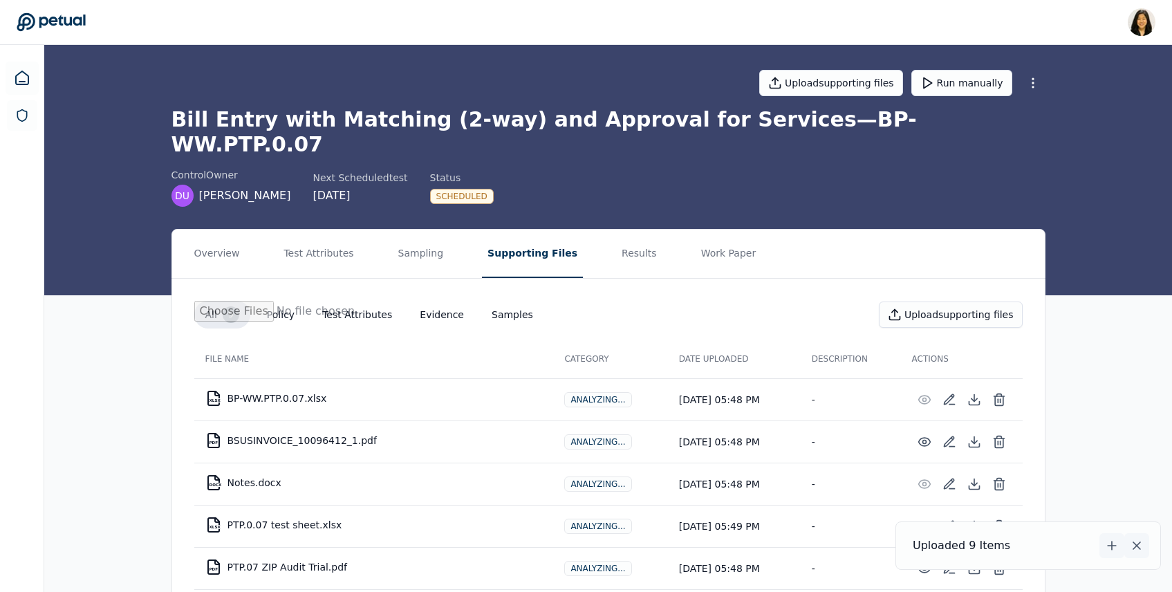
click at [1141, 548] on icon "Notifications (F8)" at bounding box center [1137, 546] width 14 height 14
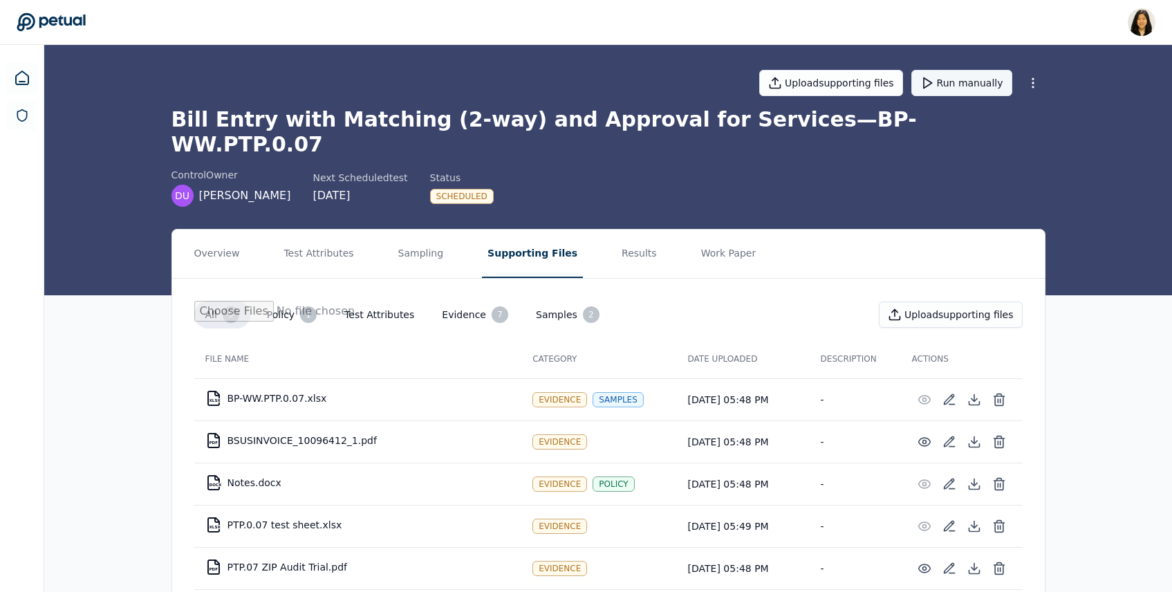
click at [996, 81] on button "Run manually" at bounding box center [961, 83] width 101 height 26
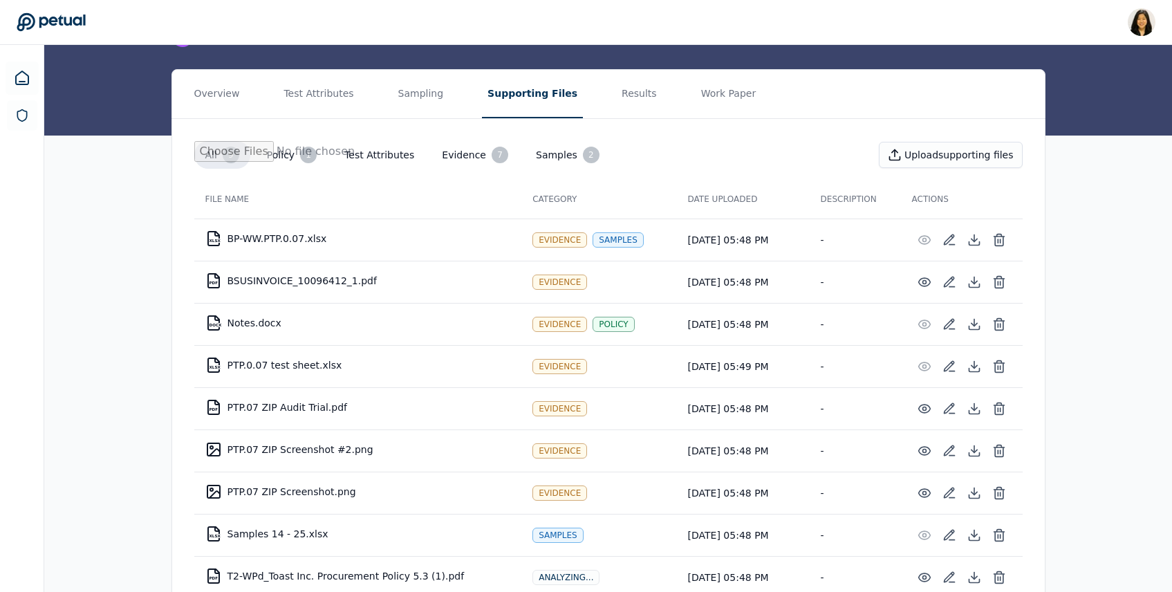
scroll to position [186, 0]
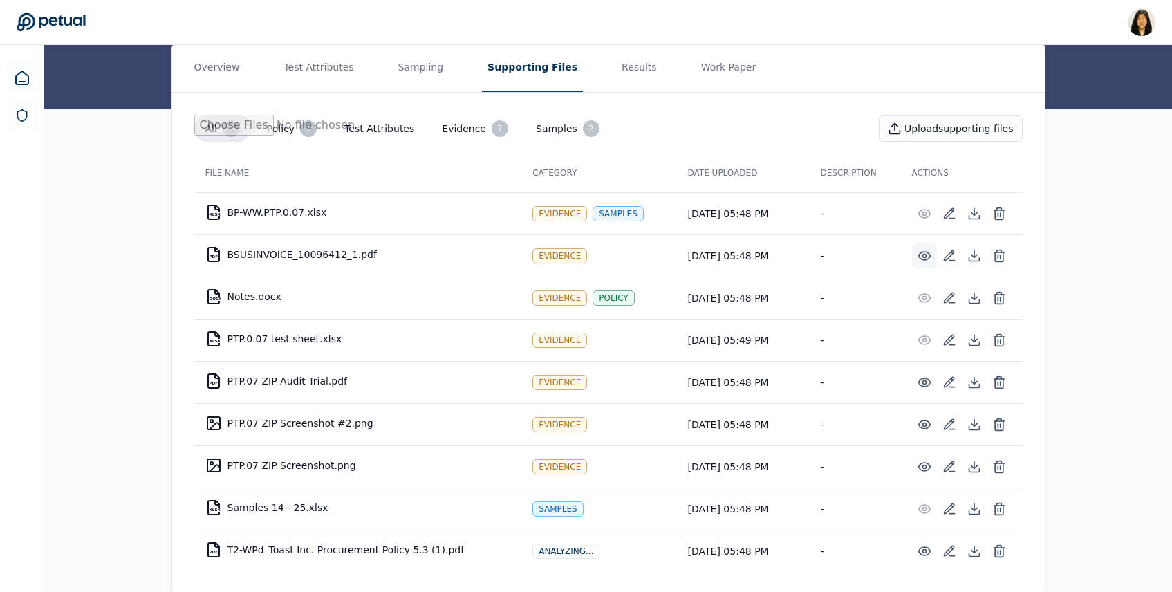
click at [924, 254] on circle at bounding box center [923, 255] width 3 height 3
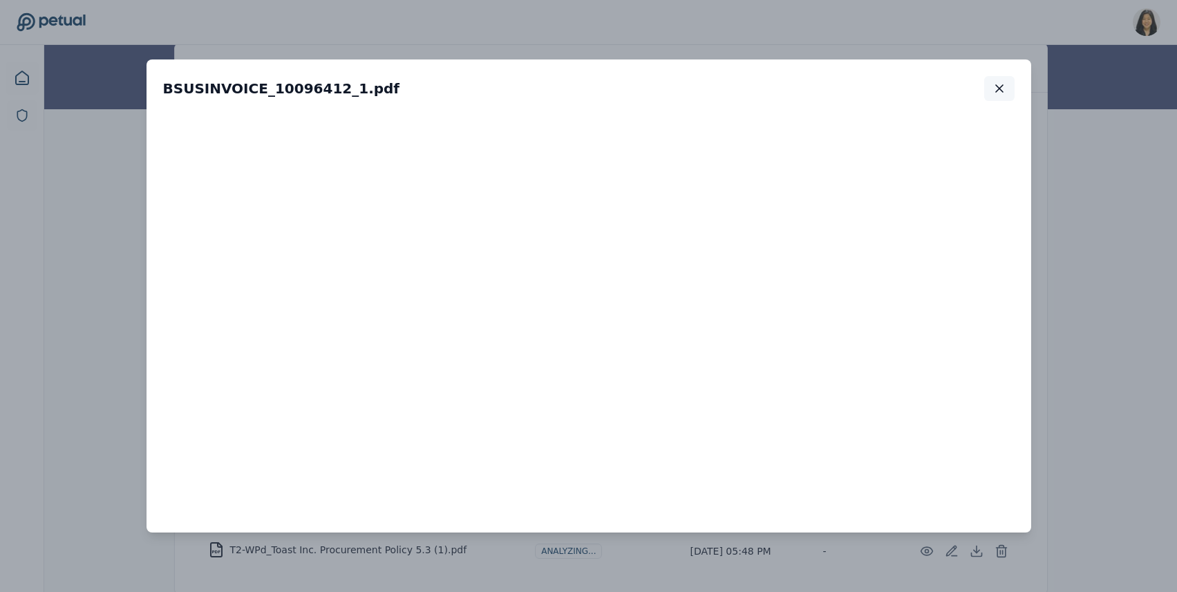
click at [996, 88] on icon "button" at bounding box center [1000, 89] width 14 height 14
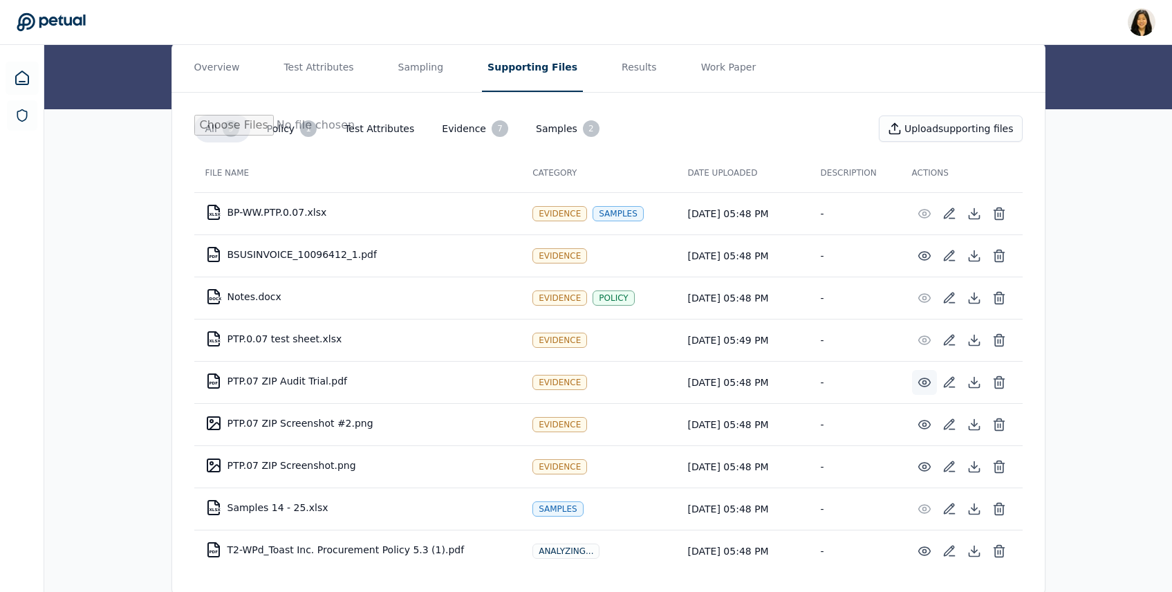
click at [931, 375] on icon at bounding box center [924, 382] width 14 height 14
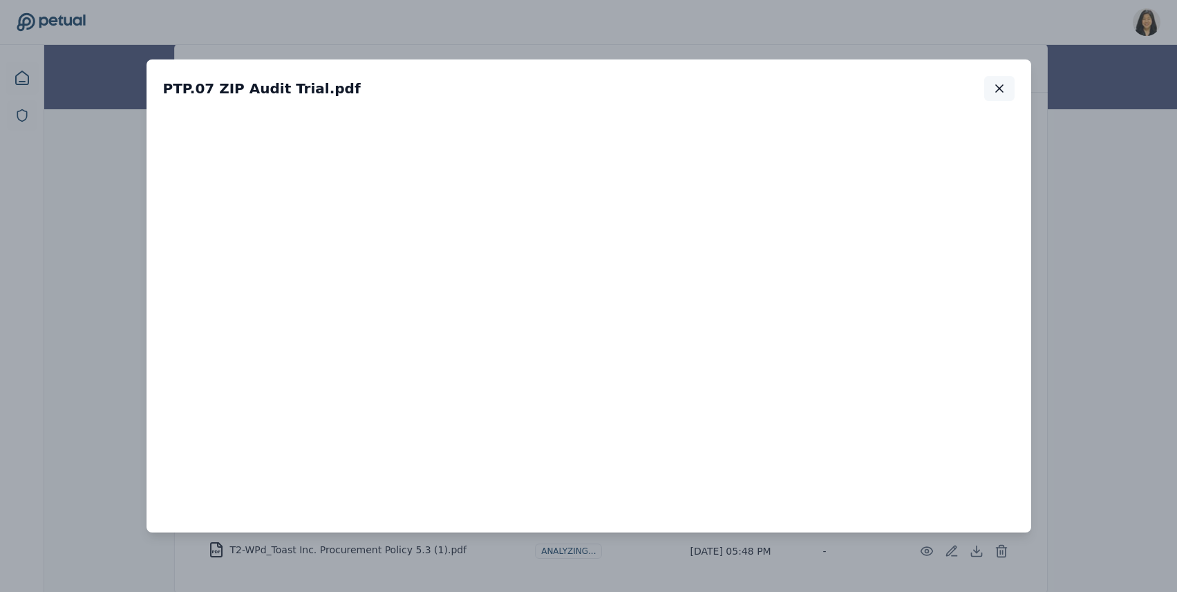
click at [997, 87] on icon "button" at bounding box center [1000, 89] width 14 height 14
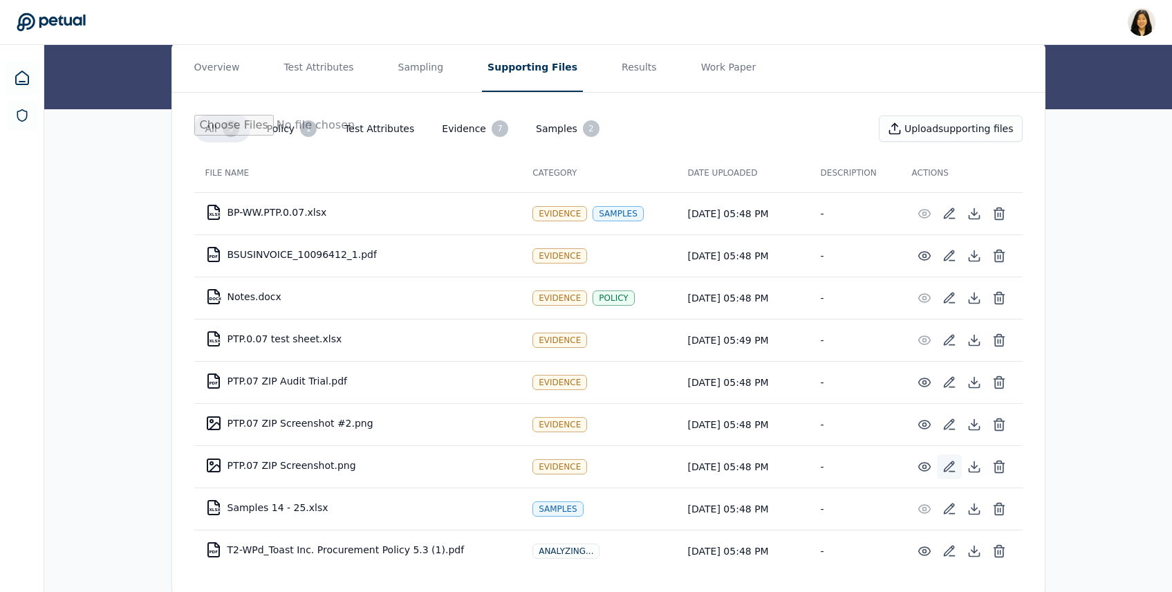
click at [948, 460] on icon at bounding box center [949, 467] width 14 height 14
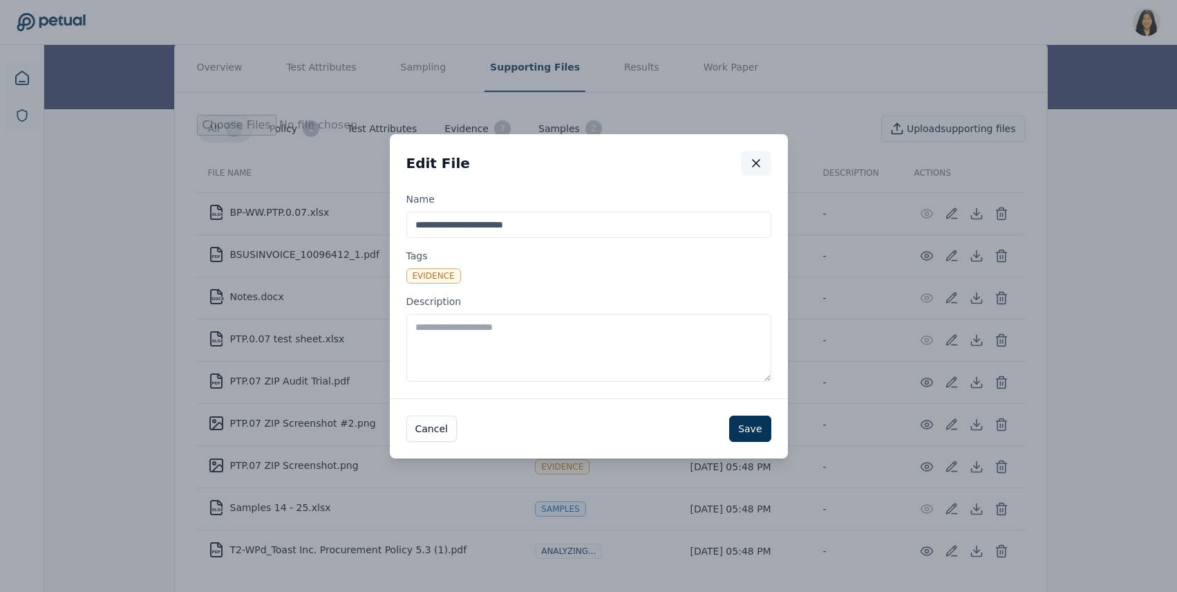
click at [758, 158] on icon "button" at bounding box center [756, 163] width 14 height 14
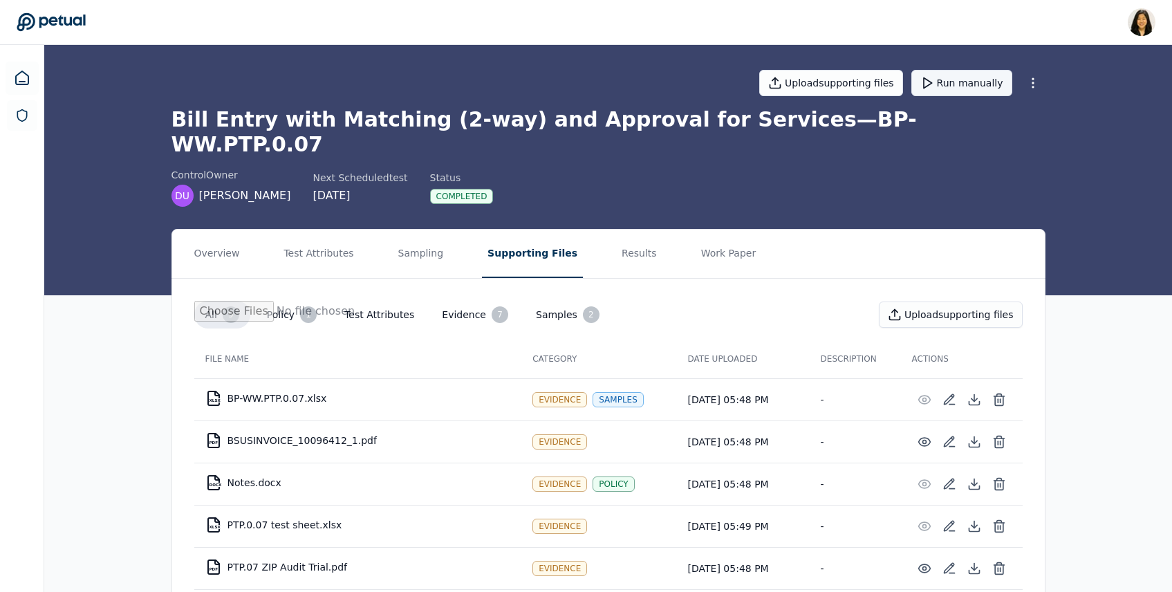
click at [958, 79] on button "Run manually" at bounding box center [961, 83] width 101 height 26
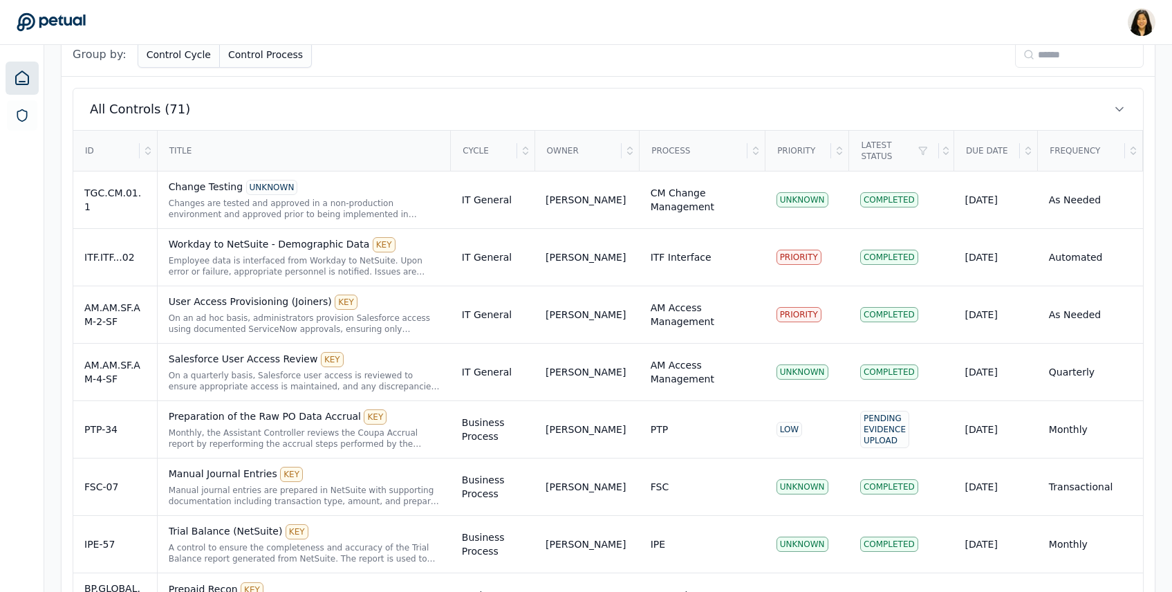
scroll to position [283, 0]
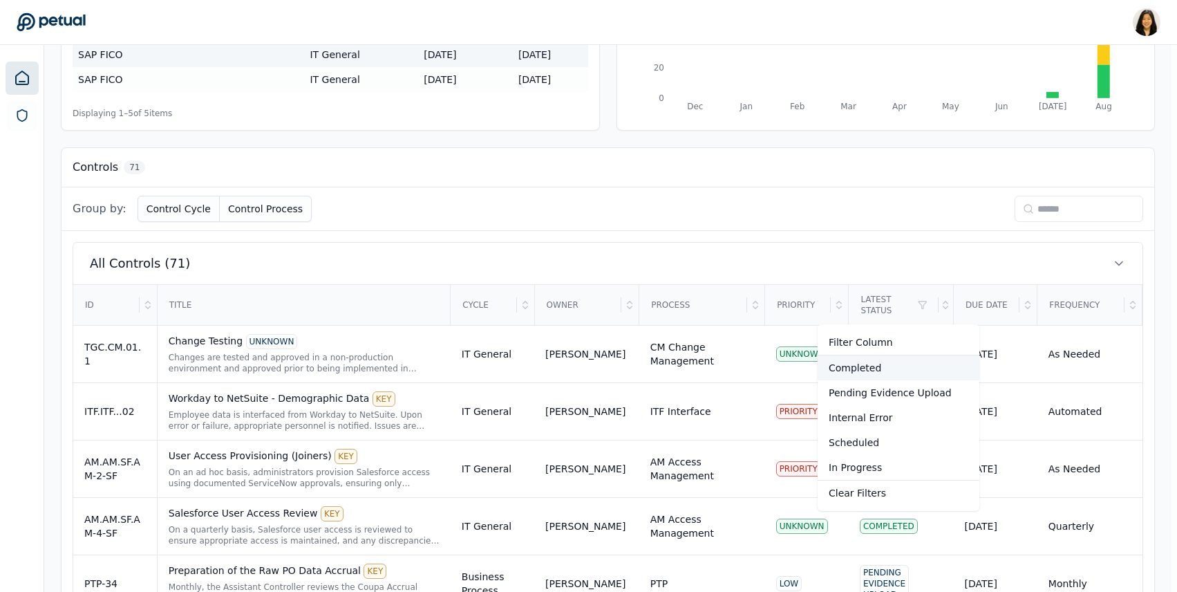
click at [868, 370] on div "Completed" at bounding box center [899, 367] width 162 height 25
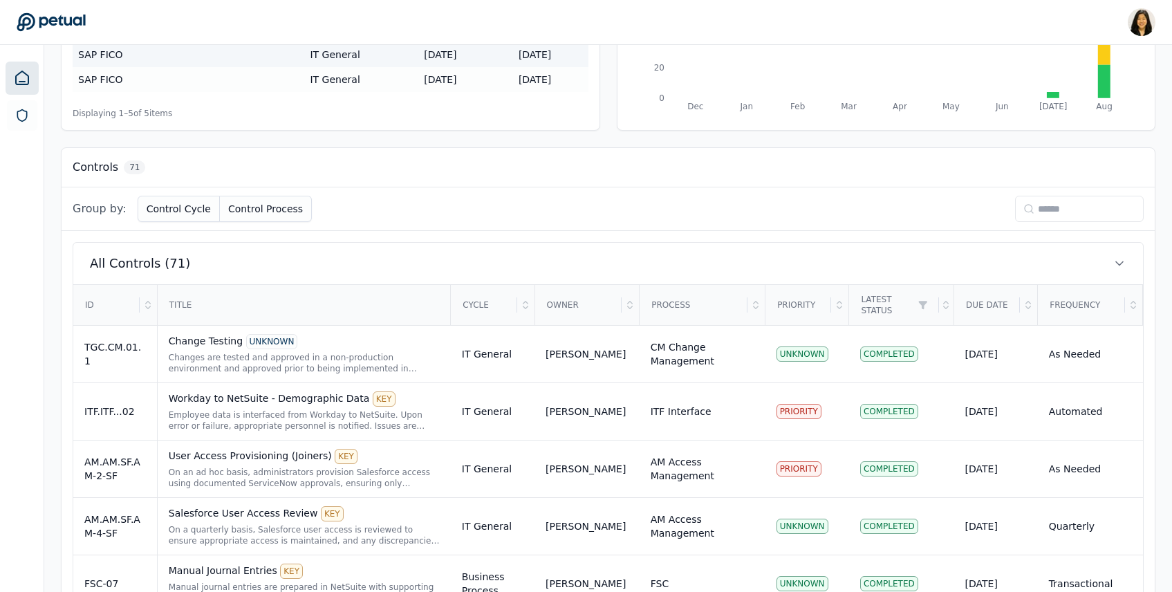
click at [117, 299] on div "ID" at bounding box center [107, 305] width 66 height 39
click at [145, 301] on icon at bounding box center [147, 304] width 11 height 11
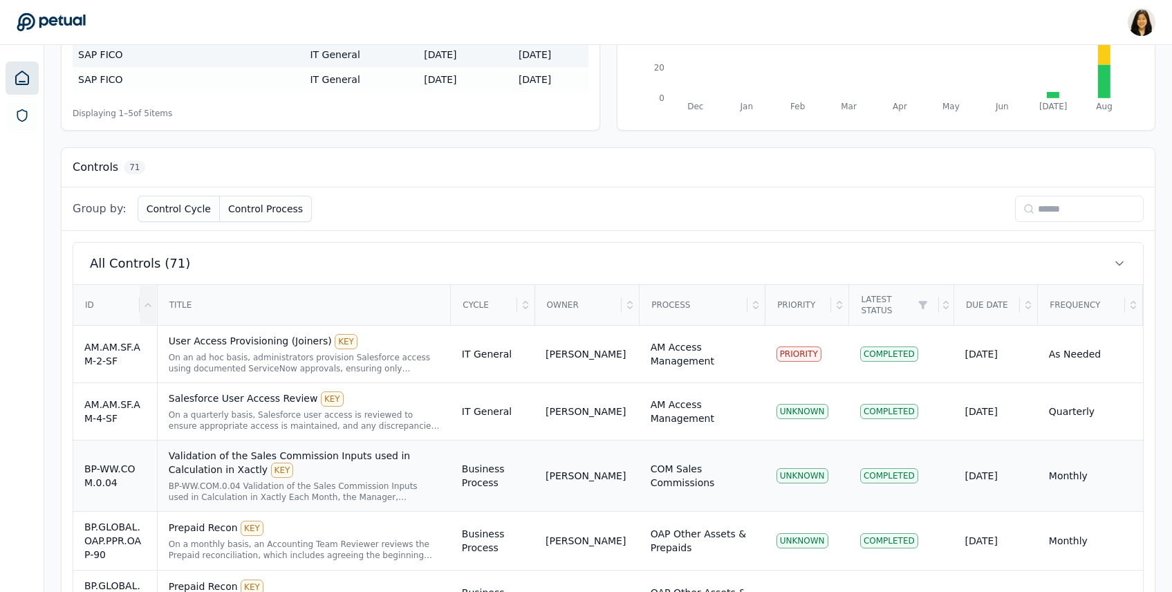
click at [602, 460] on td "[PERSON_NAME]" at bounding box center [586, 475] width 105 height 71
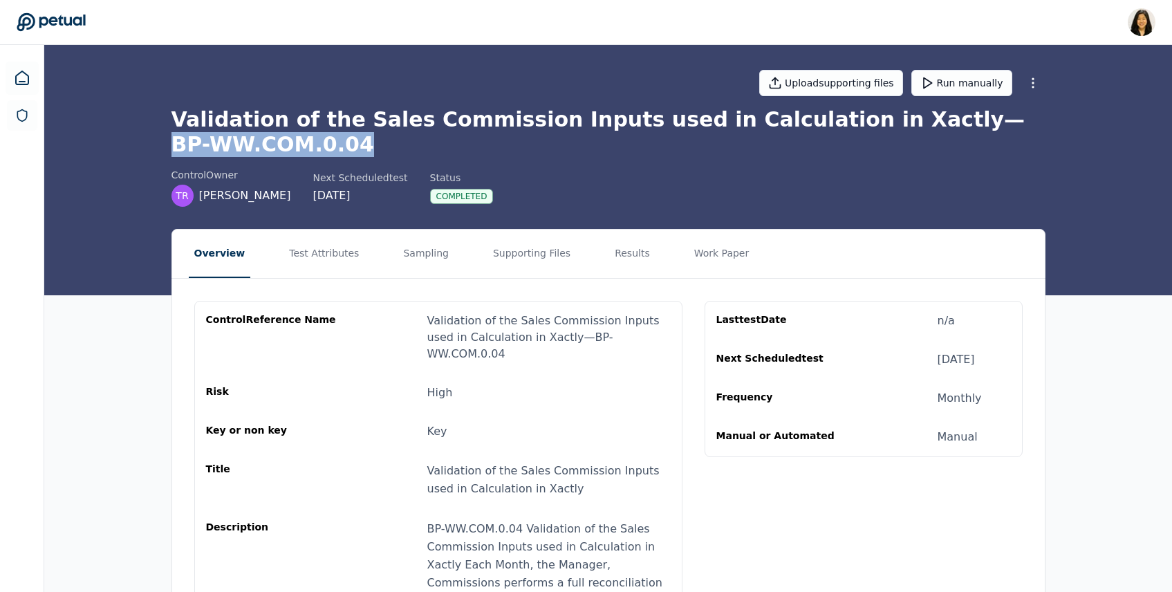
drag, startPoint x: 334, startPoint y: 147, endPoint x: 881, endPoint y: 114, distance: 547.9
click at [881, 114] on h1 "Validation of the Sales Commission Inputs used in Calculation in Xactly — BP-WW…" at bounding box center [608, 132] width 874 height 50
copy h1 "BP-WW.COM.0.04"
click at [521, 259] on button "Supporting Files" at bounding box center [531, 254] width 88 height 48
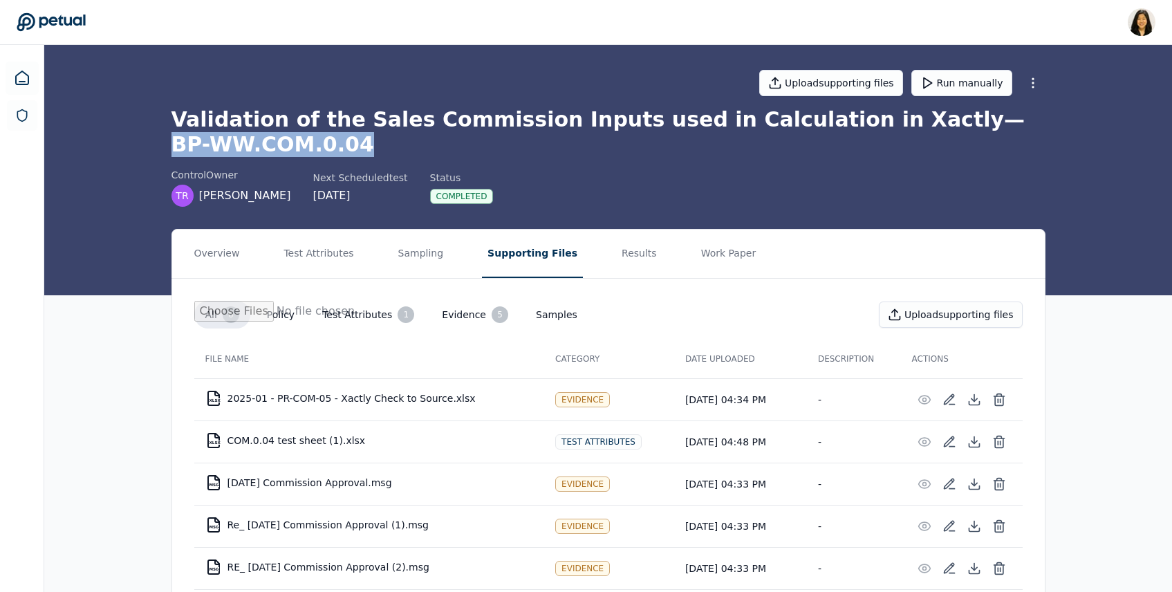
scroll to position [84, 0]
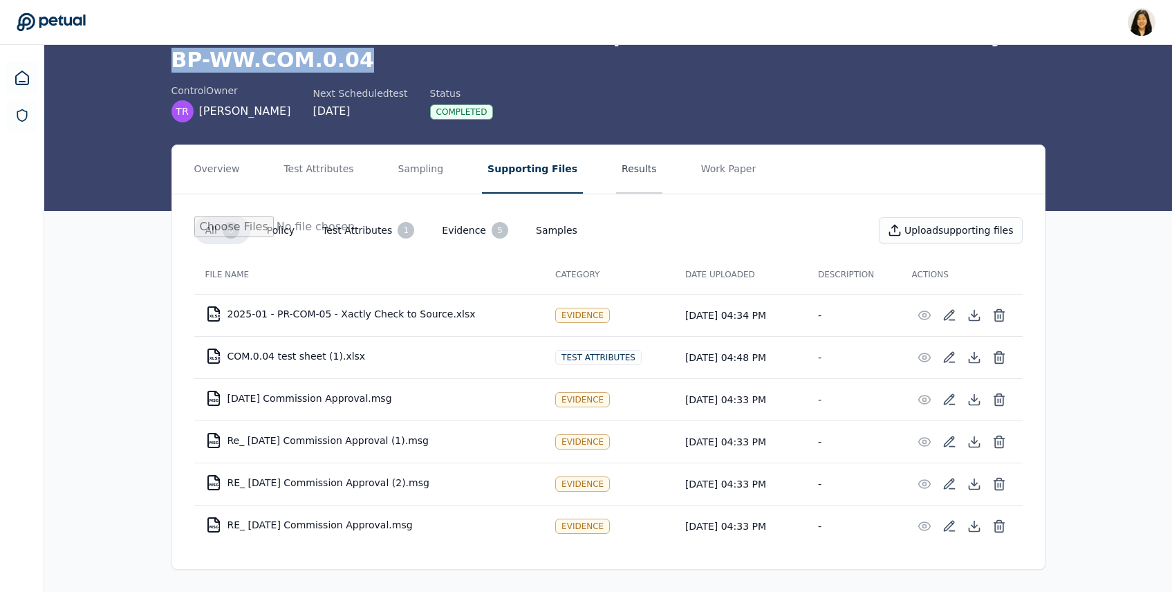
click at [616, 162] on button "Results" at bounding box center [639, 169] width 46 height 48
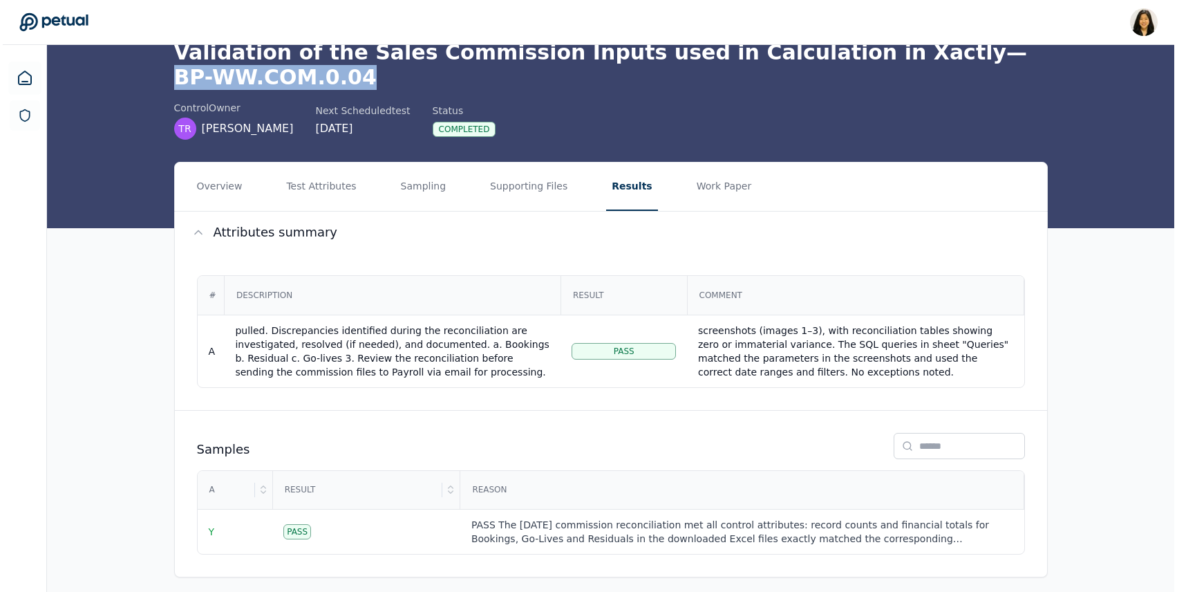
scroll to position [75, 0]
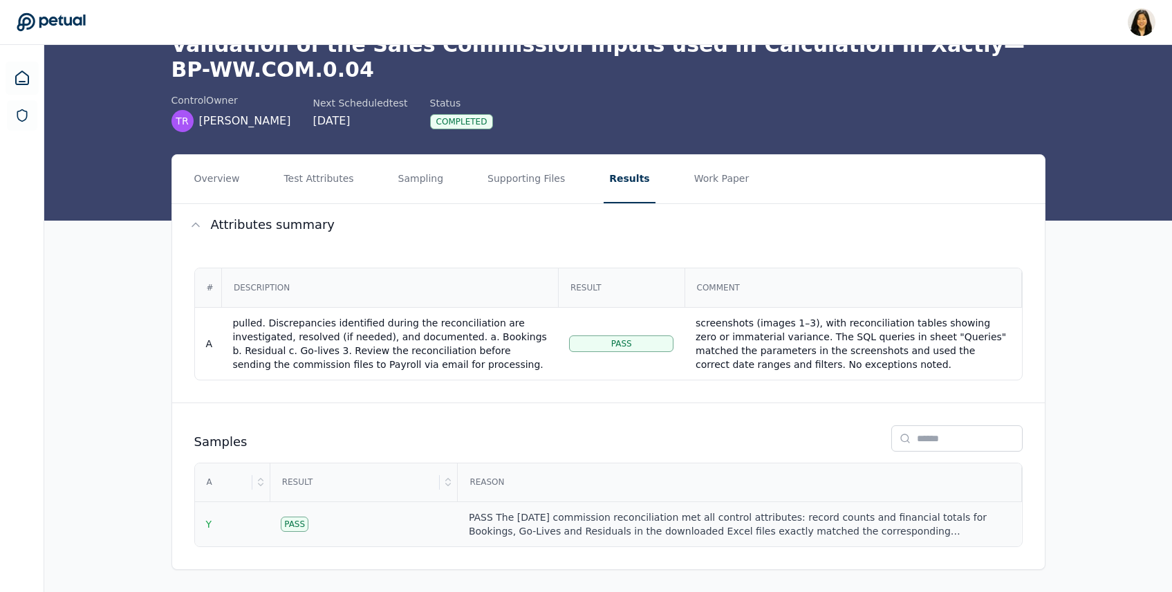
click at [674, 518] on div "PASS The [DATE] commission reconciliation met all control attributes: record co…" at bounding box center [739, 524] width 541 height 28
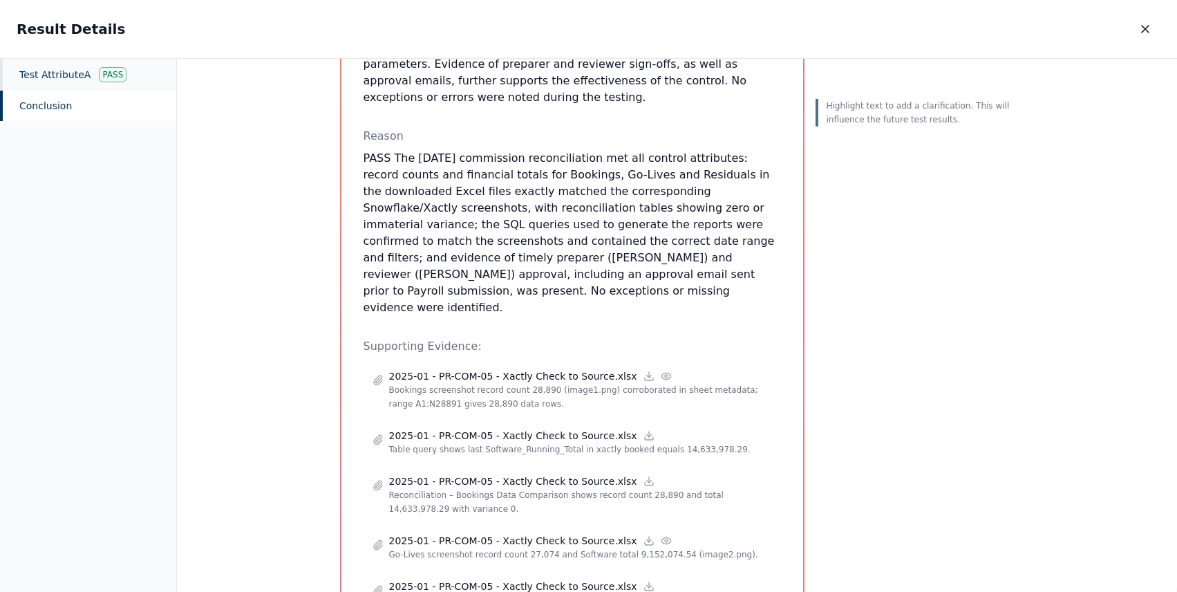
scroll to position [458, 0]
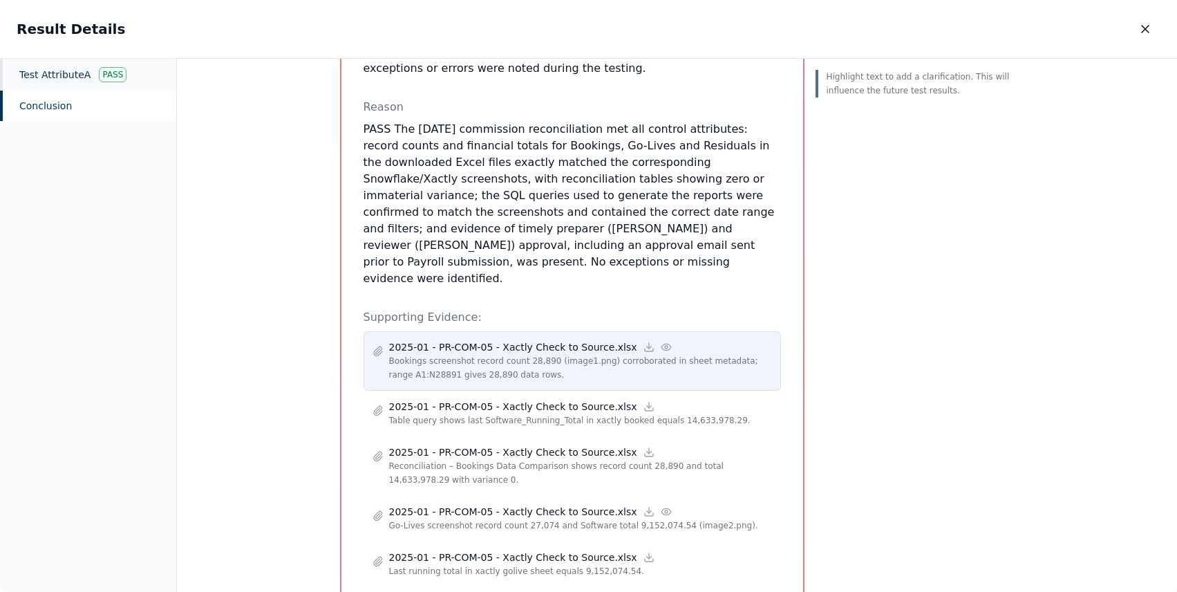
click at [661, 342] on icon at bounding box center [666, 347] width 11 height 11
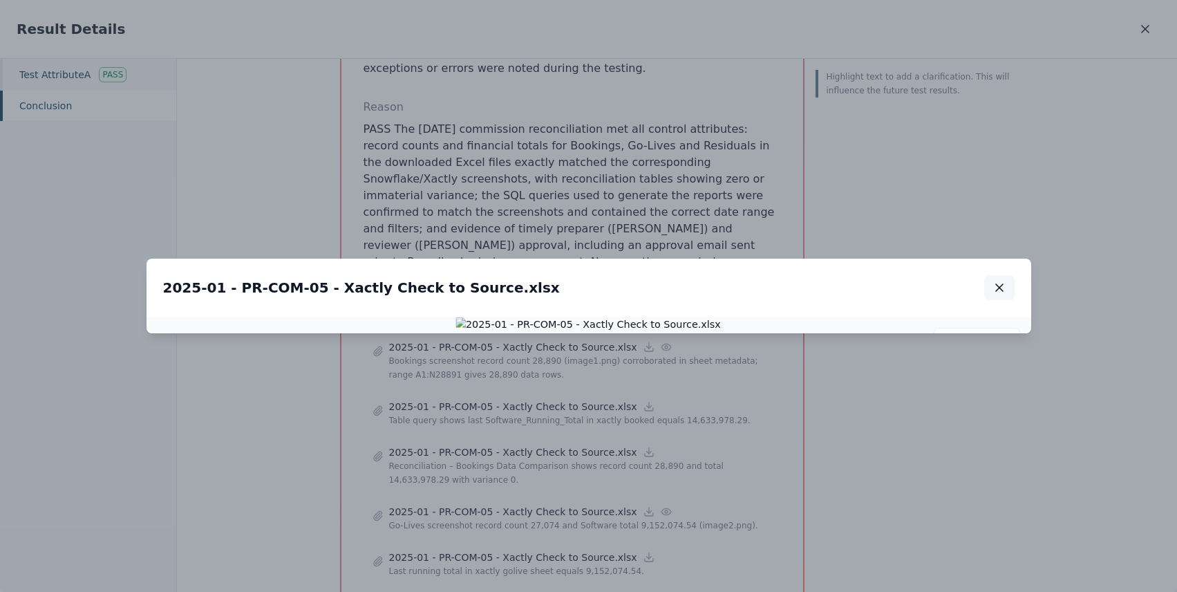
click at [998, 281] on icon "button" at bounding box center [1000, 288] width 14 height 14
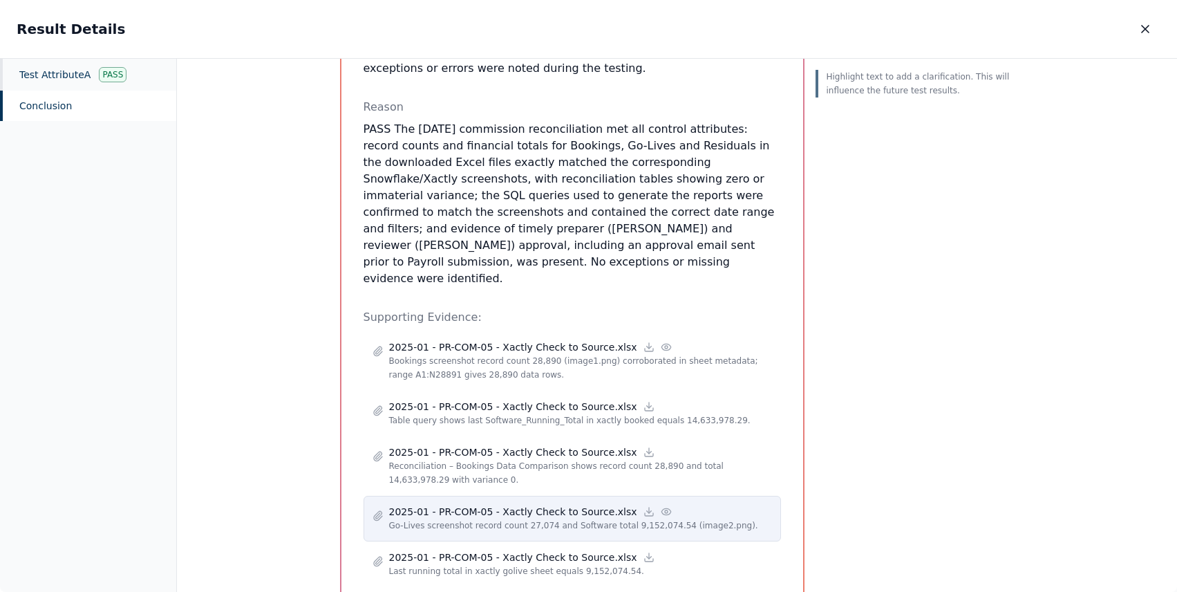
click at [661, 506] on icon at bounding box center [666, 511] width 11 height 11
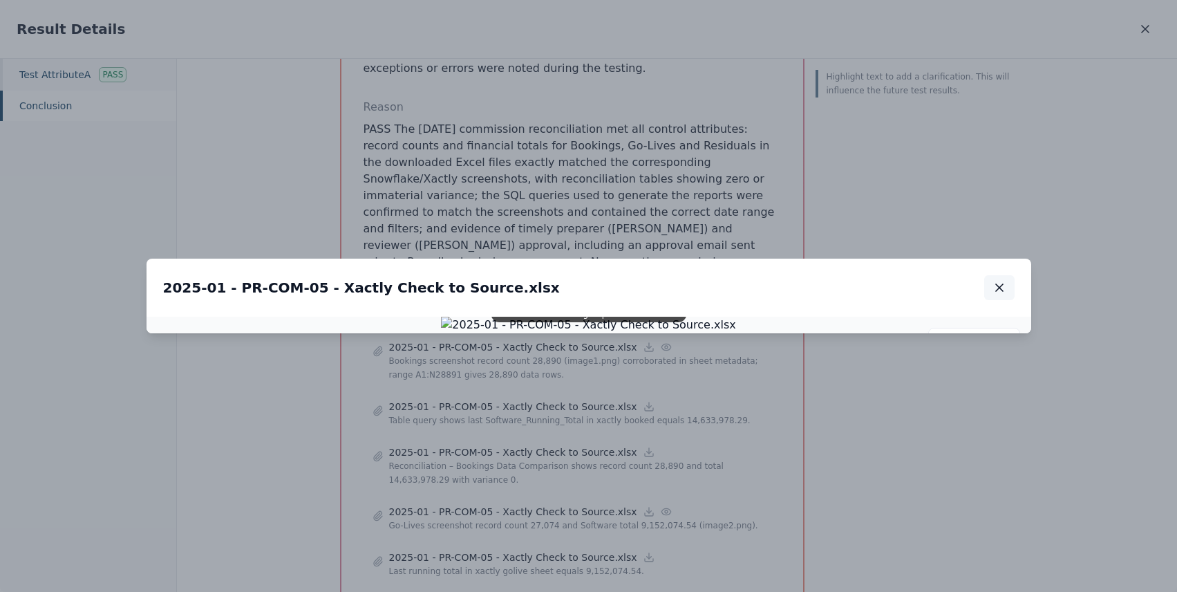
click at [1004, 281] on icon "button" at bounding box center [1000, 288] width 14 height 14
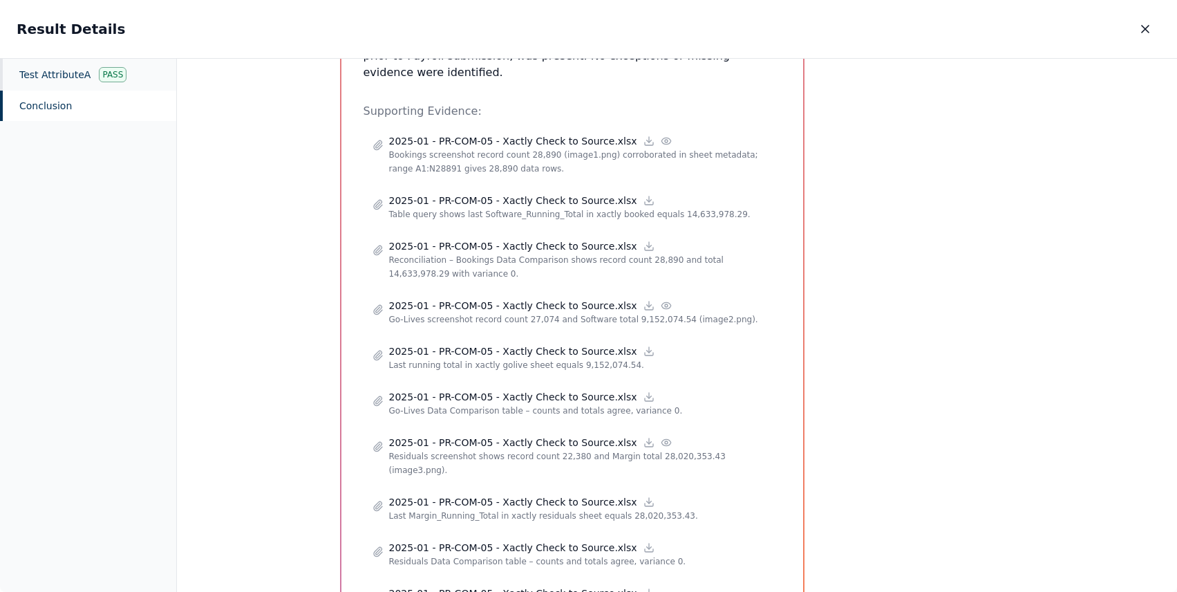
scroll to position [666, 0]
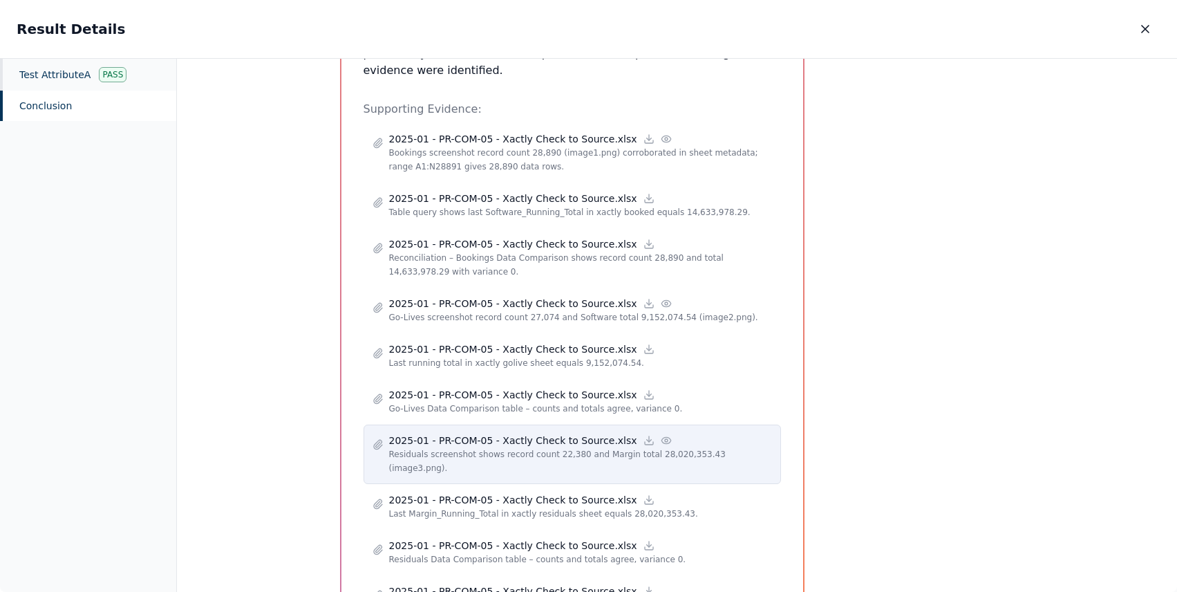
click at [665, 439] on circle at bounding box center [666, 440] width 3 height 3
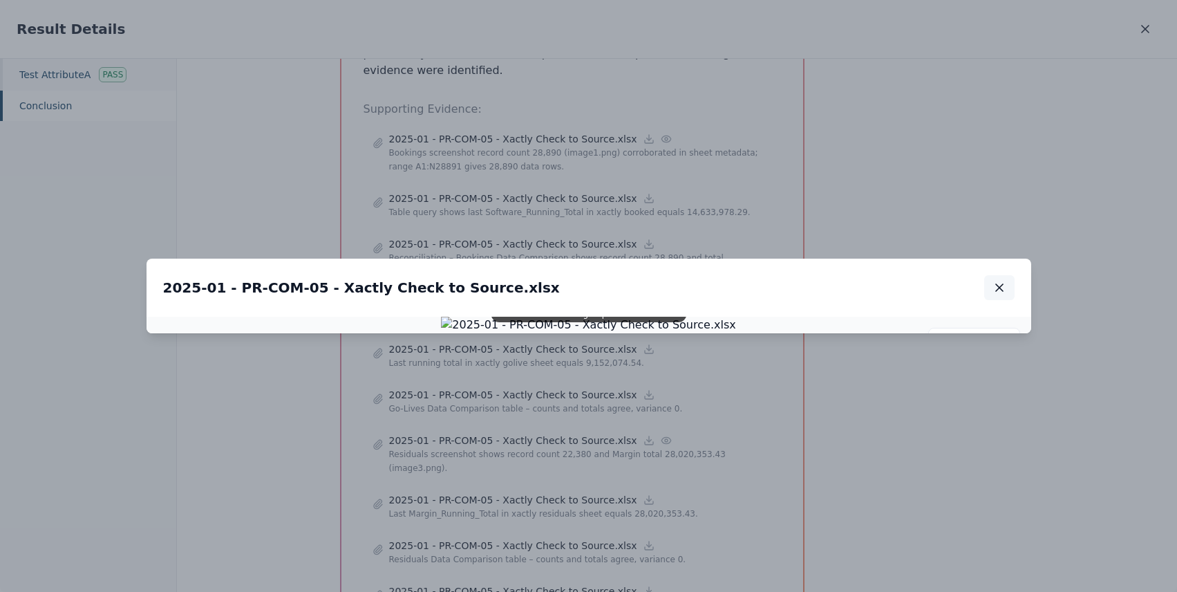
click at [1001, 275] on button "button" at bounding box center [1000, 287] width 30 height 25
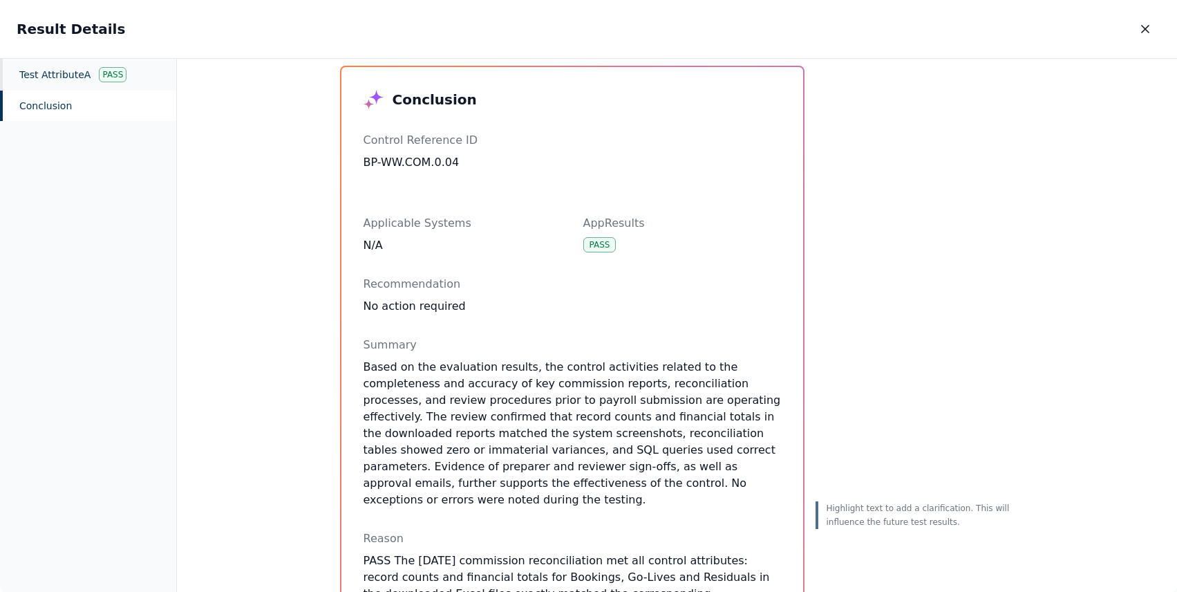
scroll to position [0, 0]
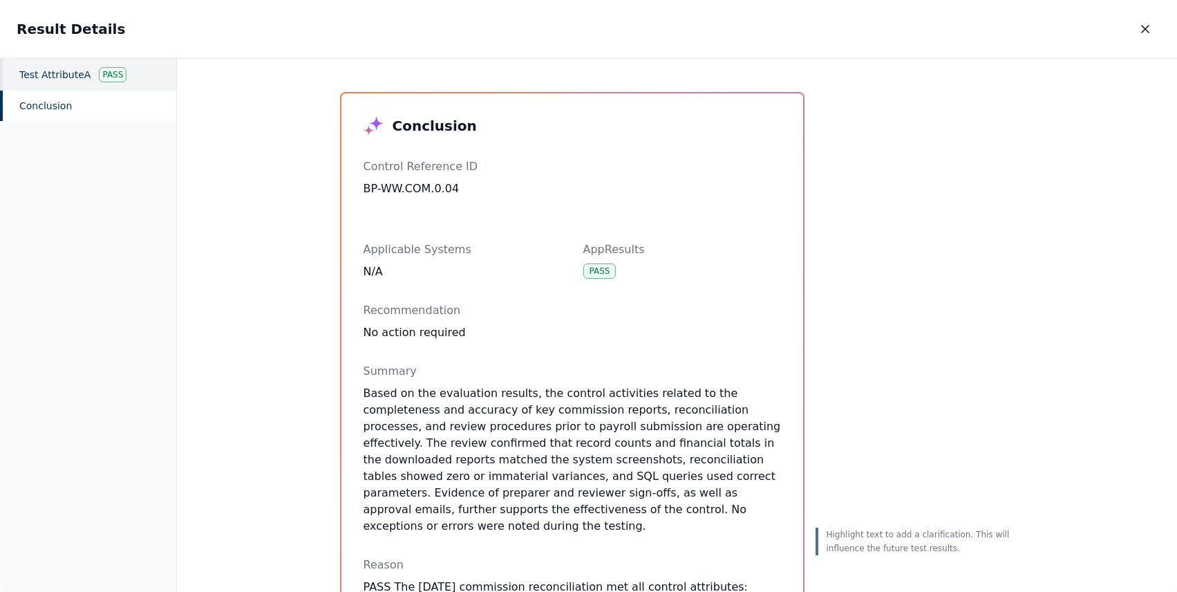
click at [73, 77] on div "Test Attribute A Pass" at bounding box center [88, 75] width 176 height 32
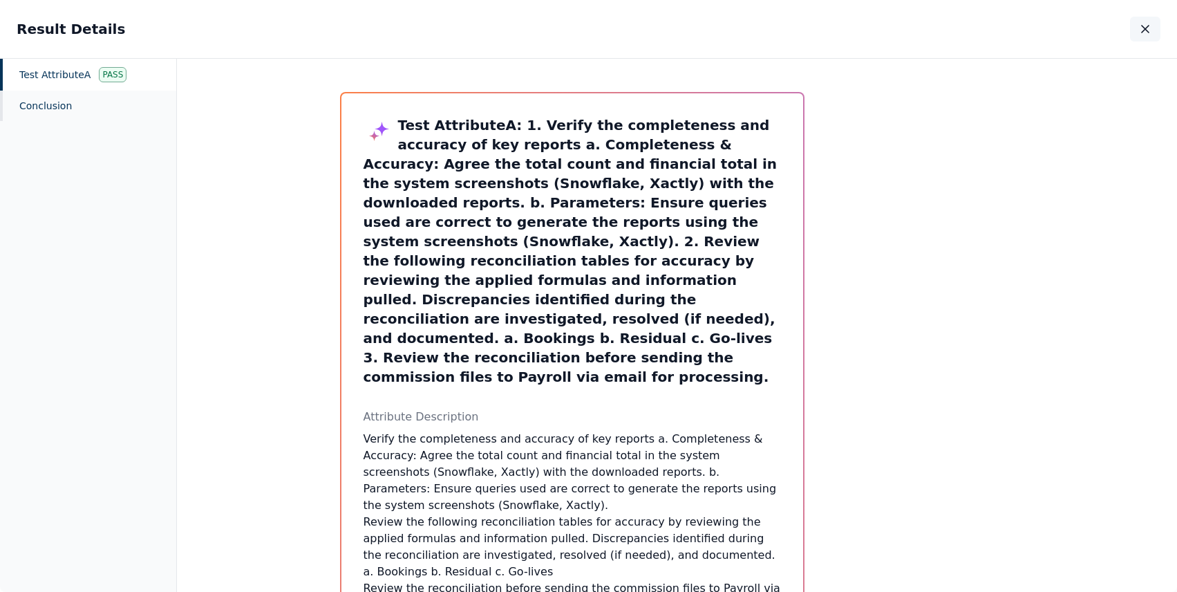
click at [1150, 35] on icon "button" at bounding box center [1146, 29] width 14 height 14
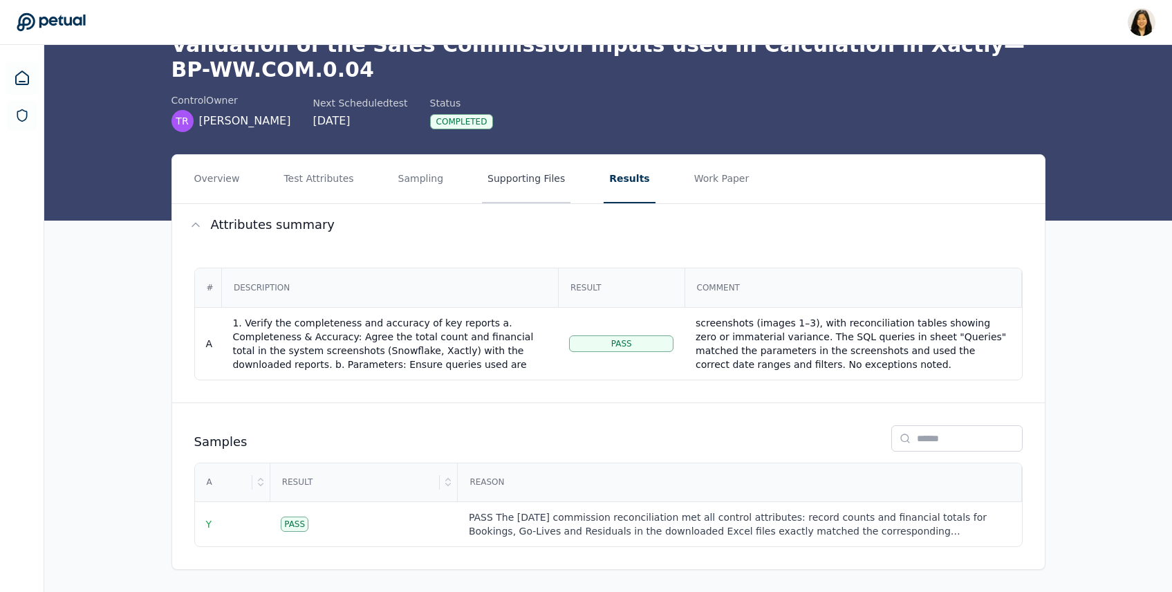
click at [482, 176] on button "Supporting Files" at bounding box center [526, 179] width 88 height 48
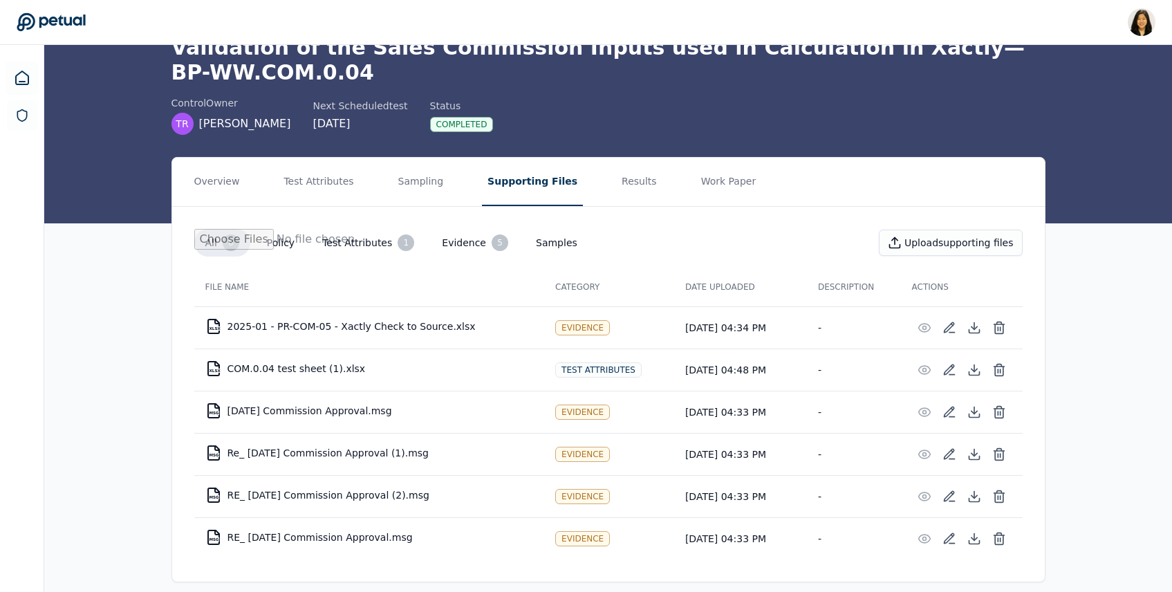
scroll to position [84, 0]
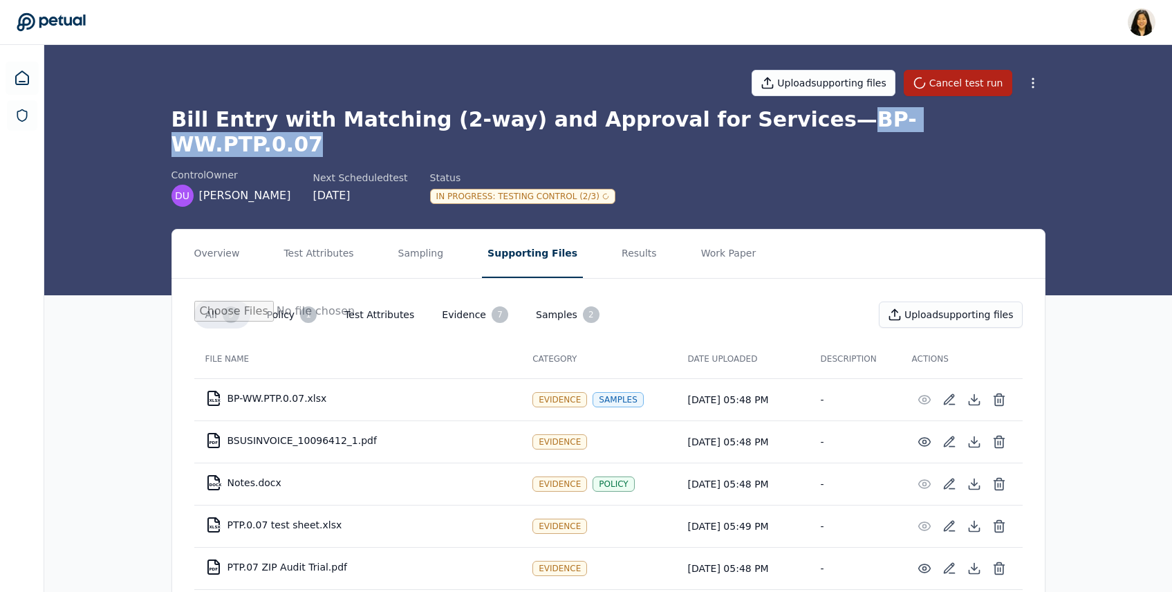
drag, startPoint x: 762, startPoint y: 121, endPoint x: 933, endPoint y: 124, distance: 171.5
click at [933, 124] on h1 "Bill Entry with Matching (2-way) and Approval for Services — BP-WW.PTP.0.07" at bounding box center [608, 132] width 874 height 50
copy h1 "BP-WW.PTP.0.07"
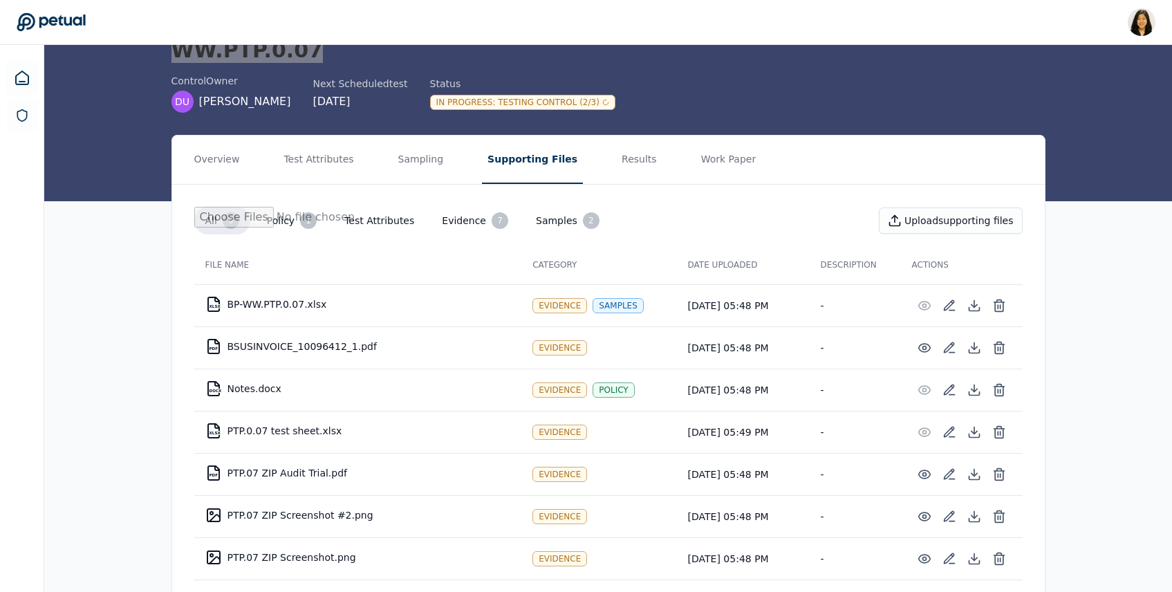
scroll to position [186, 0]
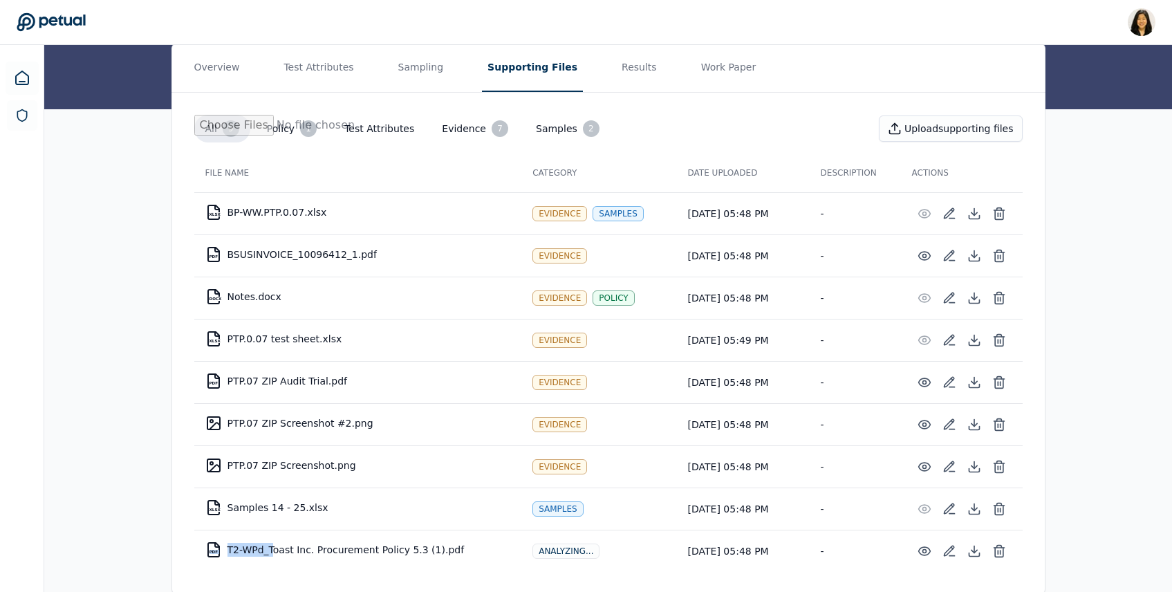
drag, startPoint x: 463, startPoint y: 531, endPoint x: 275, endPoint y: 524, distance: 188.2
click at [274, 533] on td "PDF T2-WPd_Toast Inc. Procurement Policy 5.3 (1).pdf" at bounding box center [358, 549] width 328 height 33
click at [168, 521] on div "Overview Test Attributes Sampling Supporting Files Results Work Paper All 9 Pol…" at bounding box center [608, 330] width 885 height 574
click at [922, 544] on icon at bounding box center [924, 551] width 14 height 14
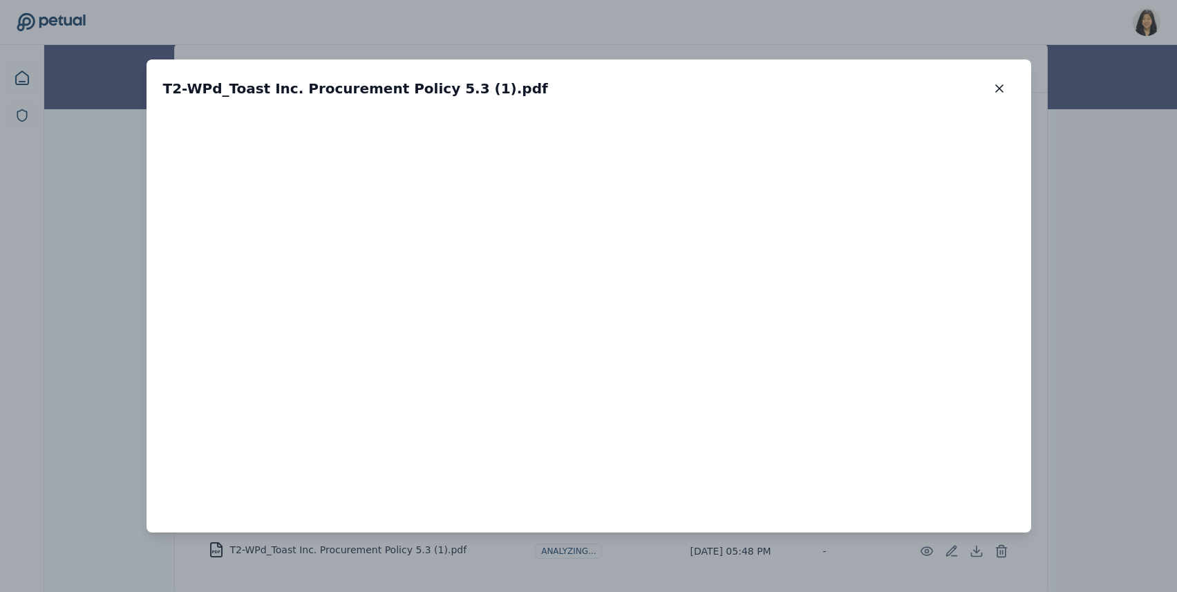
click at [1100, 307] on div "T2-WPd_Toast Inc. Procurement Policy 5.3 (1).pdf T2-WPd_Toast Inc. Procurement …" at bounding box center [588, 296] width 1177 height 592
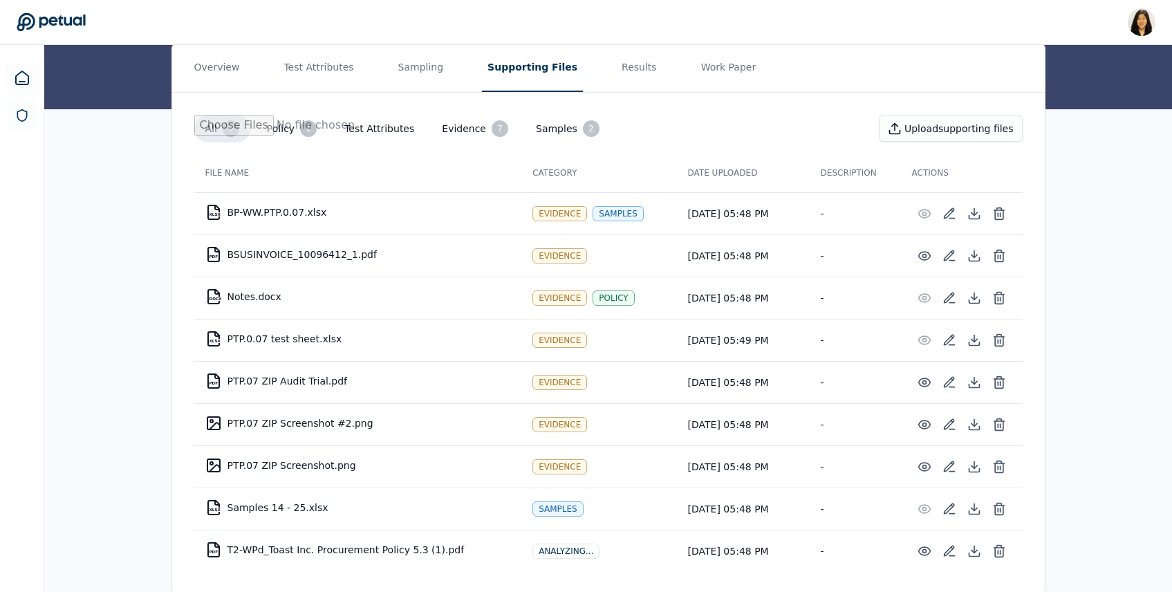
scroll to position [0, 0]
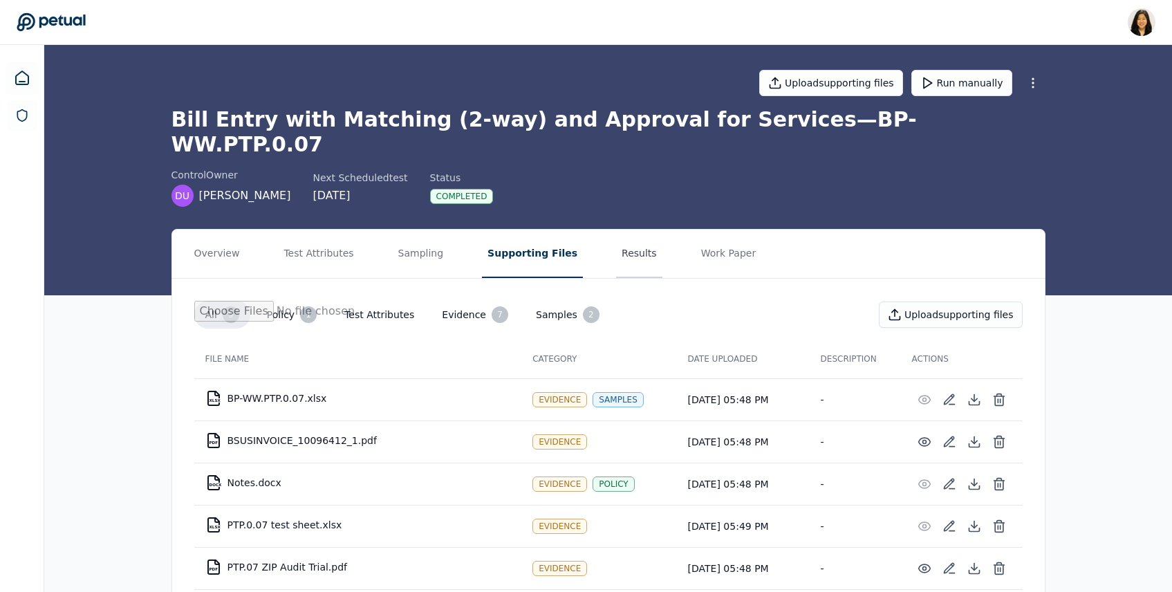
click at [626, 230] on button "Results" at bounding box center [639, 254] width 46 height 48
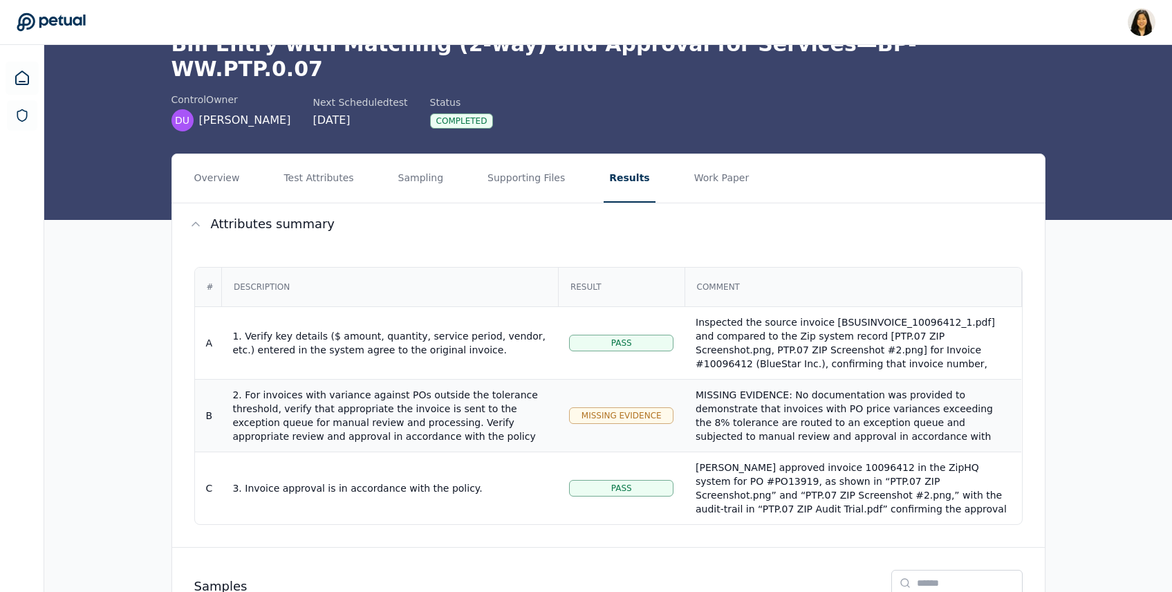
scroll to position [72, 0]
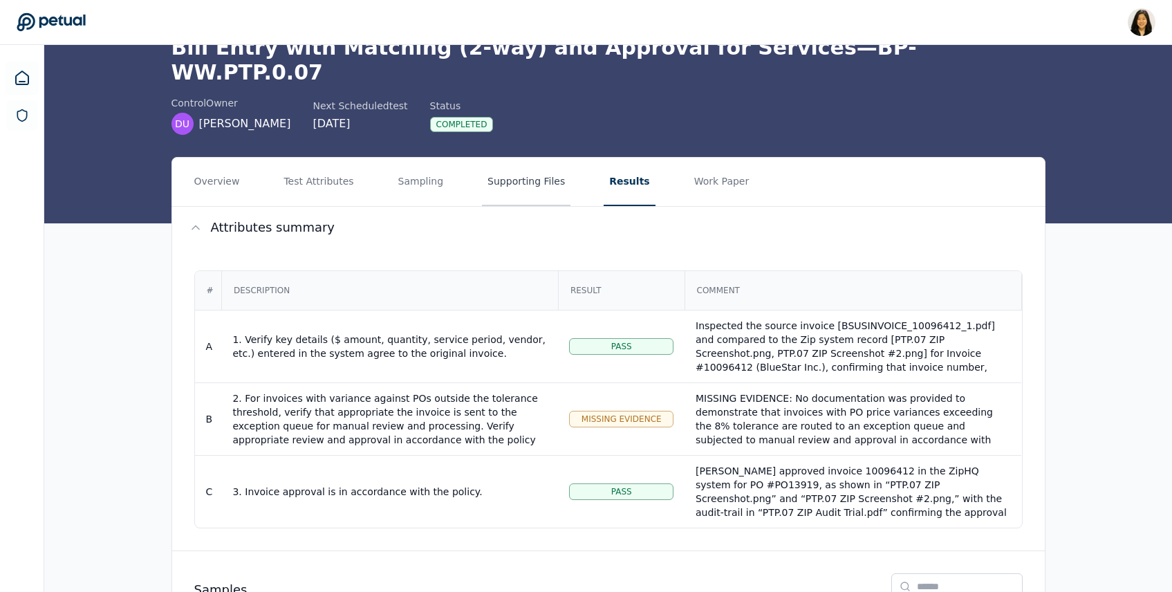
click at [518, 158] on button "Supporting Files" at bounding box center [526, 182] width 88 height 48
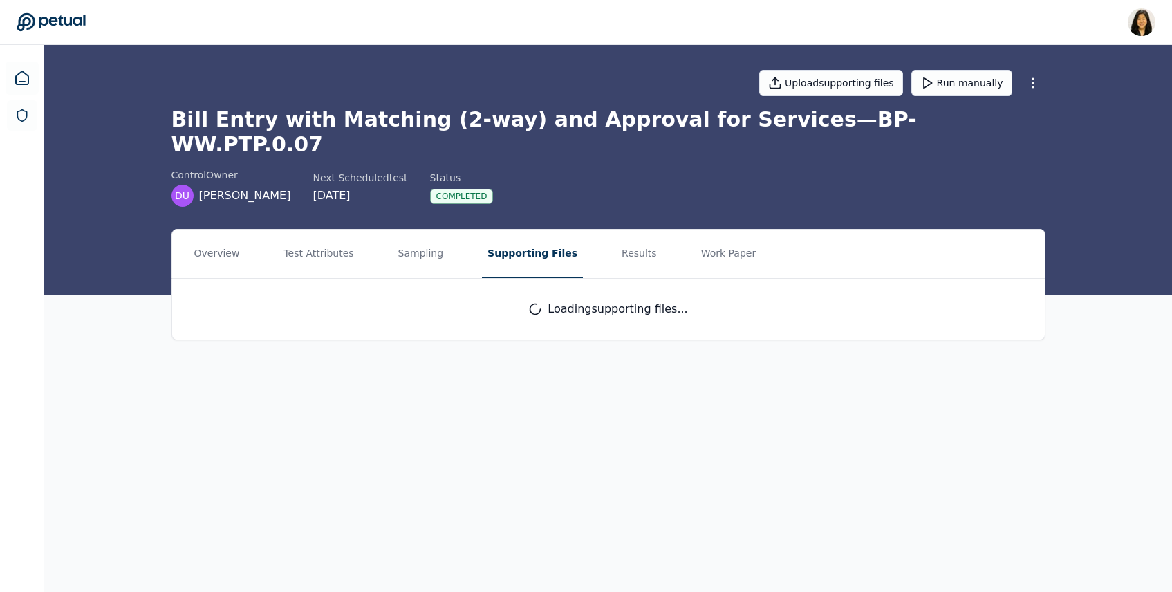
scroll to position [0, 0]
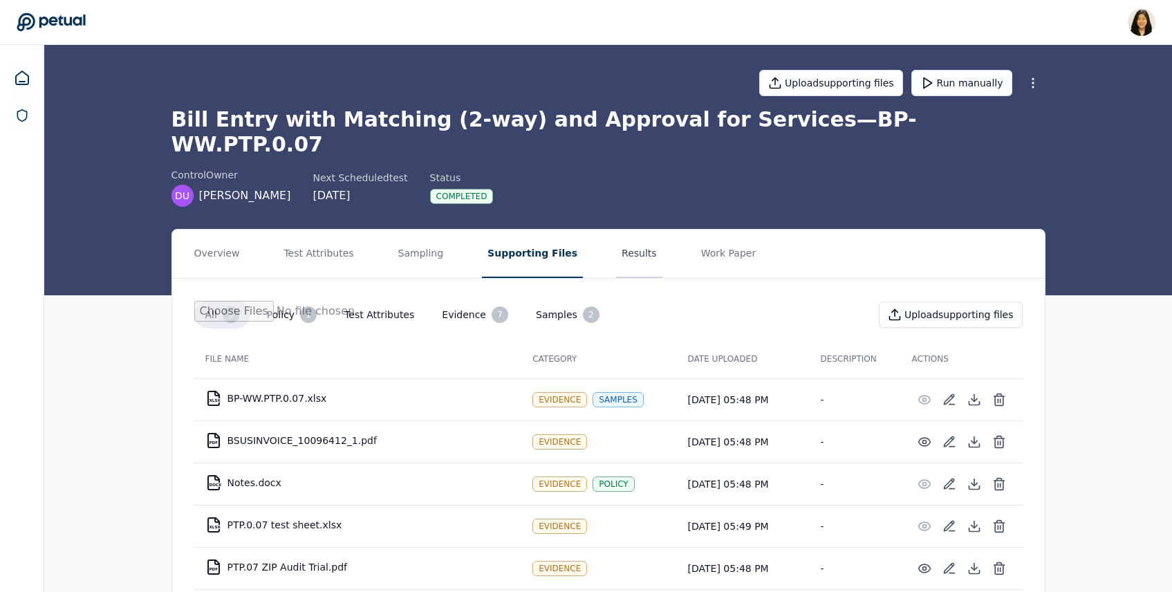
click at [616, 230] on button "Results" at bounding box center [639, 254] width 46 height 48
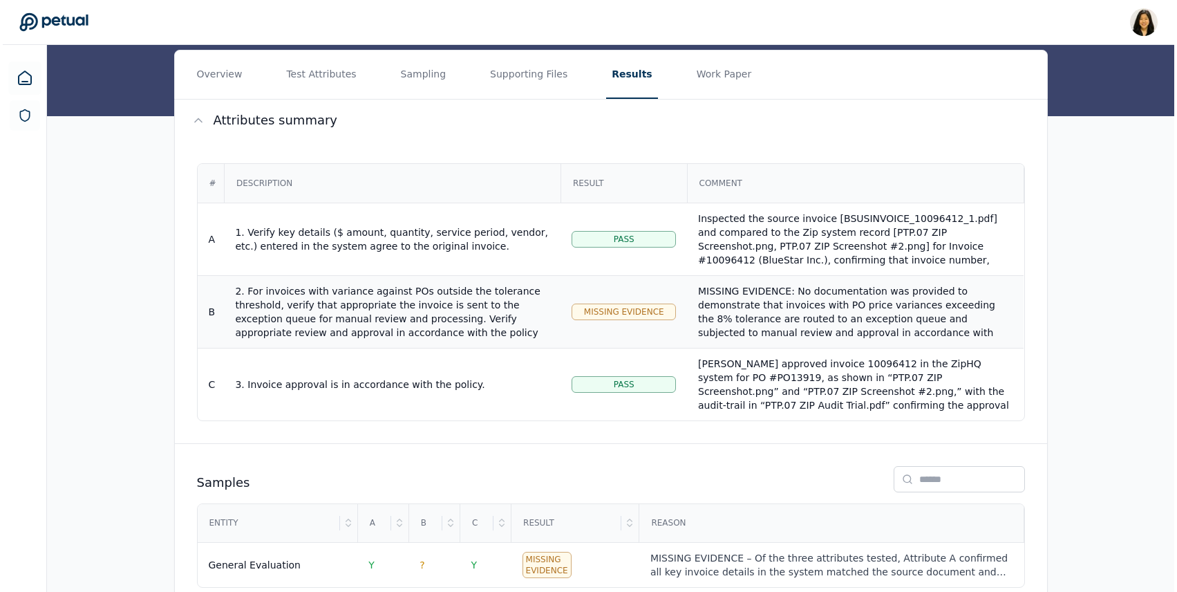
scroll to position [195, 0]
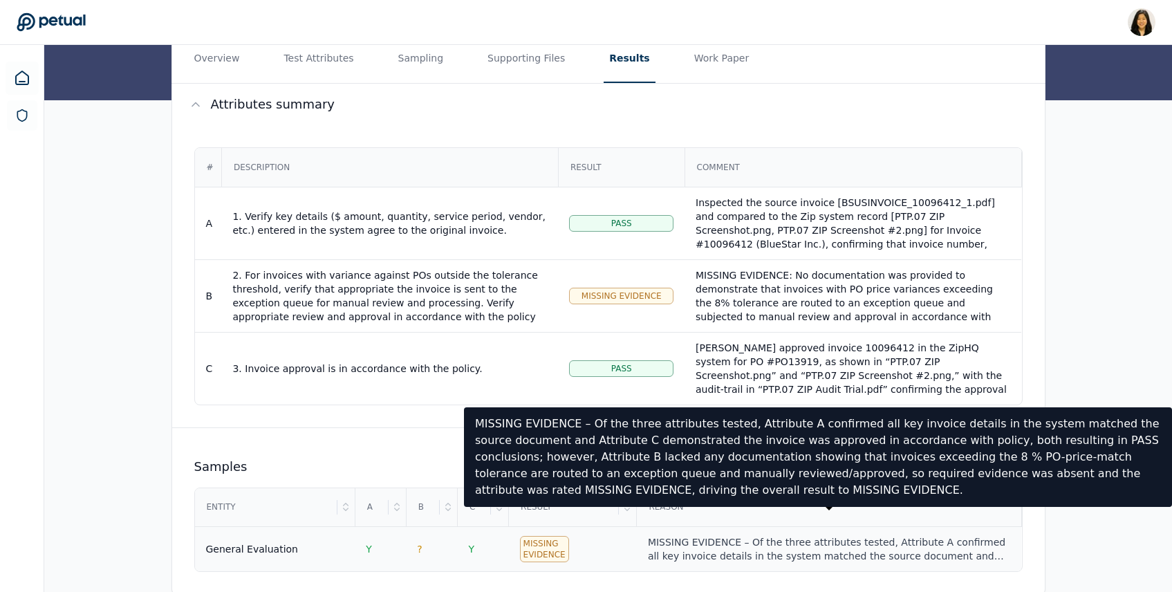
click at [675, 535] on div "MISSING EVIDENCE – Of the three attributes tested, Attribute A confirmed all ke…" at bounding box center [829, 549] width 362 height 28
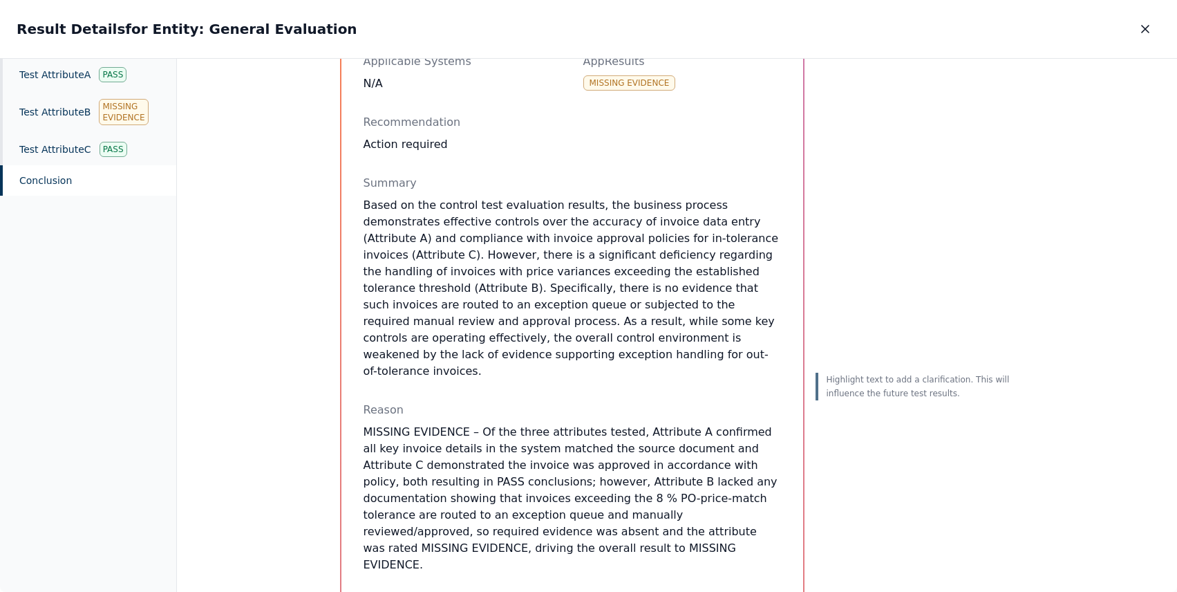
scroll to position [198, 0]
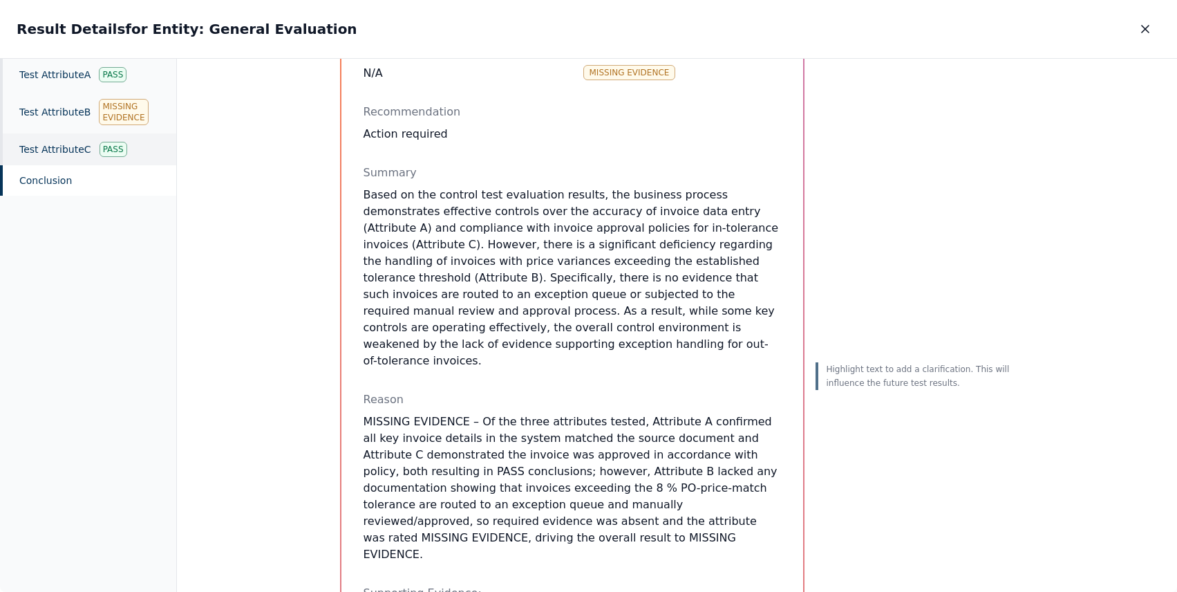
click at [76, 151] on div "Test Attribute C Pass" at bounding box center [88, 149] width 176 height 32
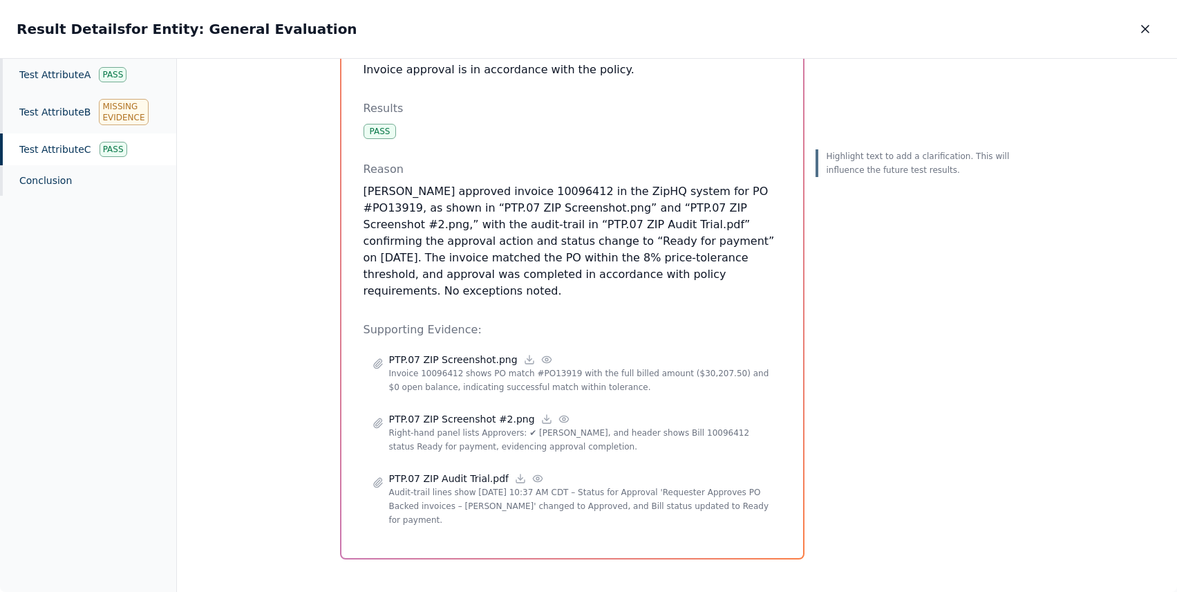
scroll to position [113, 0]
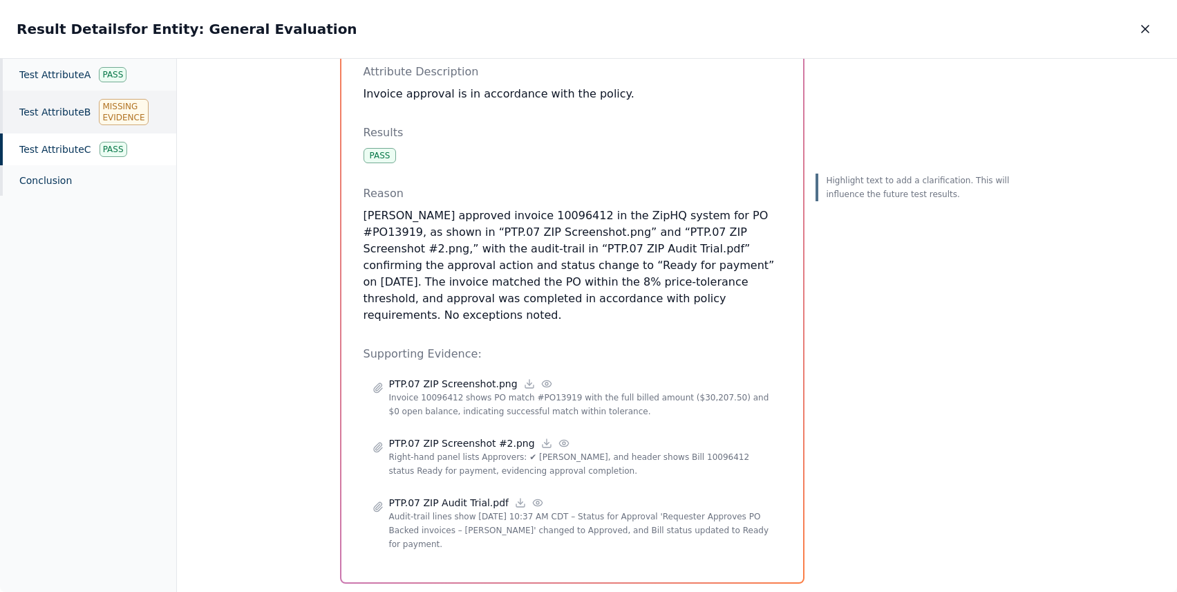
click at [91, 120] on div "Test Attribute B Missing Evidence" at bounding box center [88, 112] width 176 height 43
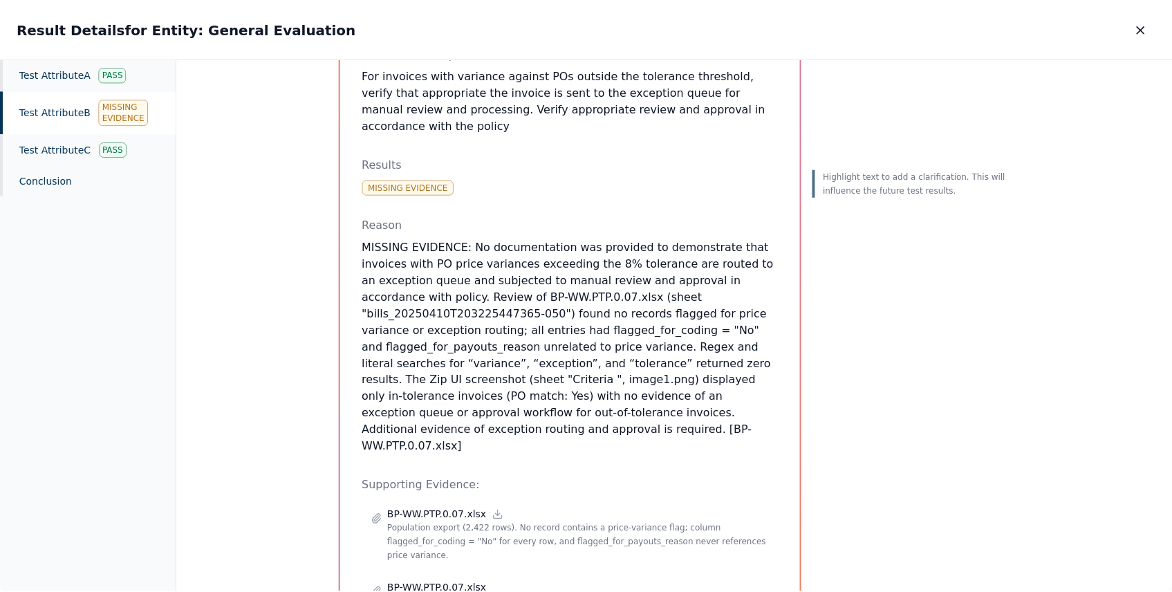
scroll to position [209, 0]
click at [252, 133] on div "Test Attribute B : 2. For invoices with variance against POs outside the tolera…" at bounding box center [677, 326] width 1000 height 534
click at [1145, 30] on icon "button" at bounding box center [1146, 29] width 14 height 14
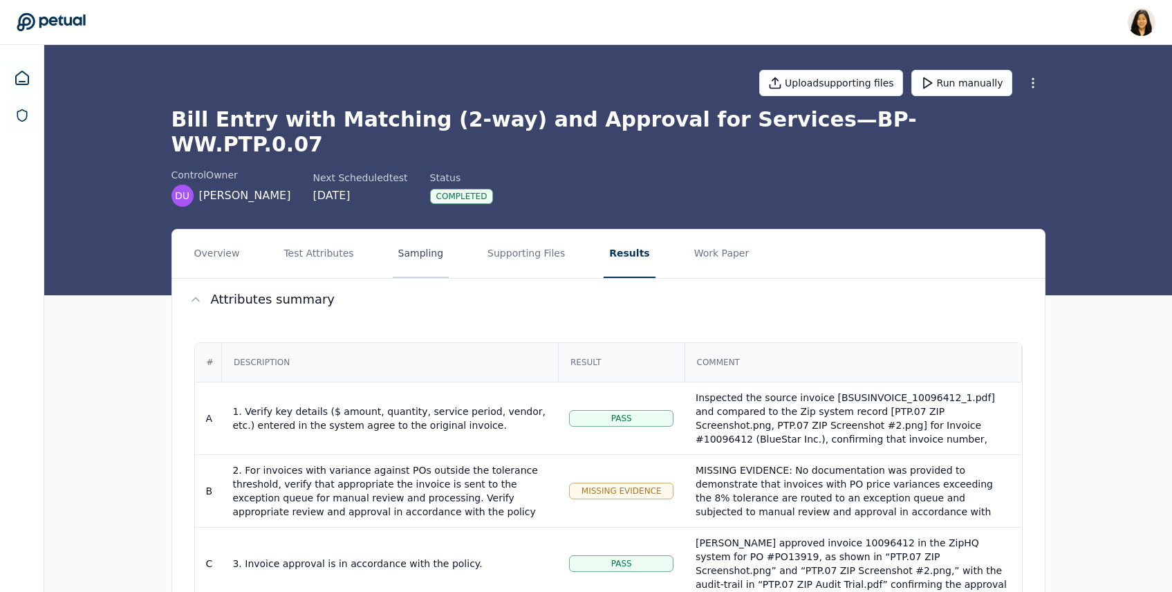
click at [415, 230] on button "Sampling" at bounding box center [421, 254] width 57 height 48
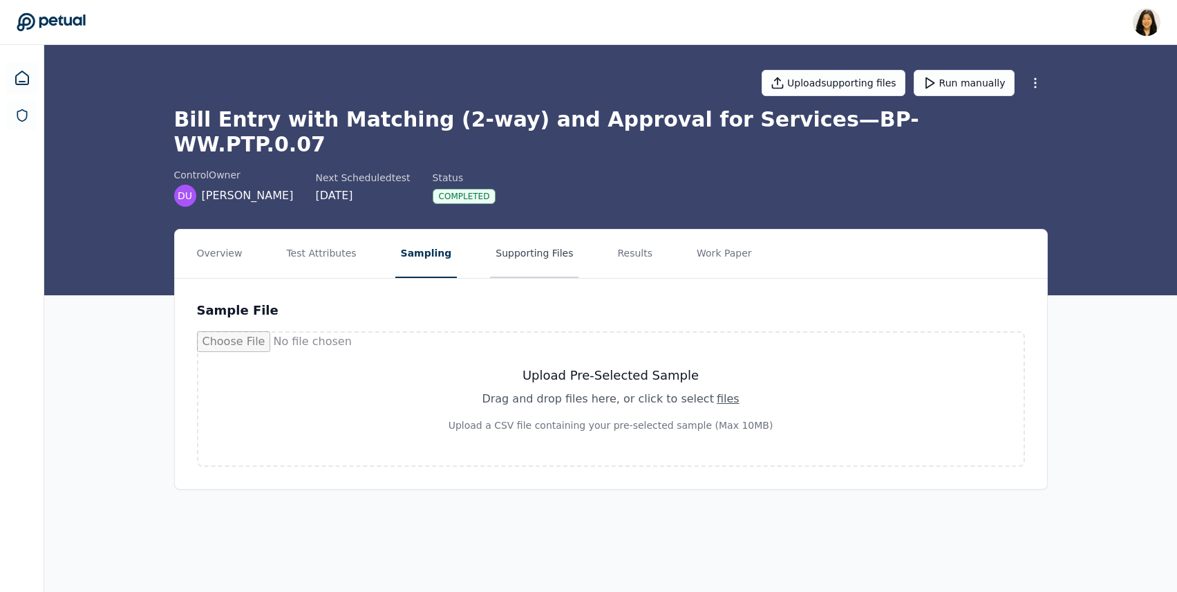
click at [527, 230] on button "Supporting Files" at bounding box center [534, 254] width 88 height 48
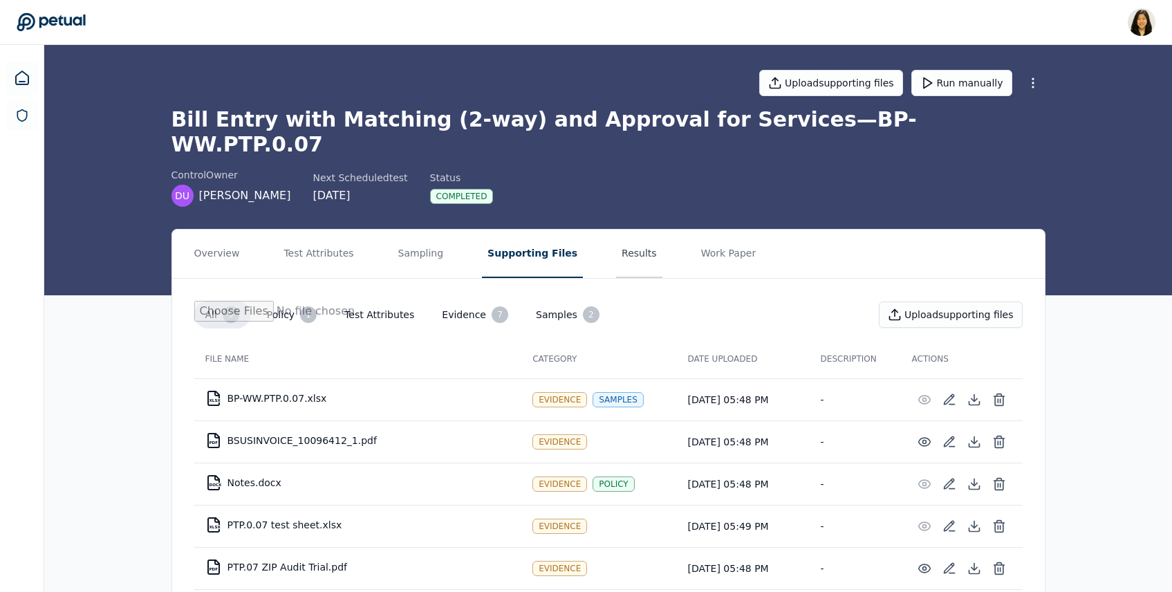
click at [616, 230] on button "Results" at bounding box center [639, 254] width 46 height 48
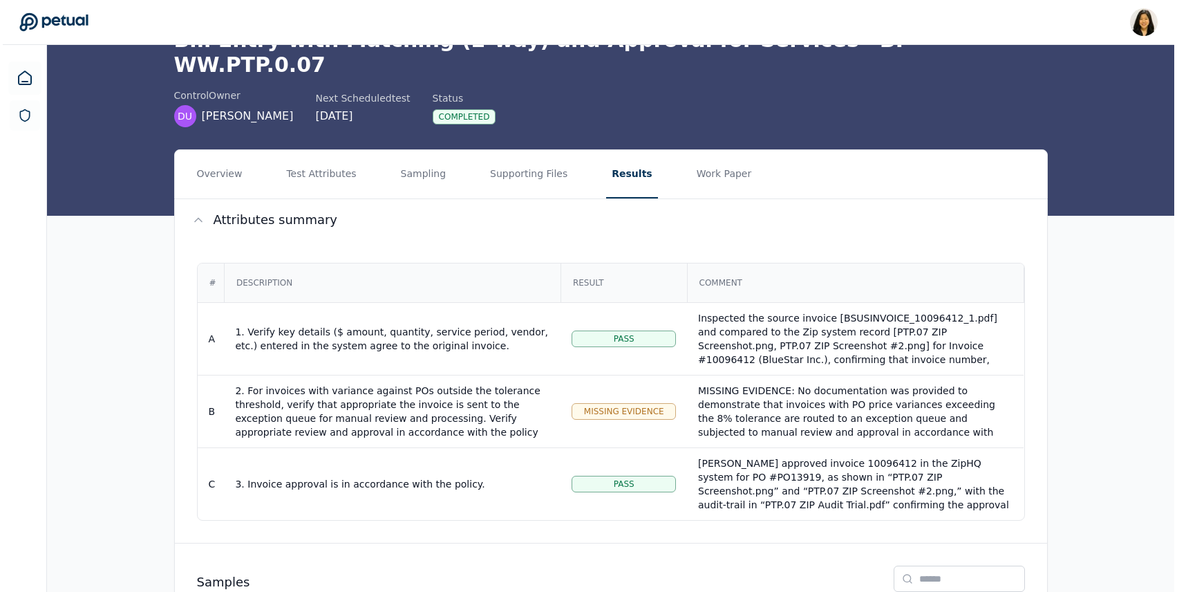
scroll to position [195, 0]
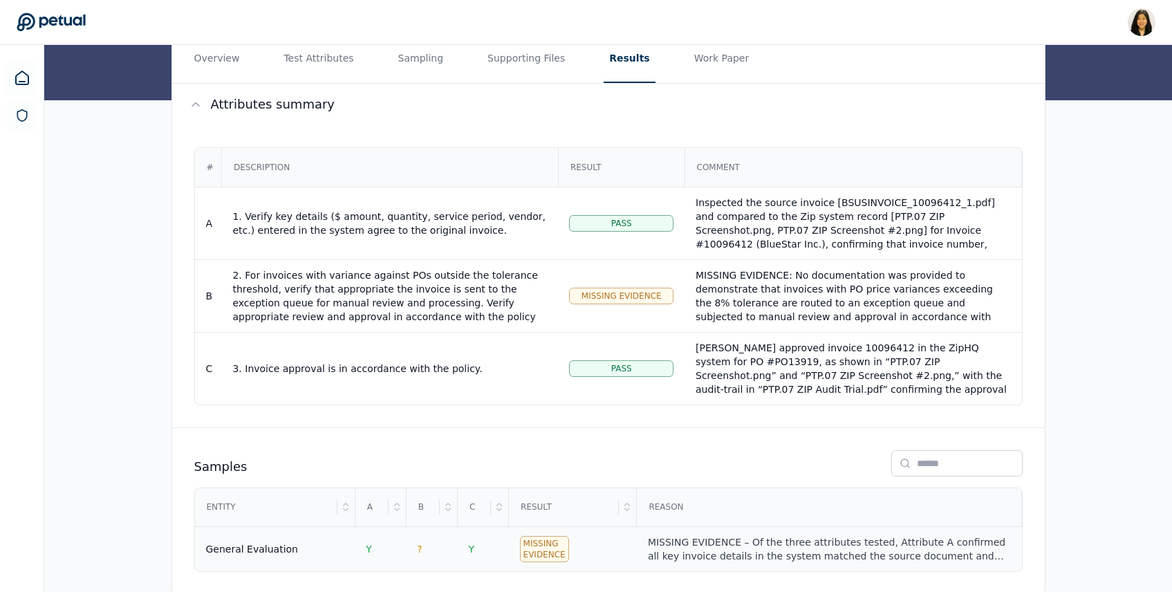
click at [792, 535] on div "MISSING EVIDENCE – Of the three attributes tested, Attribute A confirmed all ke…" at bounding box center [829, 549] width 362 height 28
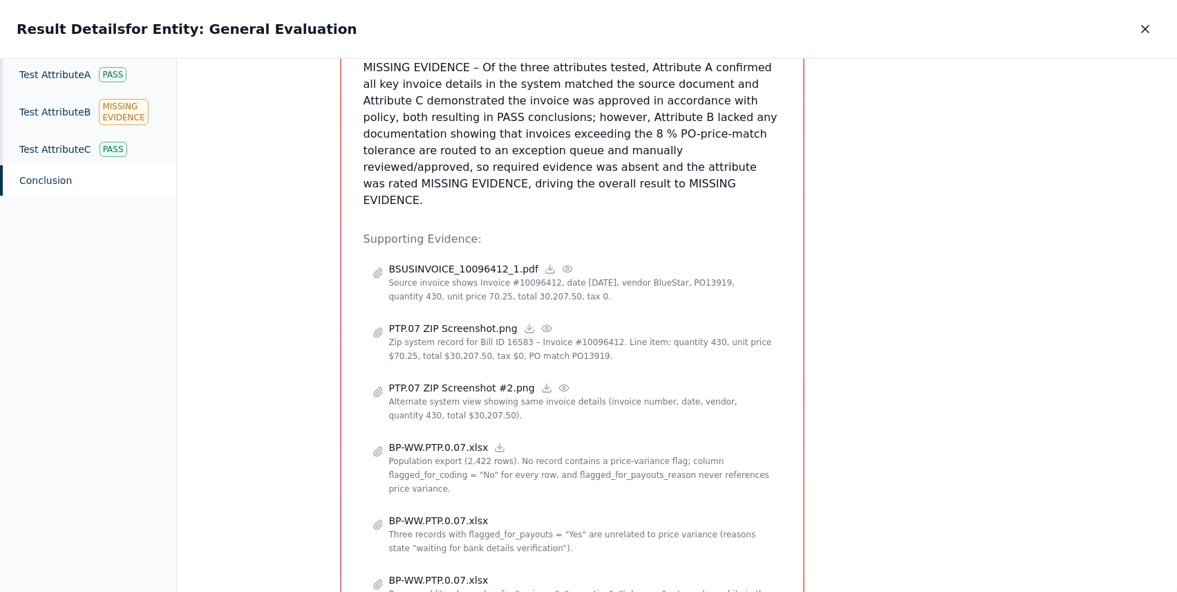
scroll to position [605, 0]
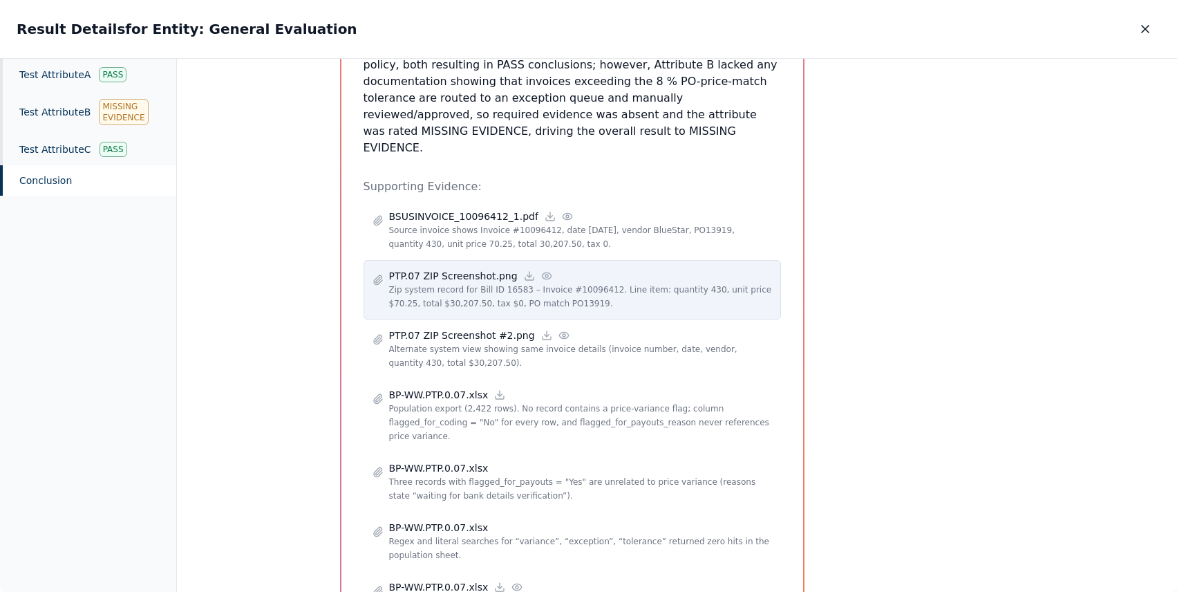
click at [541, 270] on icon at bounding box center [546, 275] width 11 height 11
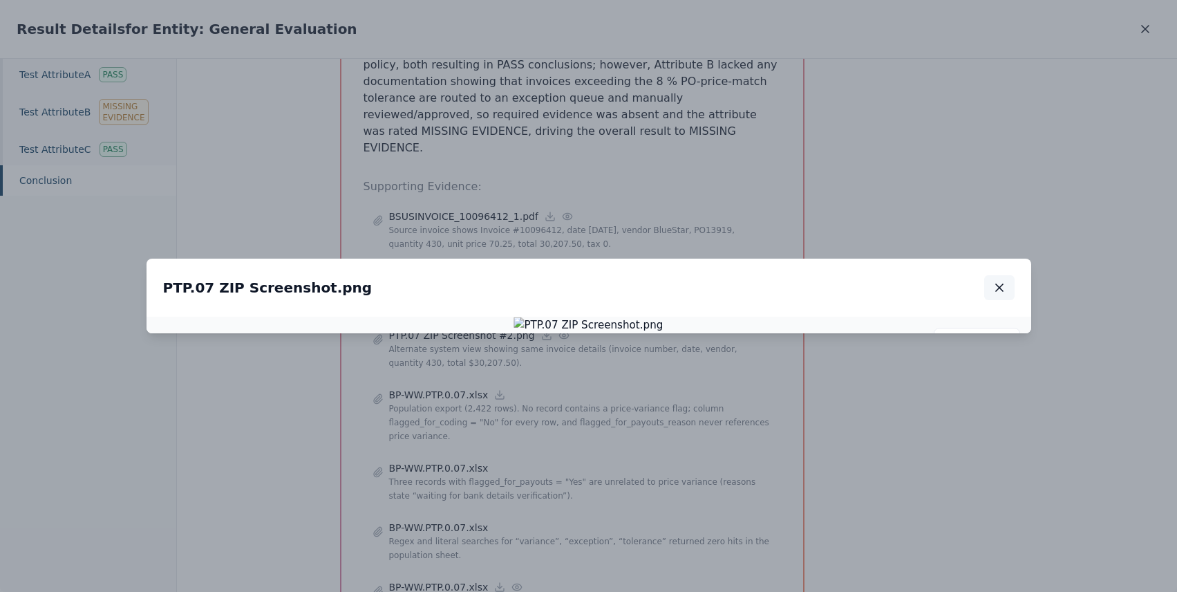
click at [1002, 281] on icon "button" at bounding box center [1000, 288] width 14 height 14
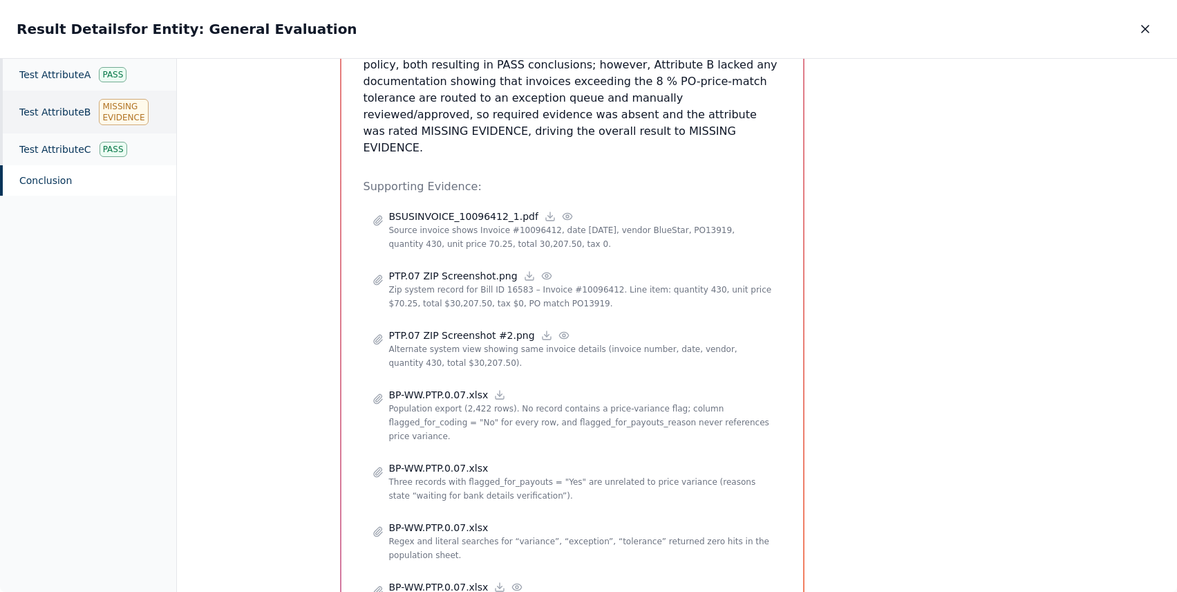
click at [93, 113] on div "Test Attribute B Missing Evidence" at bounding box center [88, 112] width 176 height 43
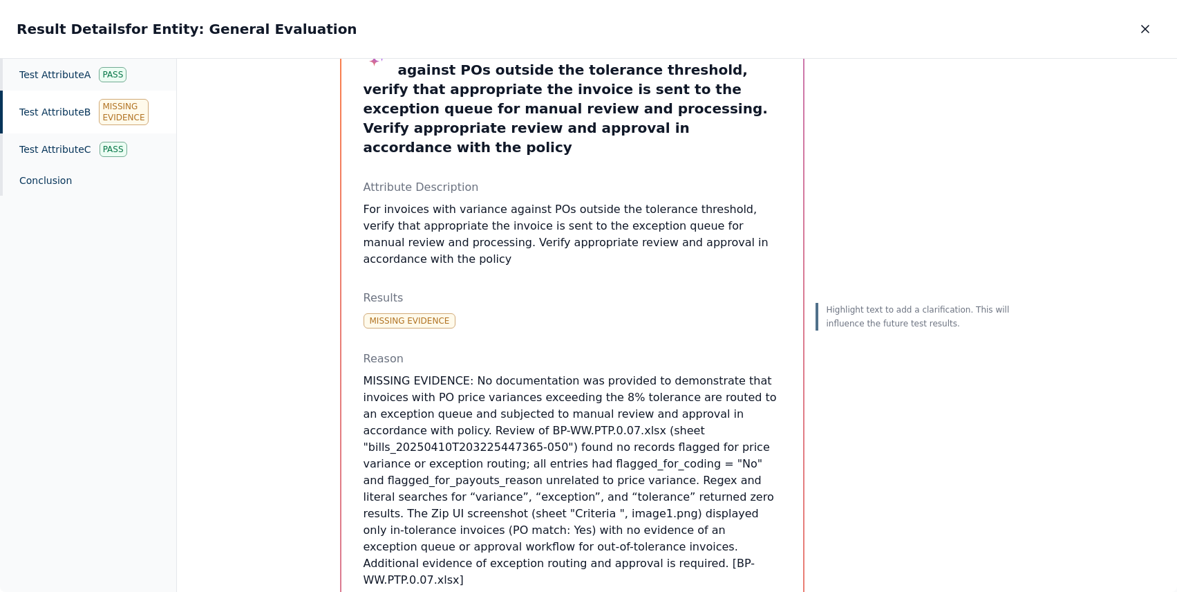
scroll to position [75, 0]
click at [53, 80] on div "Test Attribute A Pass" at bounding box center [88, 75] width 176 height 32
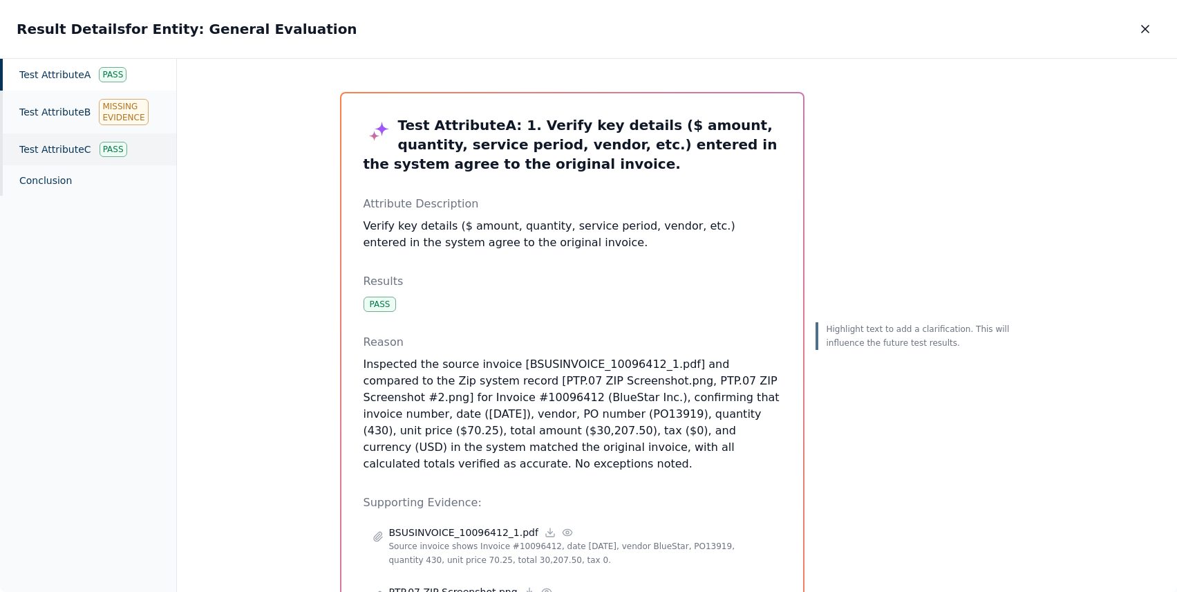
click at [30, 146] on div "Test Attribute C Pass" at bounding box center [88, 149] width 176 height 32
